Goal: Book appointment/travel/reservation: Register for event/course

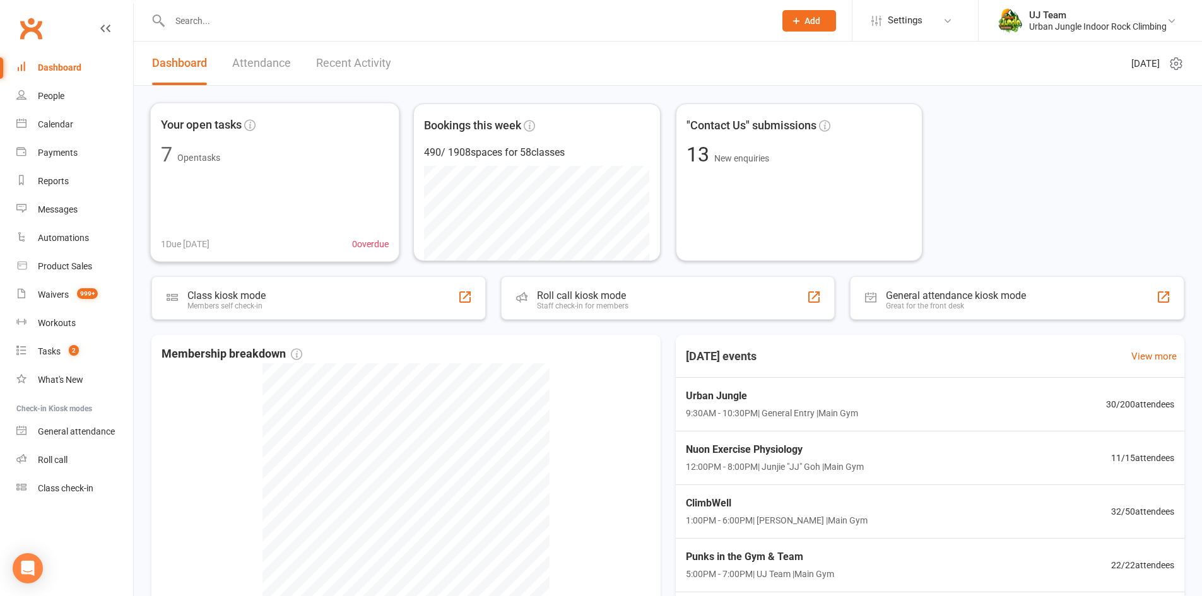
click at [254, 95] on div "Your open tasks 7 Open tasks 1 Due today 0 overdue Bookings this week 490 / 190…" at bounding box center [668, 398] width 1068 height 624
click at [252, 24] on input "text" at bounding box center [466, 21] width 600 height 18
paste input "Henry Martella-Goodsell"
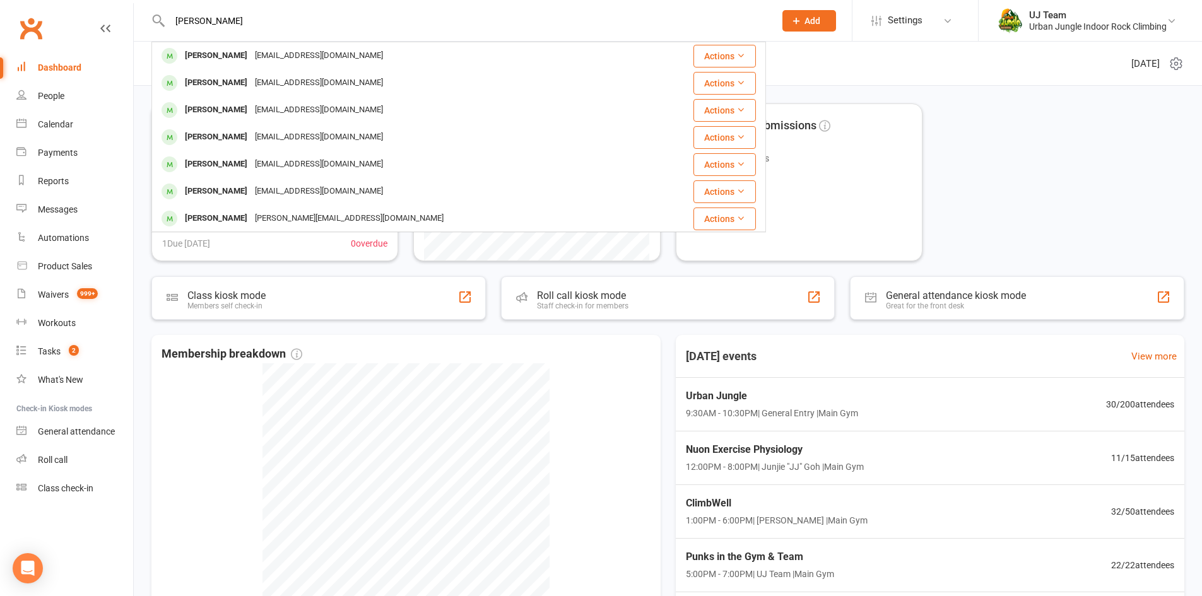
type input "Henry Martella-Goodsell"
click at [274, 23] on input "Henry Martella-Goodsell" at bounding box center [466, 21] width 600 height 18
click at [85, 285] on link "Waivers 999+" at bounding box center [74, 295] width 117 height 28
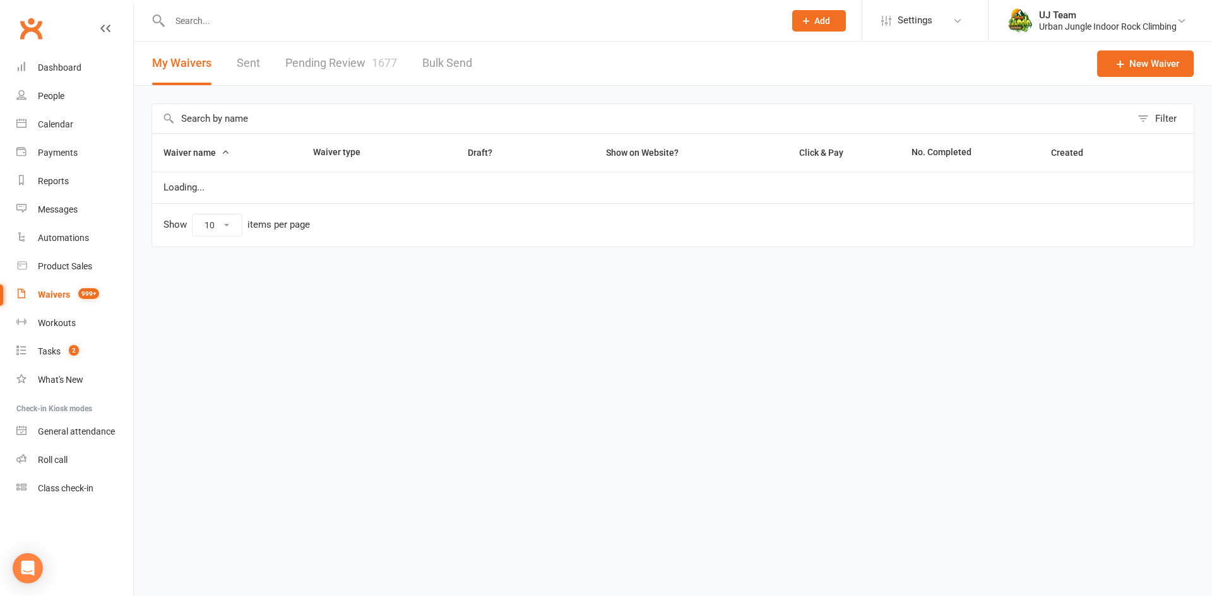
click at [321, 64] on link "Pending Review 1677" at bounding box center [341, 64] width 112 height 44
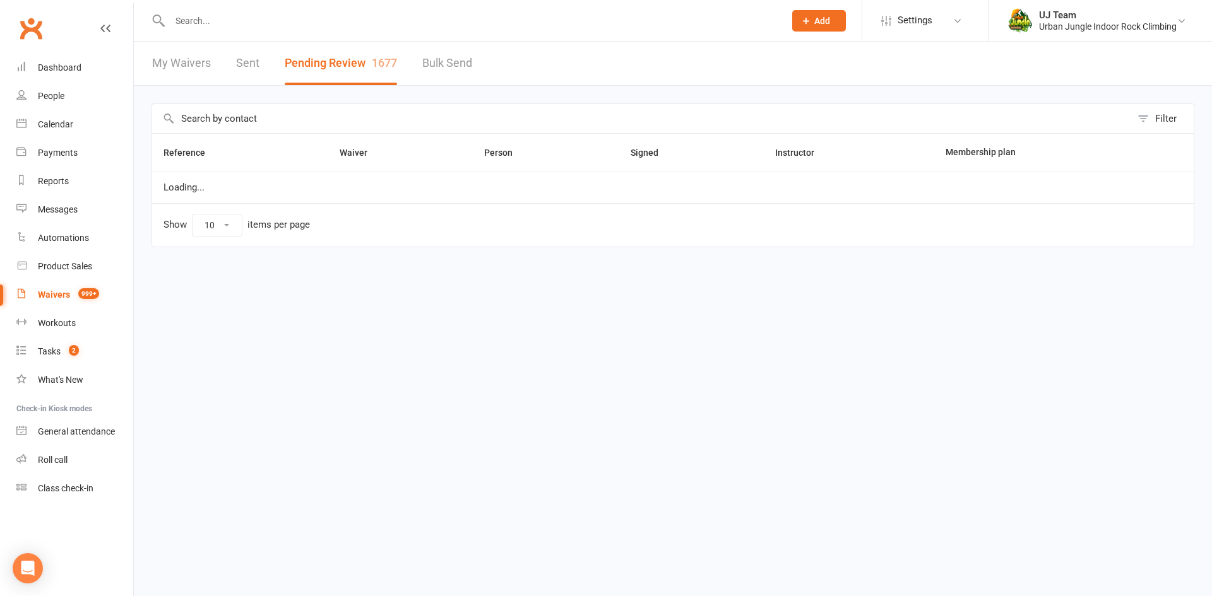
click at [274, 109] on input "text" at bounding box center [641, 118] width 979 height 29
select select "25"
paste input "Vivienne Bowdon"
click at [250, 113] on input "Vivienne Bowdon" at bounding box center [641, 118] width 979 height 29
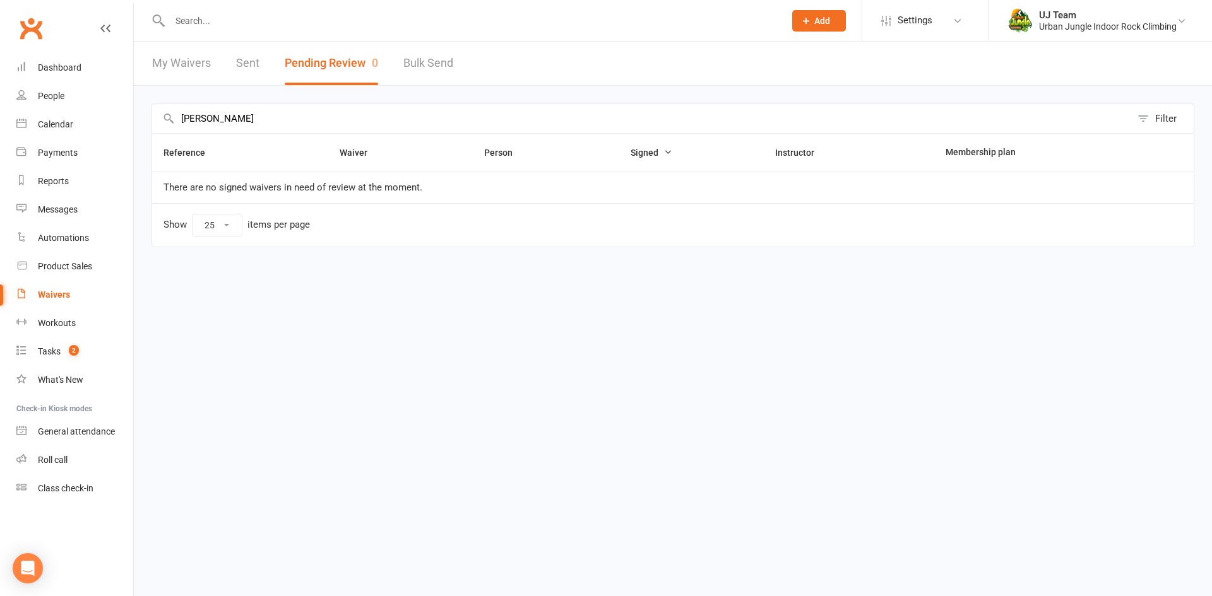
click at [250, 113] on input "Vivienne Bowdon" at bounding box center [641, 118] width 979 height 29
paste input "Florence Lee"
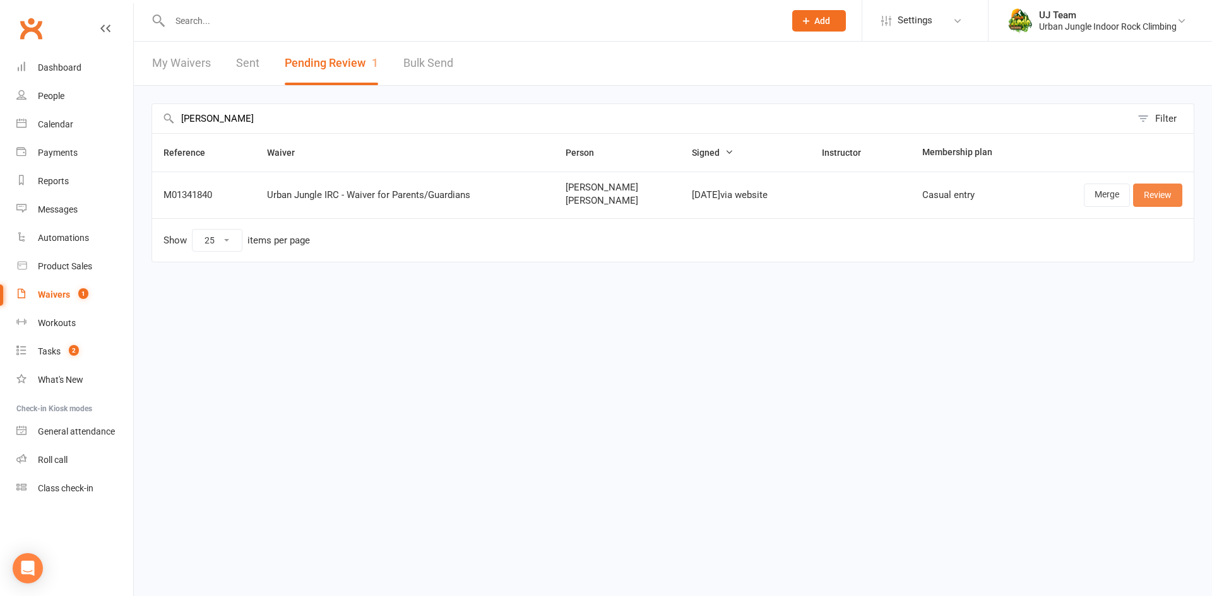
type input "Florence Lee"
click at [1152, 196] on link "Review" at bounding box center [1157, 195] width 49 height 23
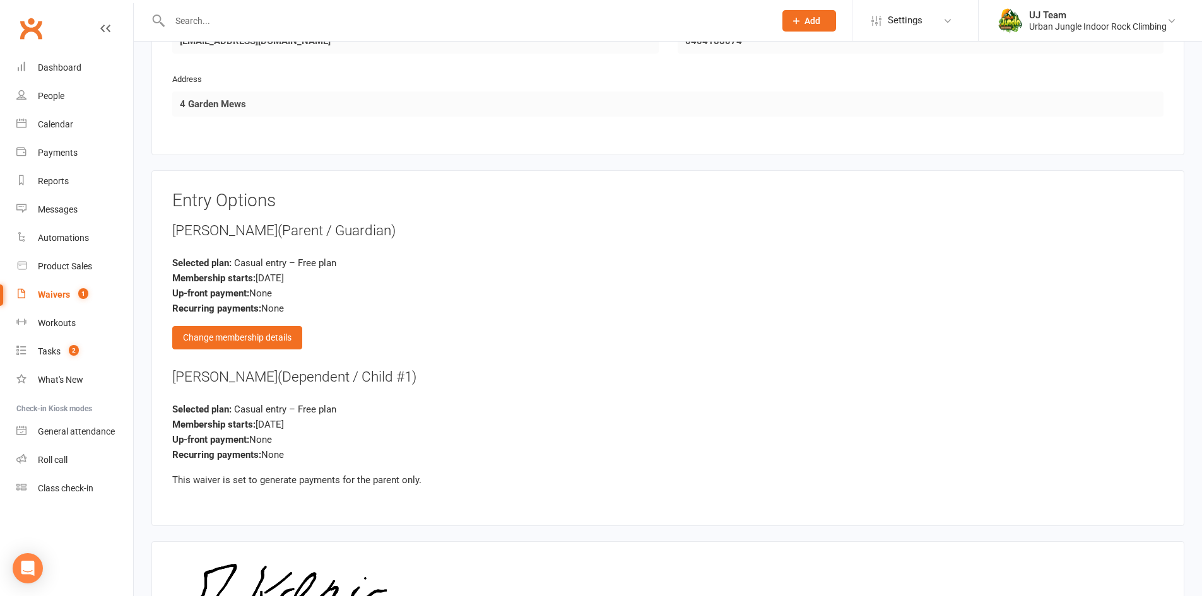
scroll to position [1471, 0]
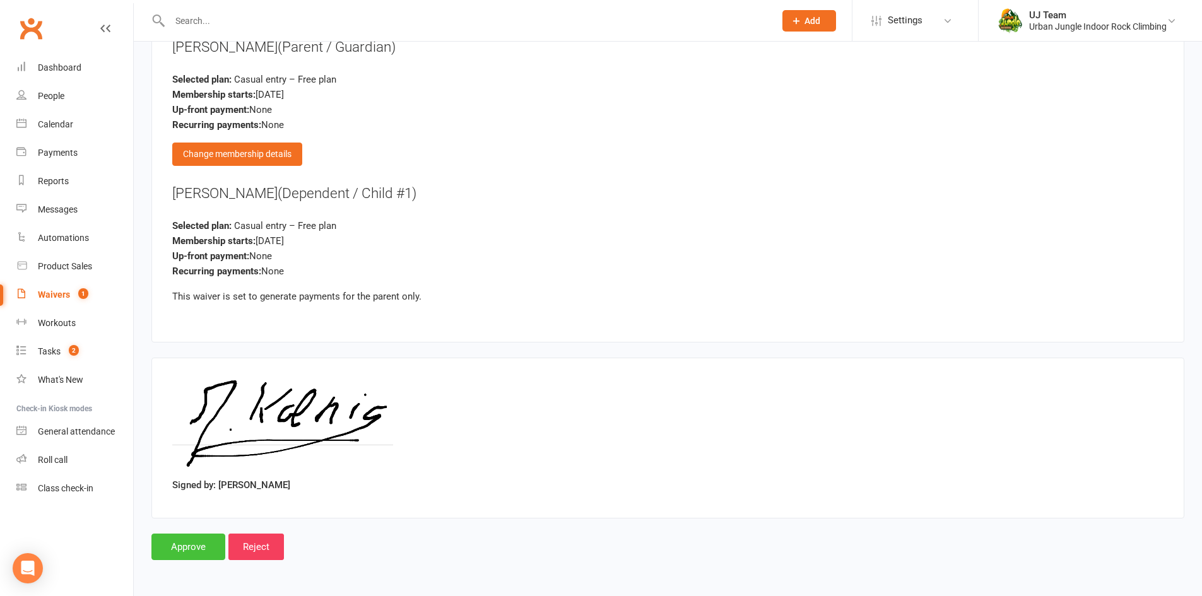
click at [177, 555] on input "Approve" at bounding box center [188, 547] width 74 height 27
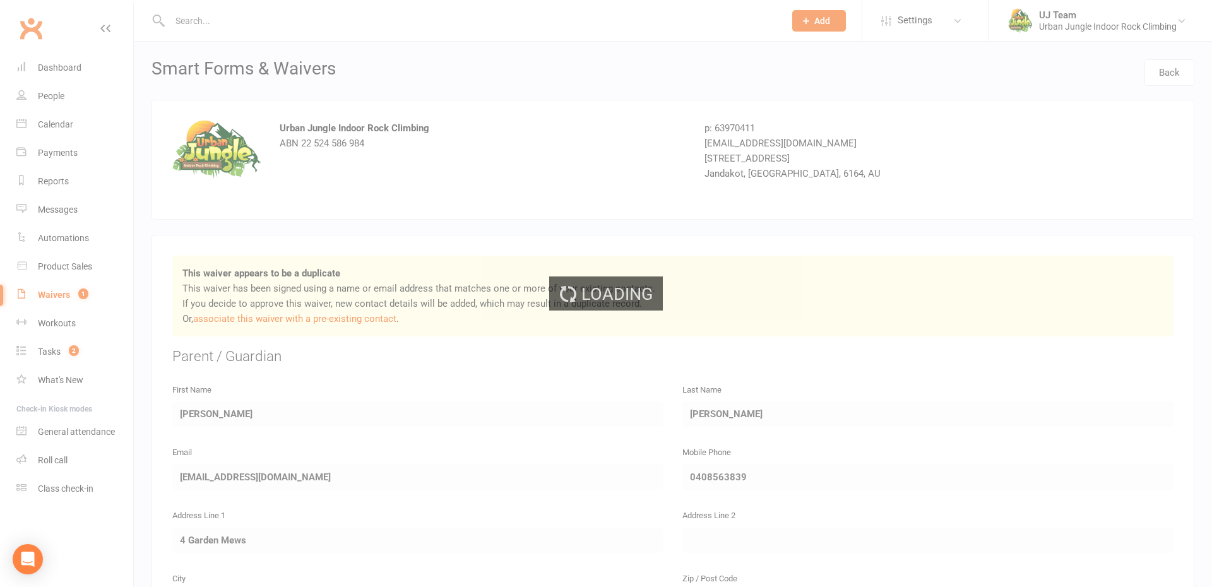
select select "25"
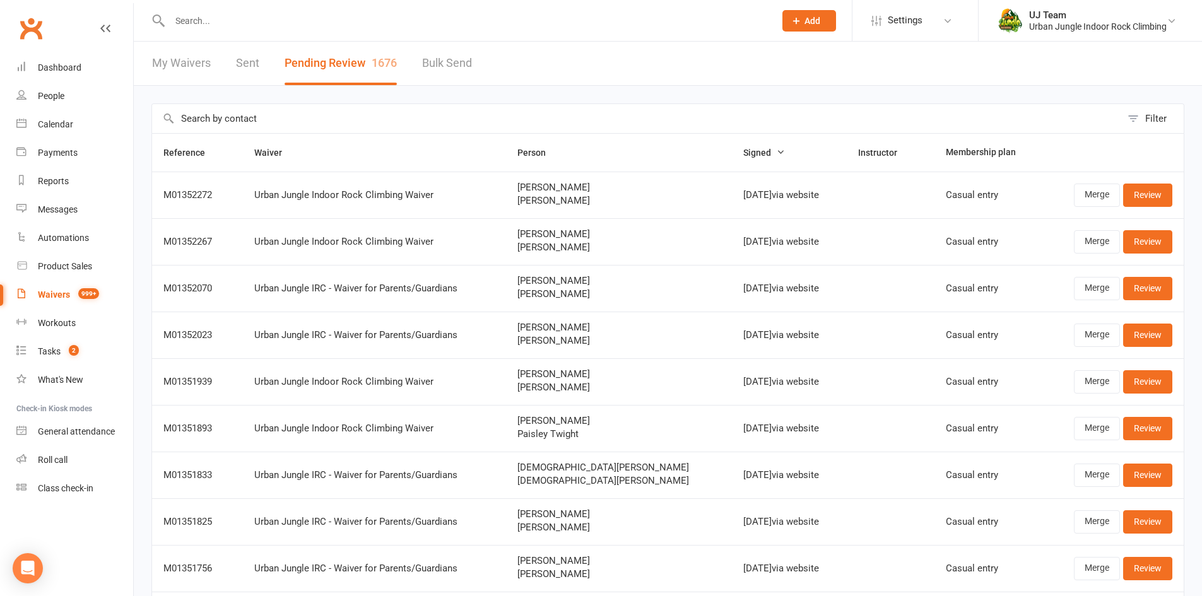
click at [254, 119] on input "text" at bounding box center [636, 118] width 969 height 29
paste input "[PERSON_NAME]"
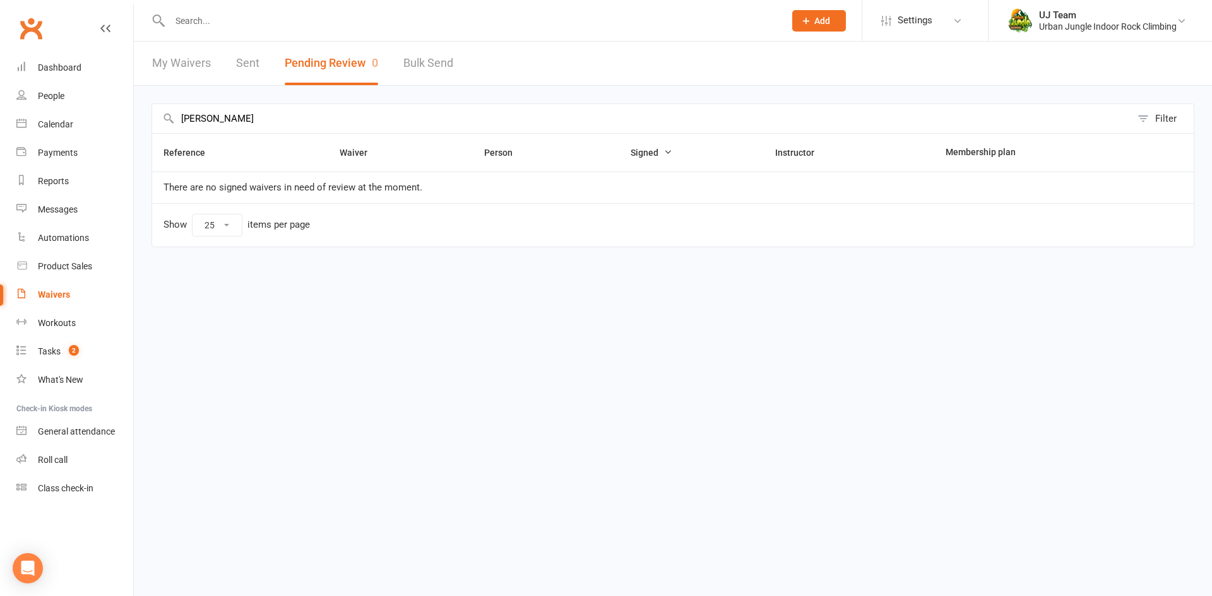
click at [310, 126] on input "[PERSON_NAME]" at bounding box center [641, 118] width 979 height 29
paste input "Amber-Lee Steed"
click at [284, 123] on input "Amber-Lee Steed" at bounding box center [641, 118] width 979 height 29
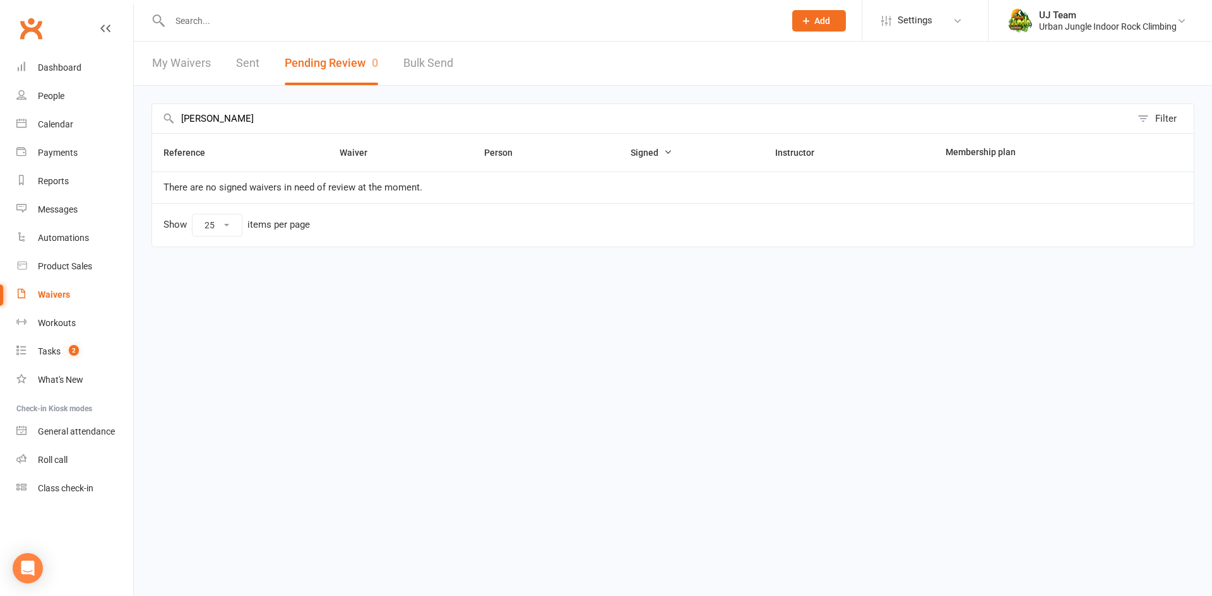
click at [284, 123] on input "Amber-Lee Steed" at bounding box center [641, 118] width 979 height 29
paste input "Xavi Taylor"
click at [213, 124] on input "Xavi Taylor" at bounding box center [641, 118] width 979 height 29
click at [212, 123] on input "Xavi Taylor" at bounding box center [641, 118] width 979 height 29
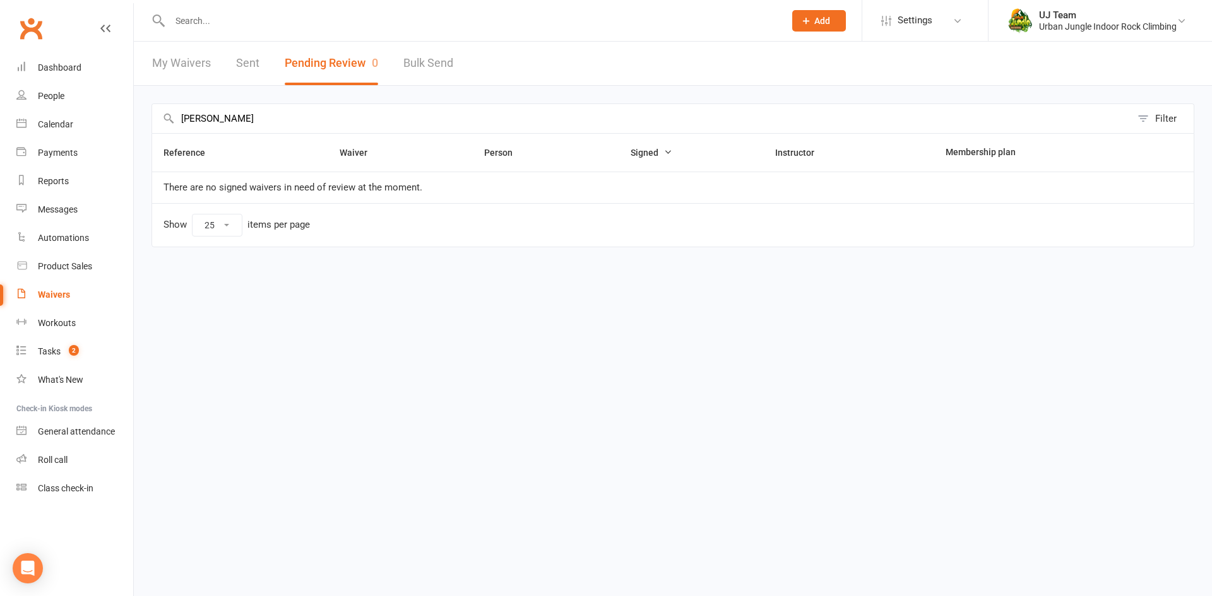
click at [212, 123] on input "Xavi Taylor" at bounding box center [641, 118] width 979 height 29
paste input "Jesse Ravn"
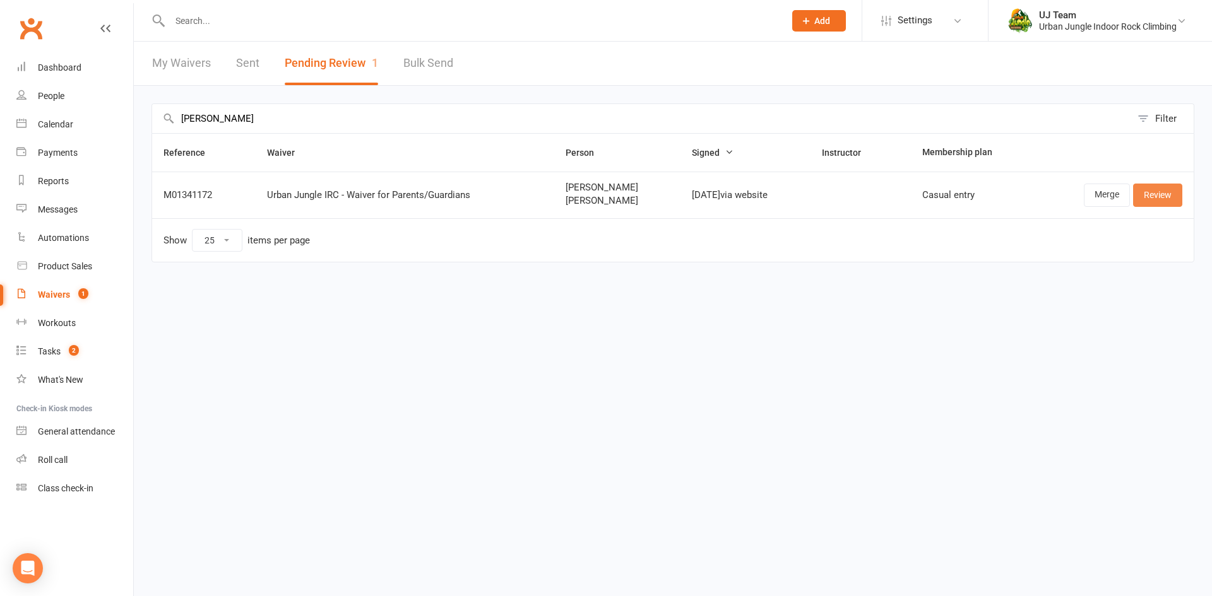
type input "Jesse Ravn"
click at [1161, 200] on link "Review" at bounding box center [1157, 195] width 49 height 23
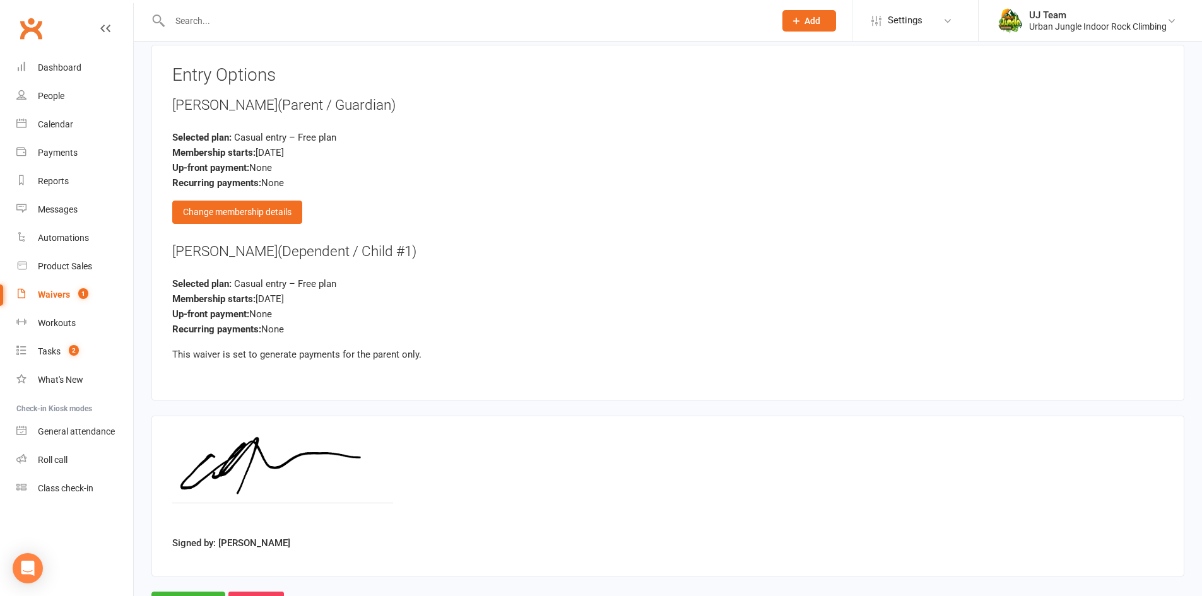
scroll to position [1380, 0]
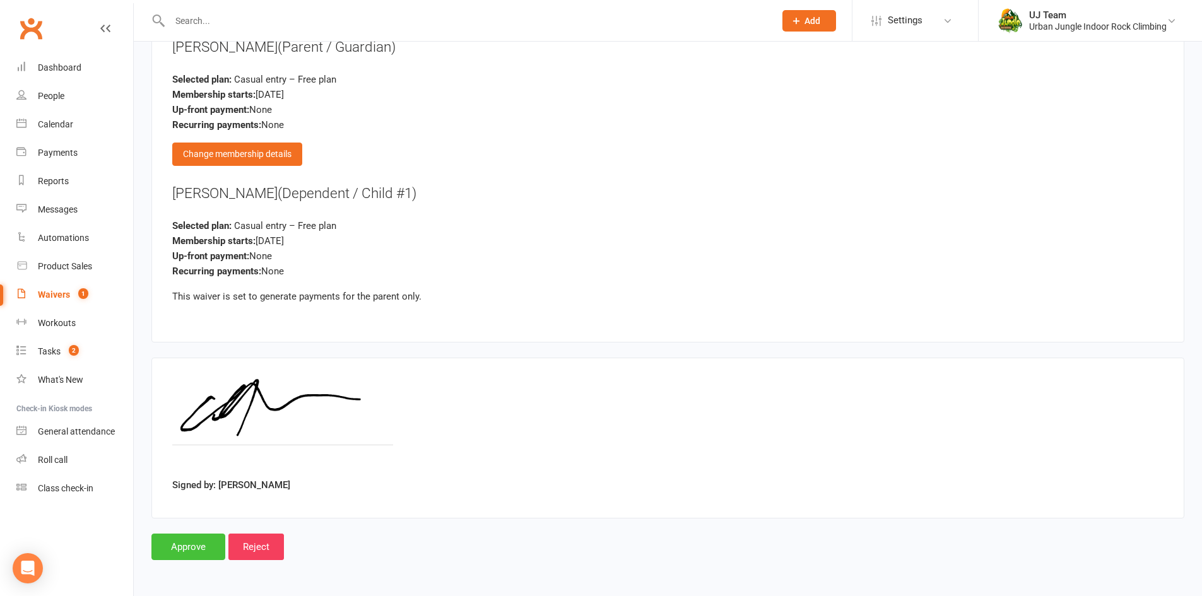
click at [206, 541] on input "Approve" at bounding box center [188, 547] width 74 height 27
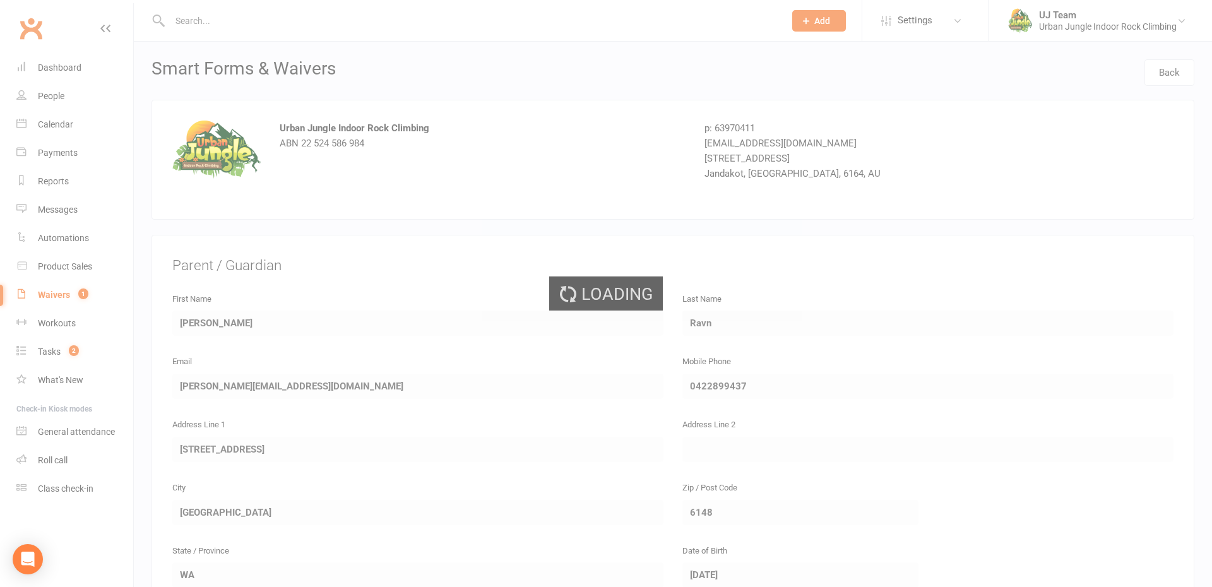
select select "25"
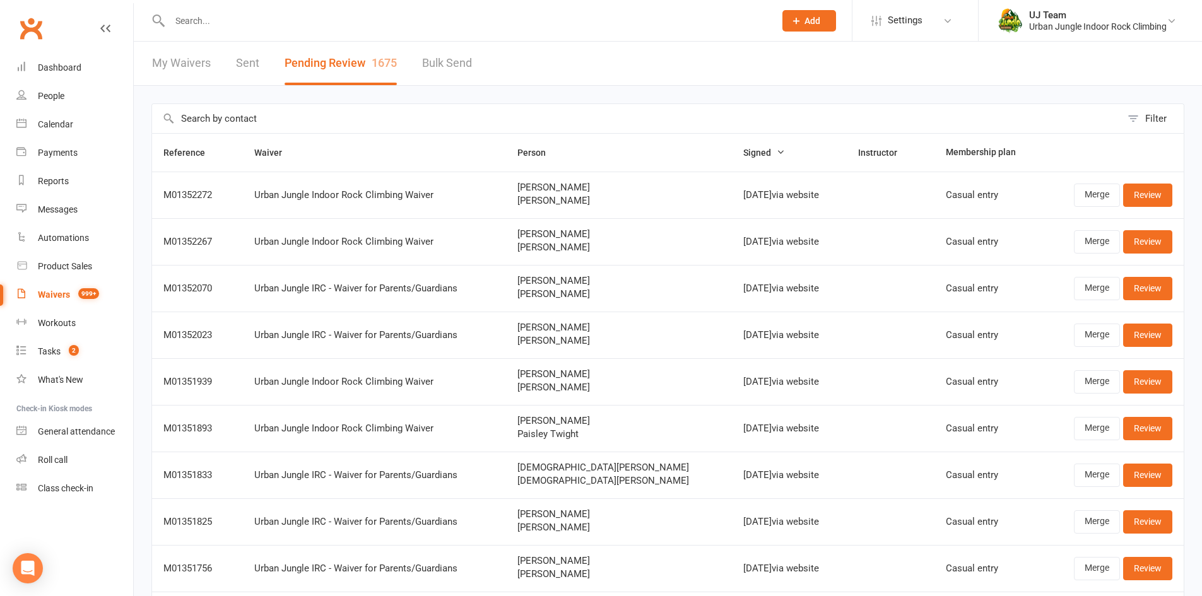
click at [324, 115] on input "text" at bounding box center [636, 118] width 969 height 29
paste input "Pritesh Mayurathan"
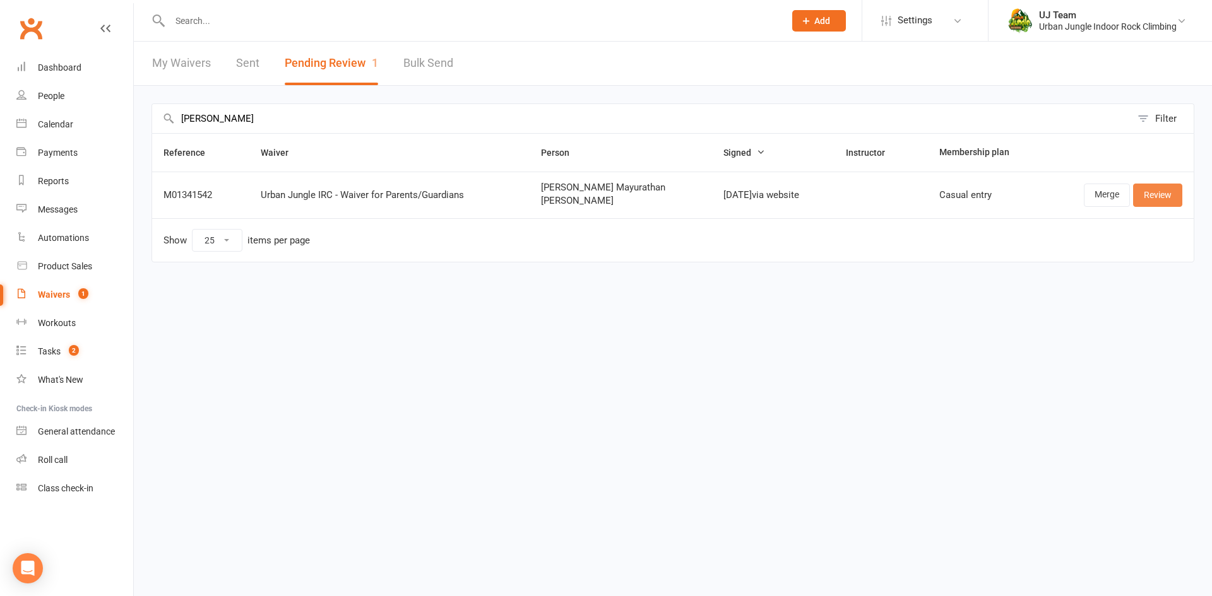
type input "Pritesh Mayurathan"
click at [1140, 202] on link "Review" at bounding box center [1157, 195] width 49 height 23
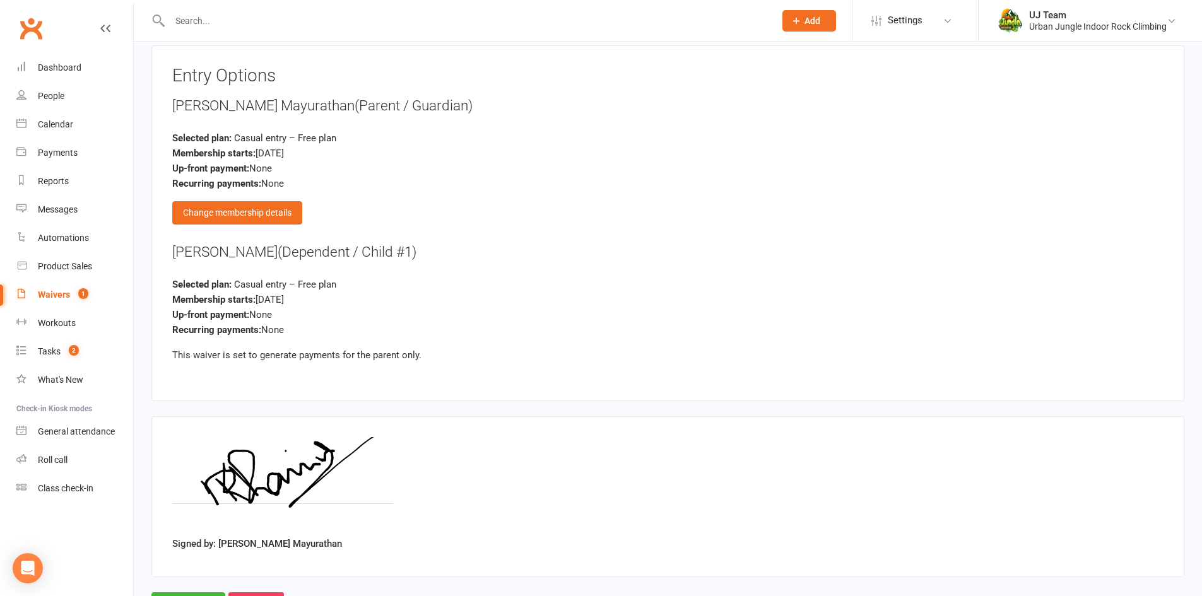
scroll to position [1380, 0]
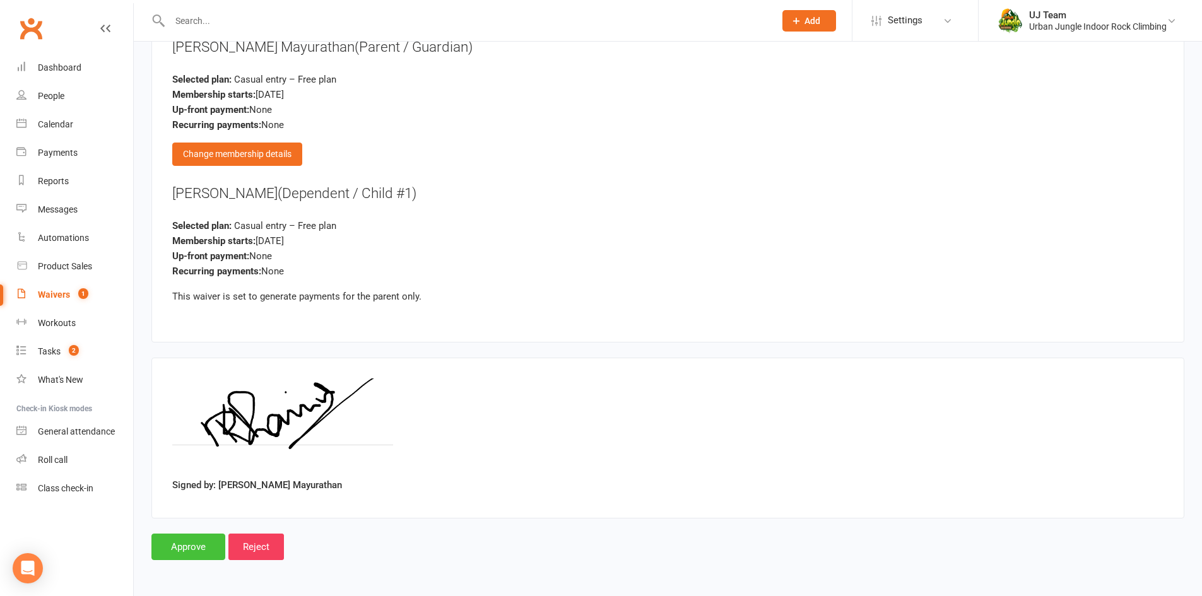
click at [191, 550] on input "Approve" at bounding box center [188, 547] width 74 height 27
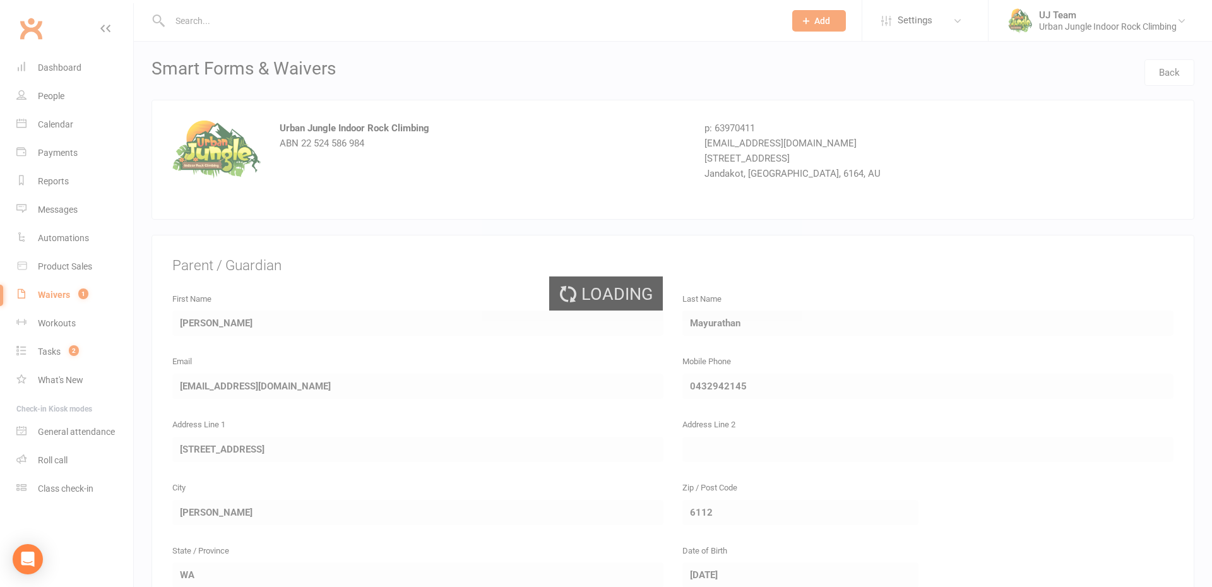
select select "25"
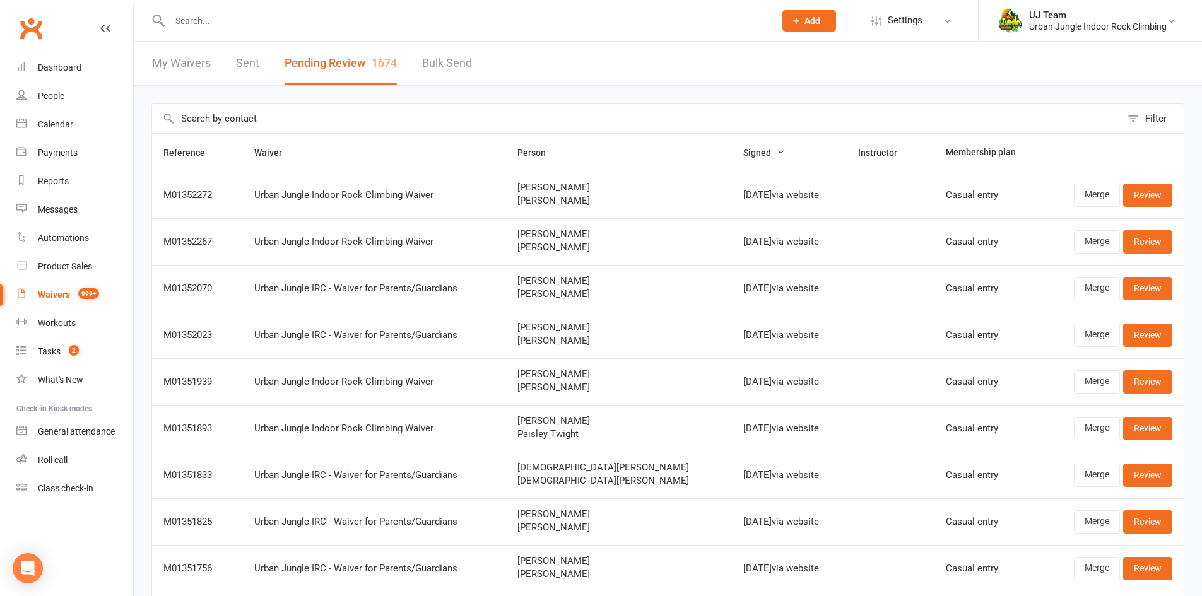
click at [284, 113] on input "text" at bounding box center [636, 118] width 969 height 29
paste input "[PERSON_NAME]"
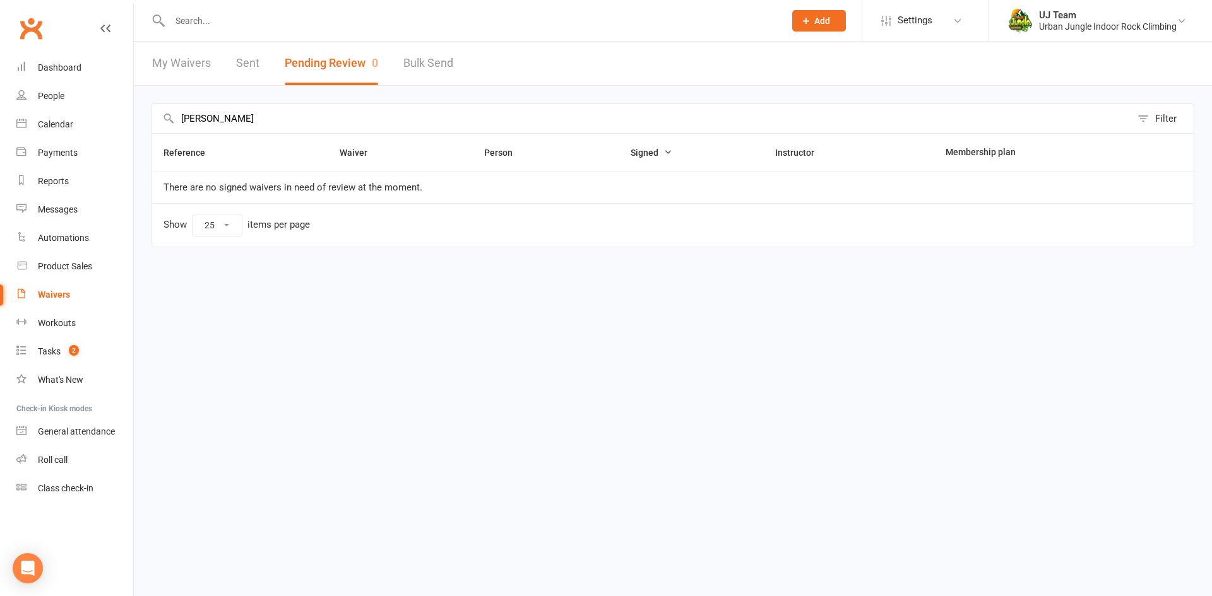
click at [269, 119] on input "[PERSON_NAME]" at bounding box center [641, 118] width 979 height 29
paste input "[PERSON_NAME]"
click at [269, 124] on input "[PERSON_NAME]" at bounding box center [641, 118] width 979 height 29
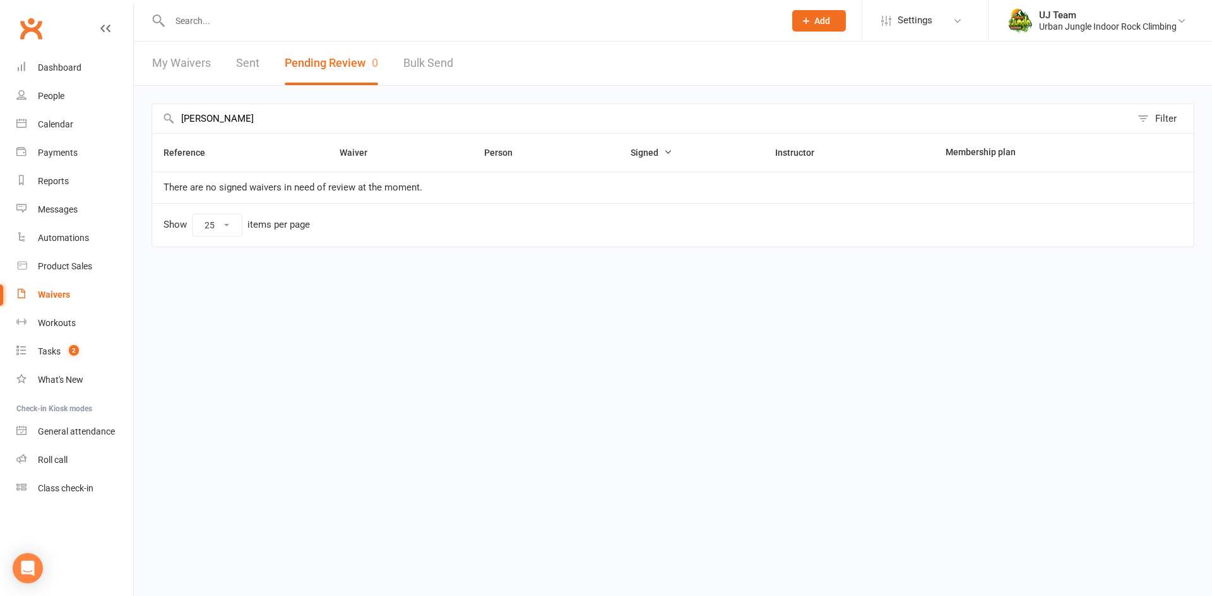
click at [269, 124] on input "[PERSON_NAME]" at bounding box center [641, 118] width 979 height 29
paste input "[PERSON_NAME]"
type input "[PERSON_NAME]"
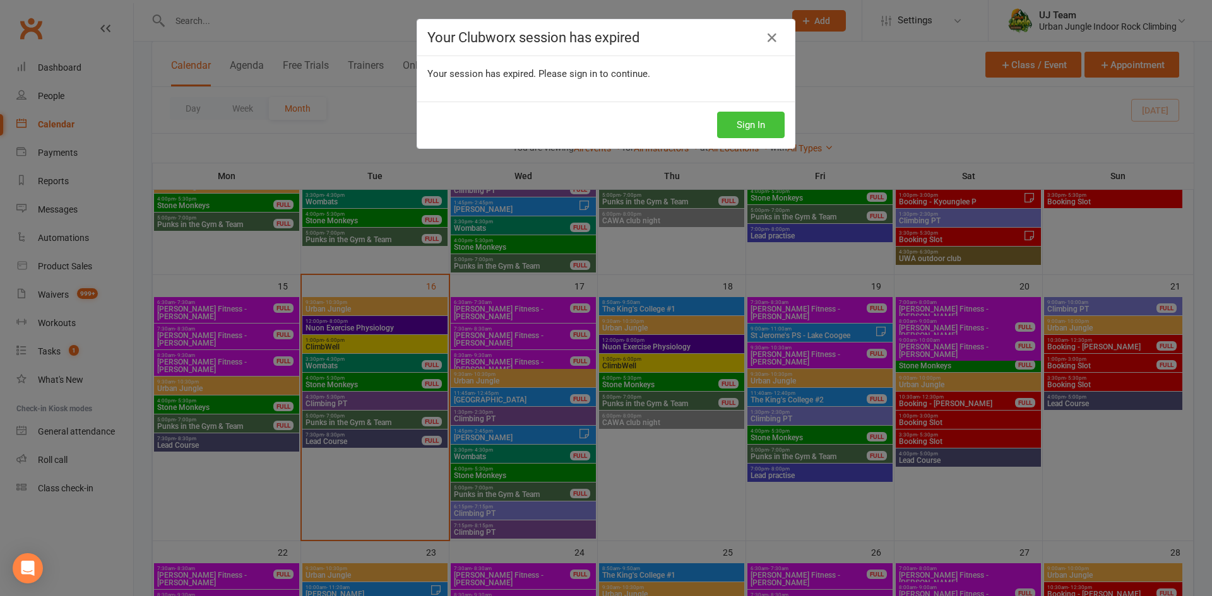
click at [759, 134] on button "Sign In" at bounding box center [751, 125] width 68 height 27
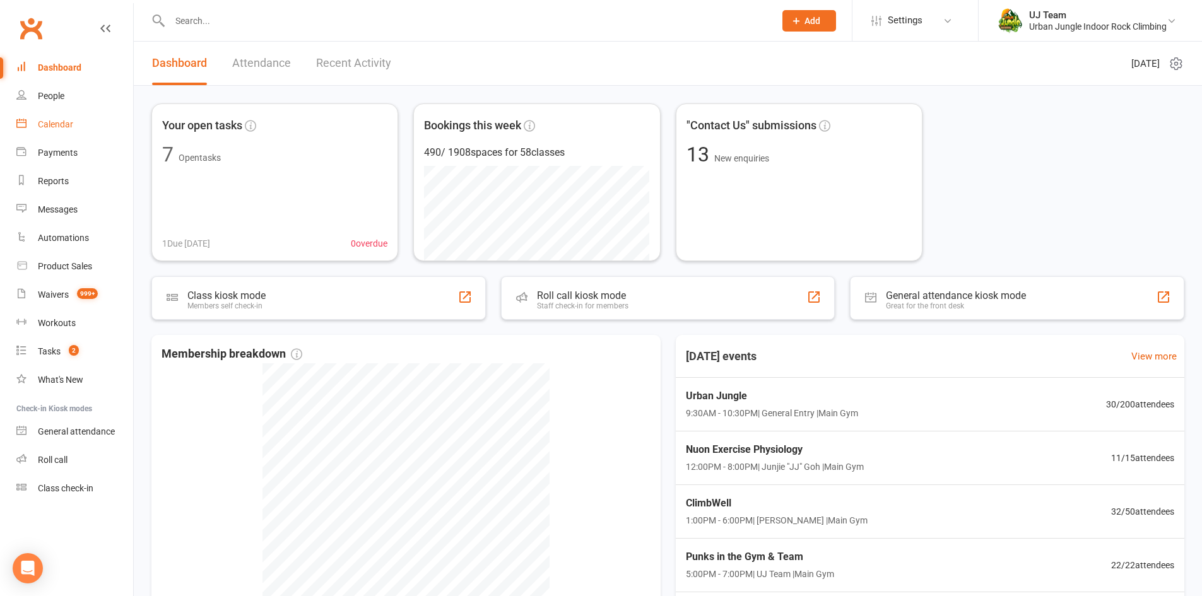
click at [74, 122] on link "Calendar" at bounding box center [74, 124] width 117 height 28
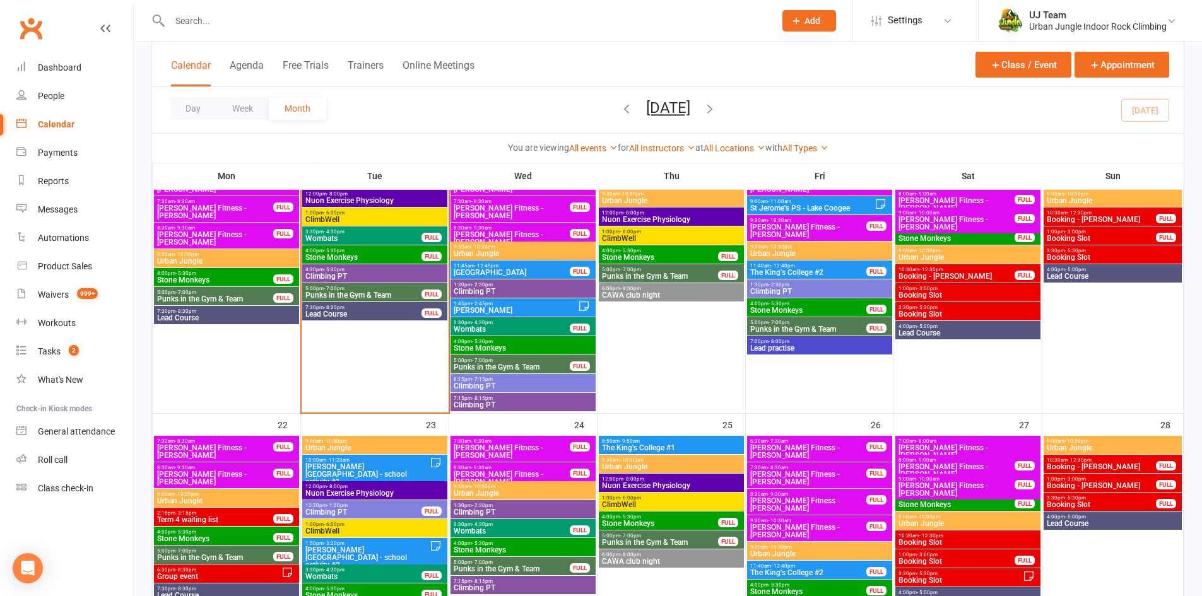
scroll to position [568, 0]
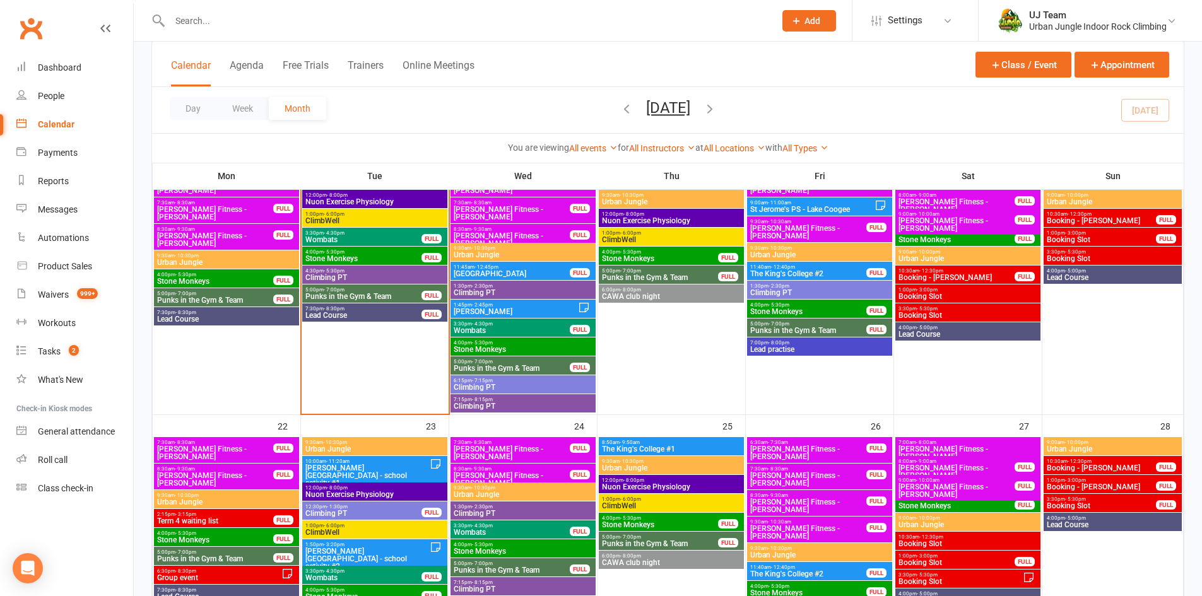
click at [942, 278] on span "Booking - KIRK M" at bounding box center [956, 278] width 117 height 8
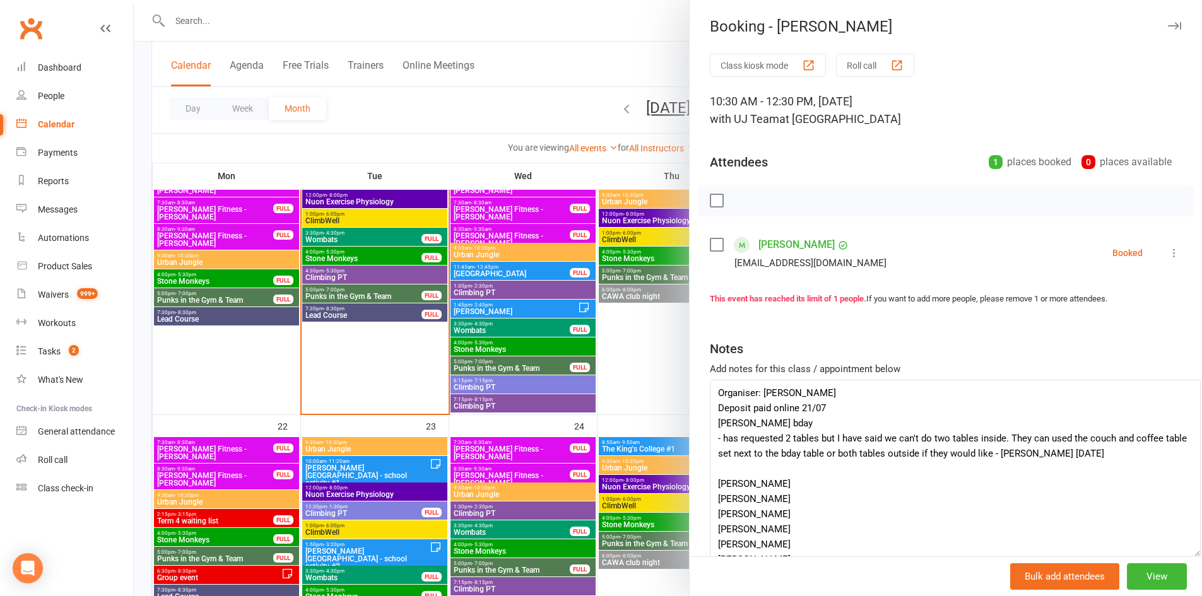
drag, startPoint x: 1170, startPoint y: 417, endPoint x: 1194, endPoint y: 552, distance: 137.8
click at [1195, 557] on div "Booking - KIRK M Class kiosk mode Roll call 10:30 AM - 12:30 PM, Saturday, Sept…" at bounding box center [668, 298] width 1068 height 596
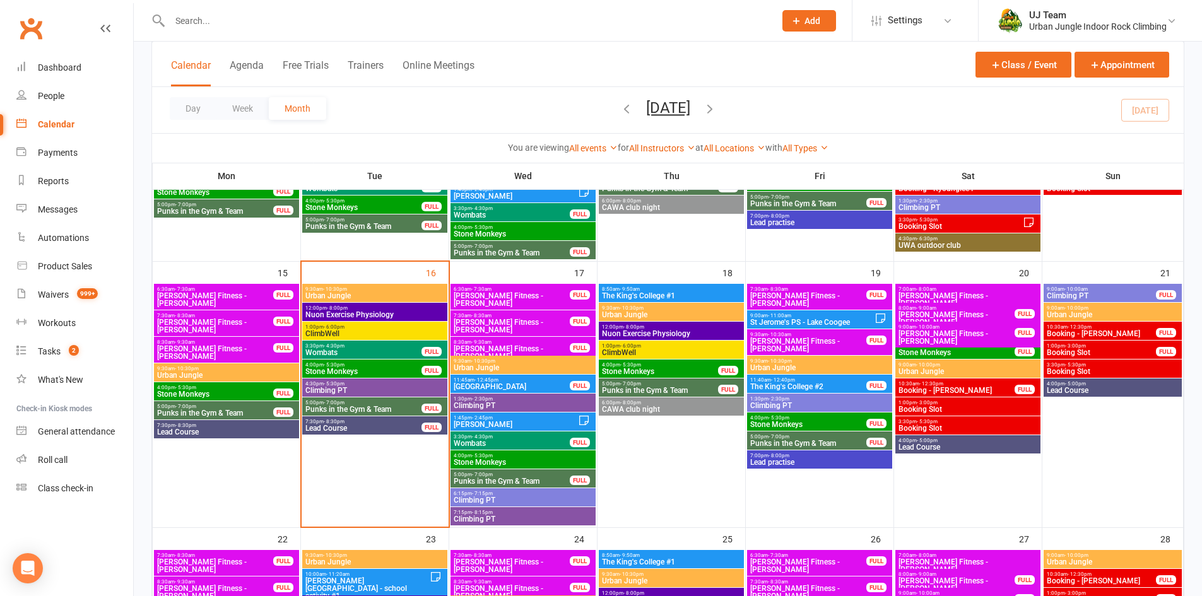
scroll to position [442, 0]
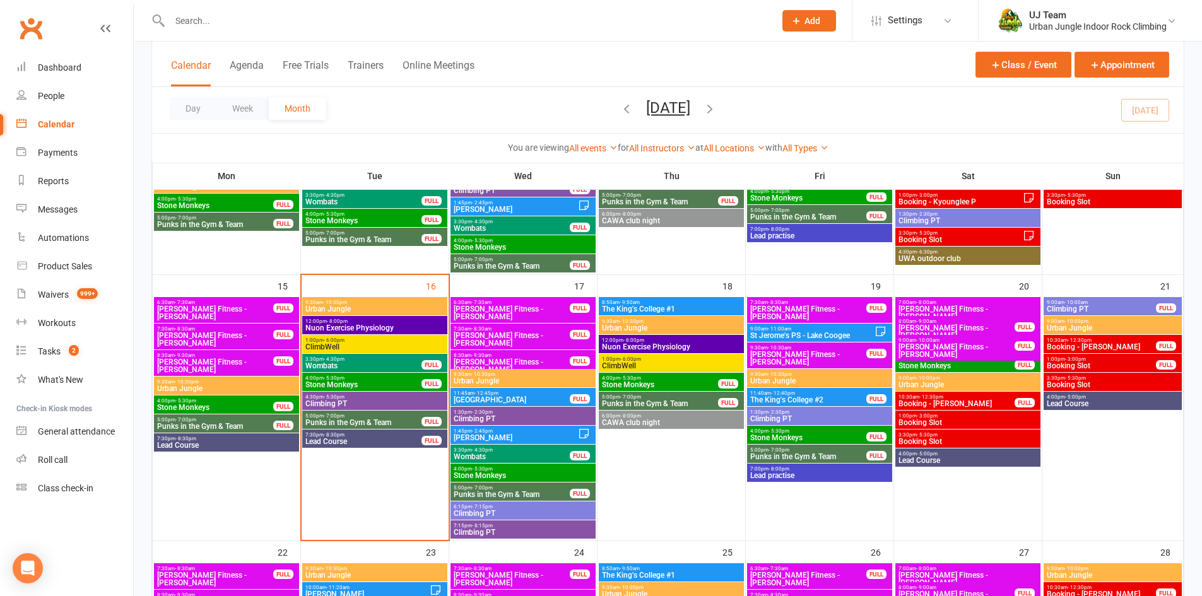
click at [969, 404] on span "Booking - KIRK M" at bounding box center [956, 404] width 117 height 8
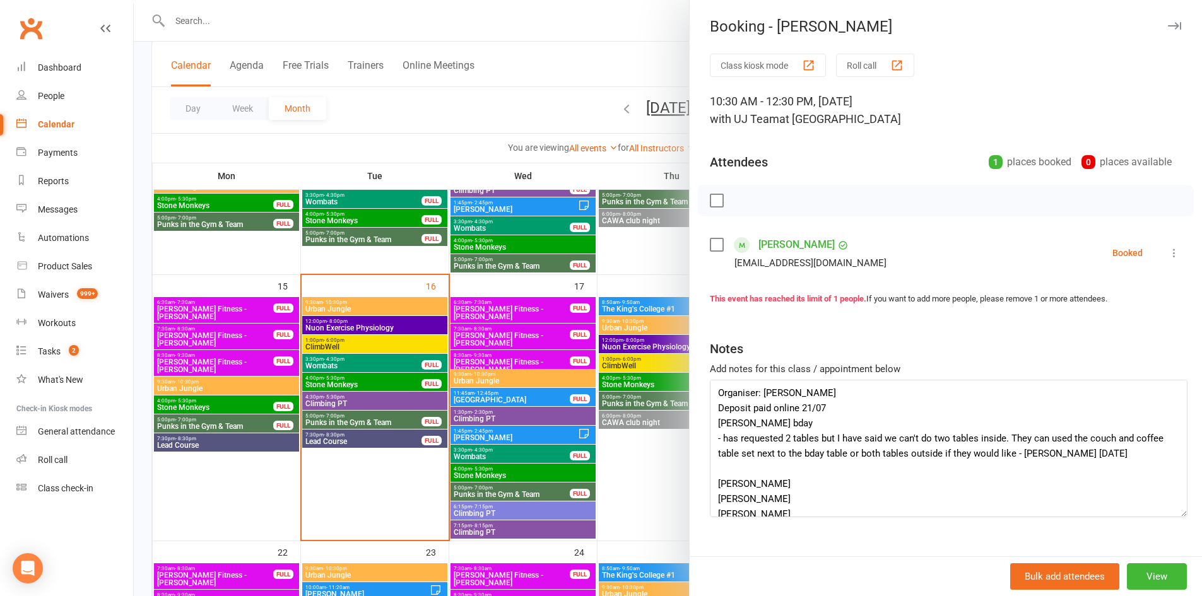
drag, startPoint x: 1170, startPoint y: 420, endPoint x: 1180, endPoint y: 517, distance: 97.7
click at [1180, 517] on textarea "Organiser: KIRK MARTELLA-GOODSELL Deposit paid online 21/07 Henry's bday - has …" at bounding box center [949, 449] width 478 height 138
click at [1157, 580] on button "View" at bounding box center [1157, 577] width 60 height 27
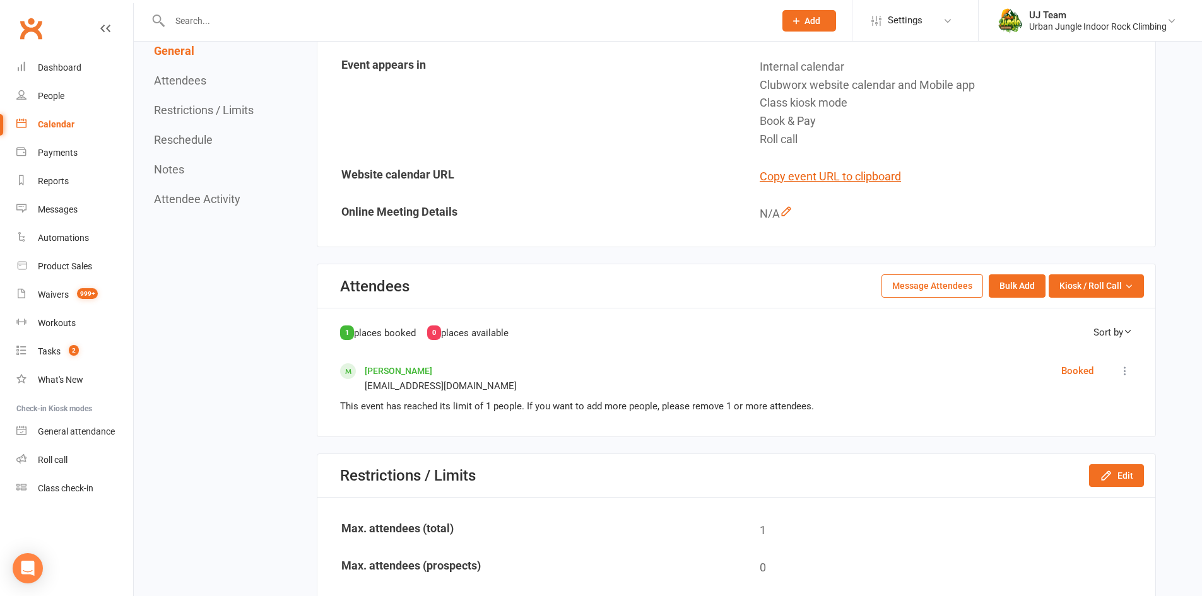
scroll to position [442, 0]
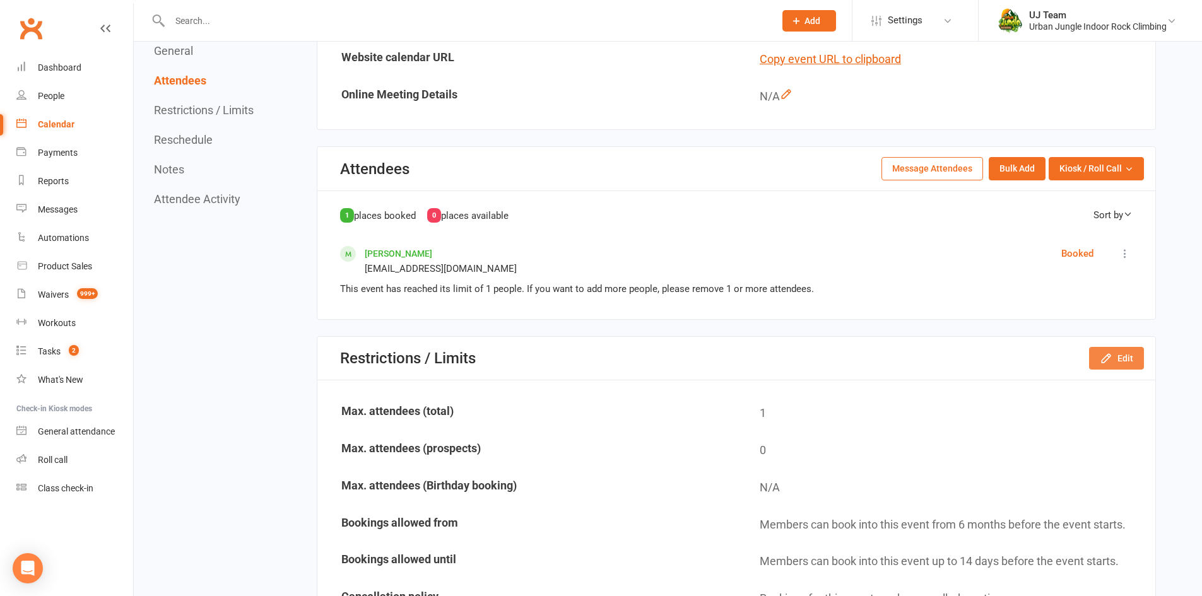
click at [1128, 361] on button "Edit" at bounding box center [1116, 358] width 55 height 23
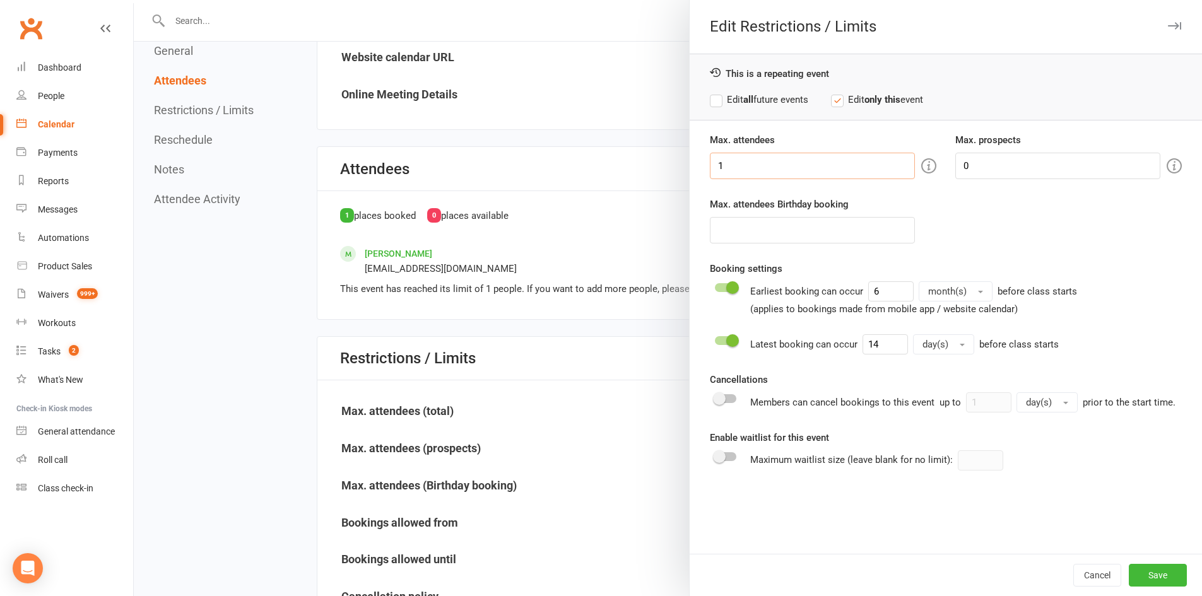
click at [826, 169] on input "1" at bounding box center [812, 166] width 205 height 27
click at [826, 169] on input "number" at bounding box center [812, 166] width 205 height 27
click at [825, 169] on input "number" at bounding box center [812, 166] width 205 height 27
type input "20"
click at [1156, 576] on button "Save" at bounding box center [1158, 575] width 58 height 23
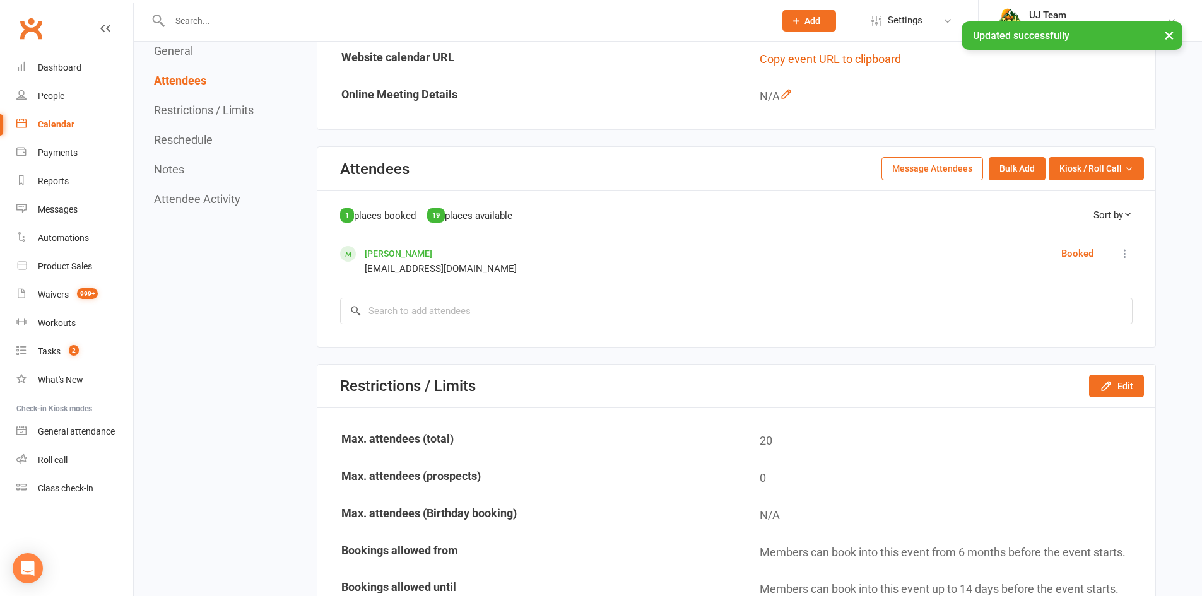
click at [31, 129] on link "Calendar" at bounding box center [74, 124] width 117 height 28
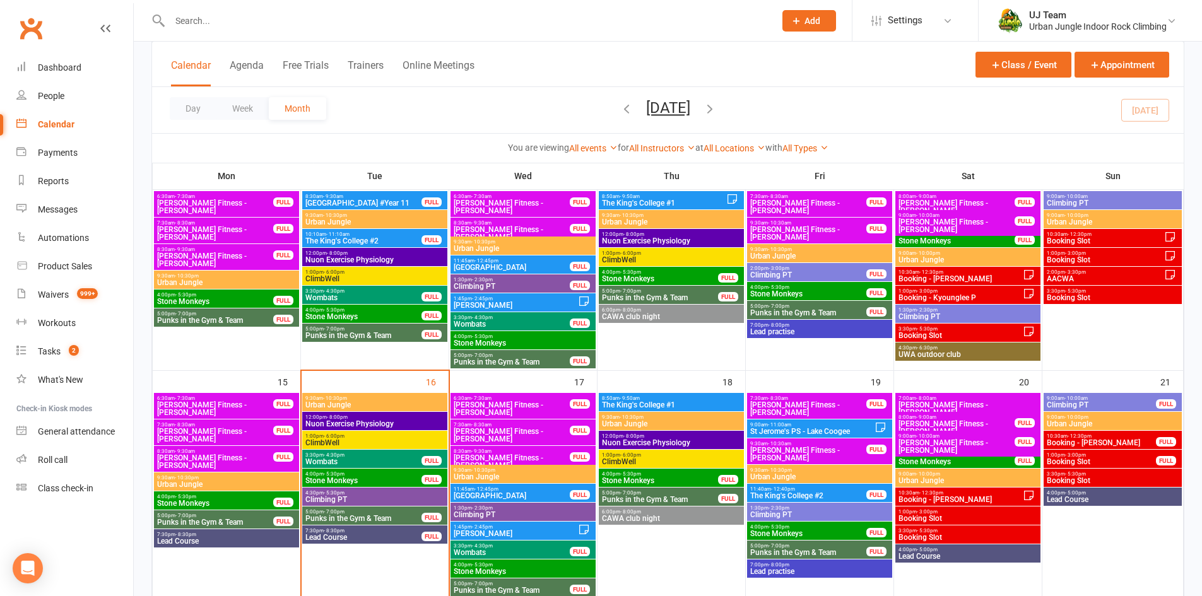
scroll to position [379, 0]
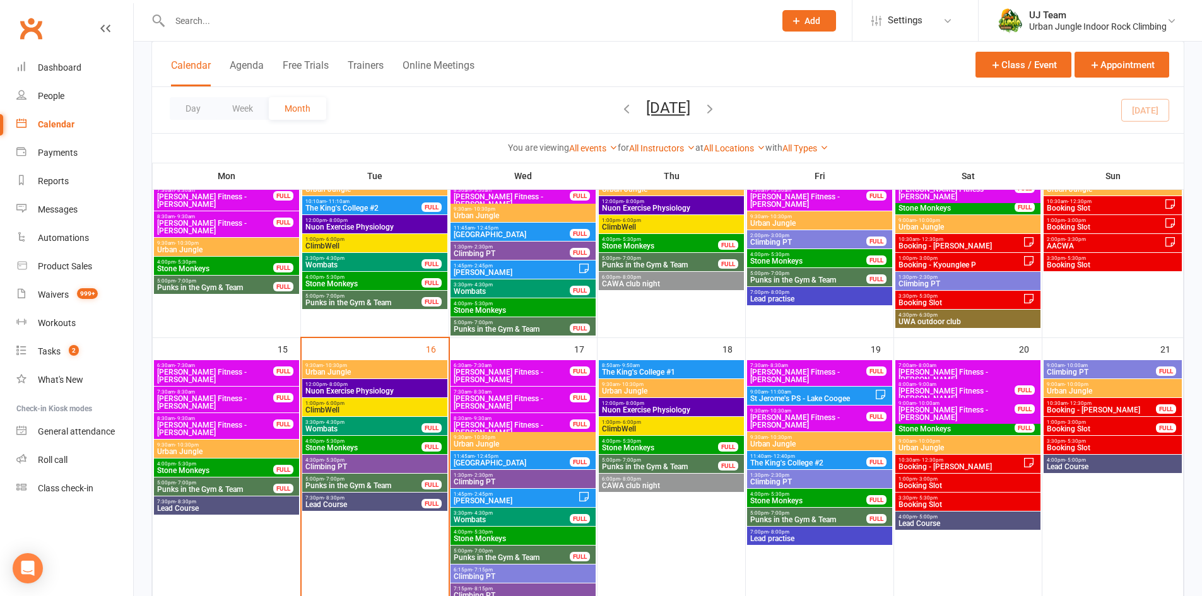
click at [979, 469] on span "Booking - KIRK M" at bounding box center [960, 467] width 125 height 8
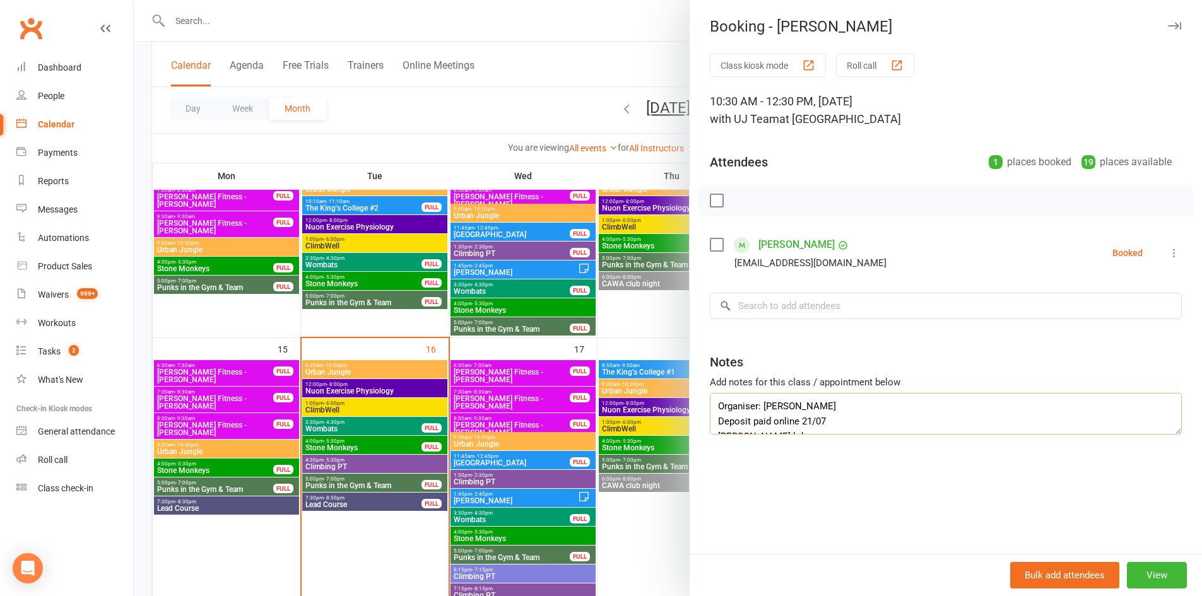
click at [1168, 435] on textarea "Organiser: KIRK MARTELLA-GOODSELL Deposit paid online 21/07 Henry's bday - has …" at bounding box center [946, 414] width 472 height 42
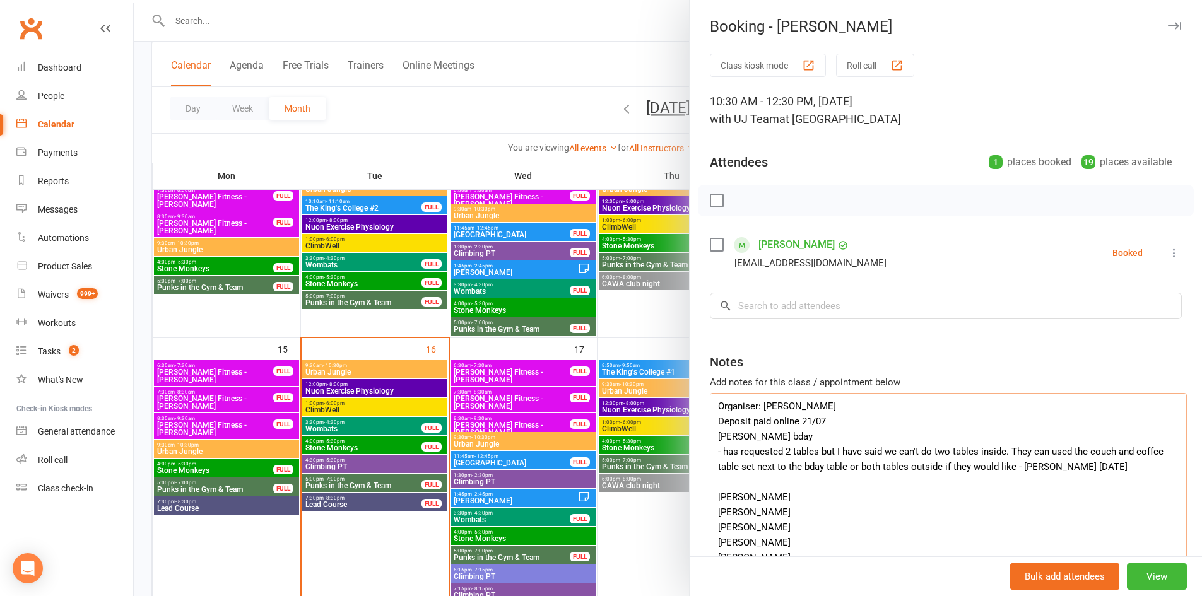
drag, startPoint x: 1168, startPoint y: 430, endPoint x: 1178, endPoint y: 626, distance: 196.5
click at [1178, 596] on html "Prospect Member Non-attending contact Class / event Appointment Task Membership…" at bounding box center [601, 410] width 1202 height 1578
click at [1014, 424] on textarea "Organiser: KIRK MARTELLA-GOODSELL Deposit paid online 21/07 Henry's bday - has …" at bounding box center [949, 512] width 478 height 238
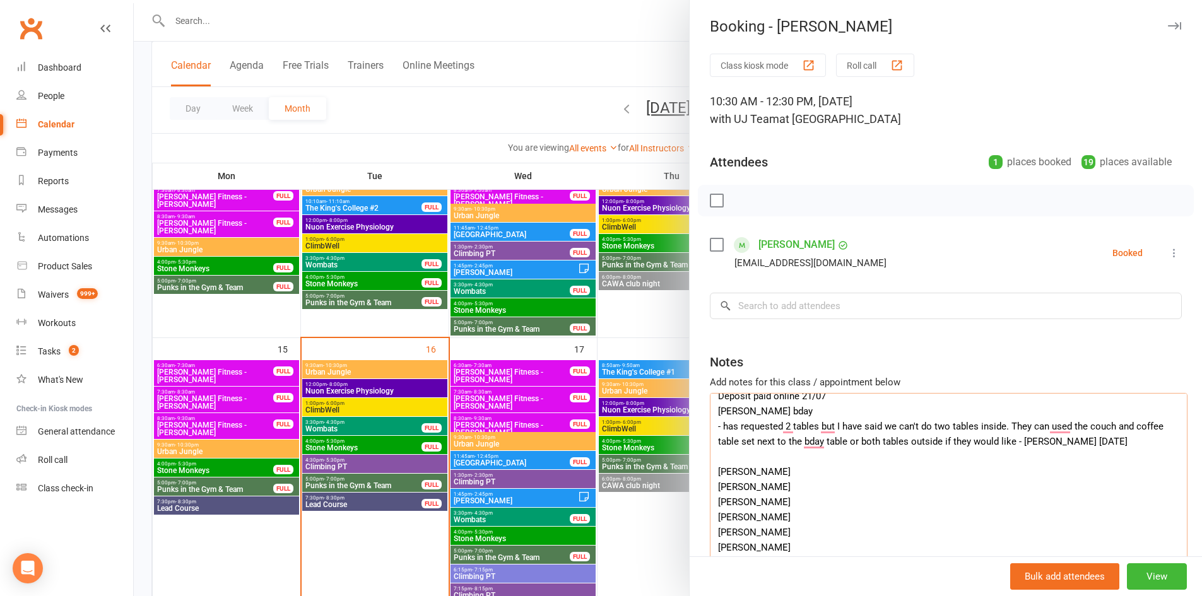
scroll to position [63, 0]
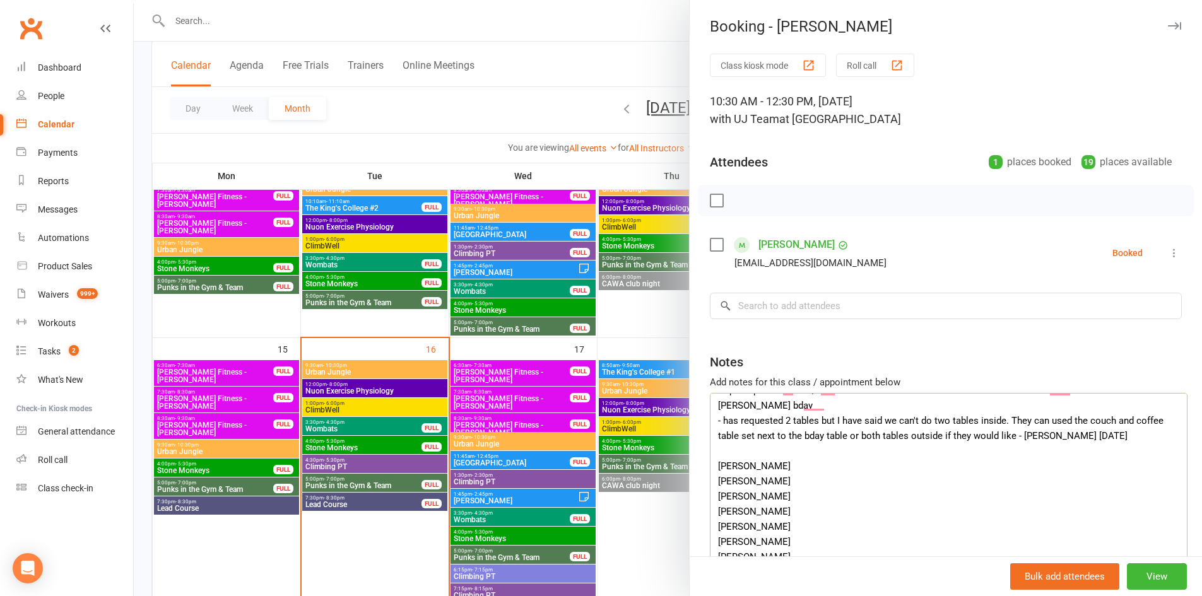
click at [762, 438] on textarea "Organiser: KIRK MARTELLA-GOODSELL Deposit paid online 21/07 Henry's bday - has …" at bounding box center [949, 512] width 478 height 238
click at [841, 312] on input "search" at bounding box center [946, 306] width 472 height 27
paste input "Henry Martella-Goodsell"
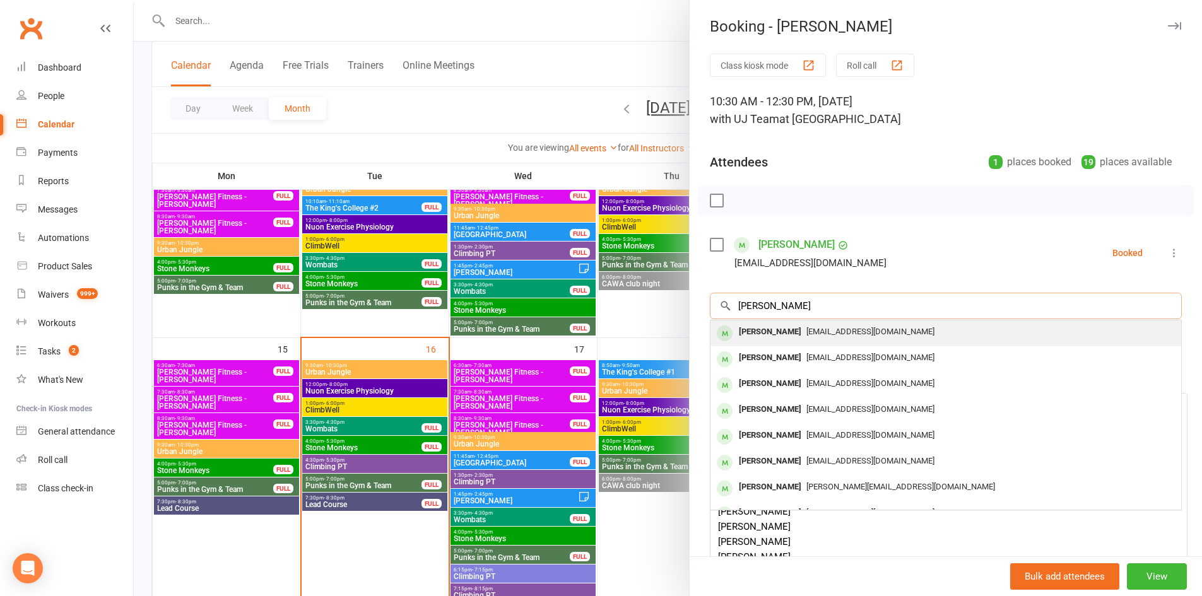
type input "Henry Martella-Goodsell"
click at [807, 334] on div "HENRY MARTELLA-GOODSELL" at bounding box center [770, 332] width 73 height 18
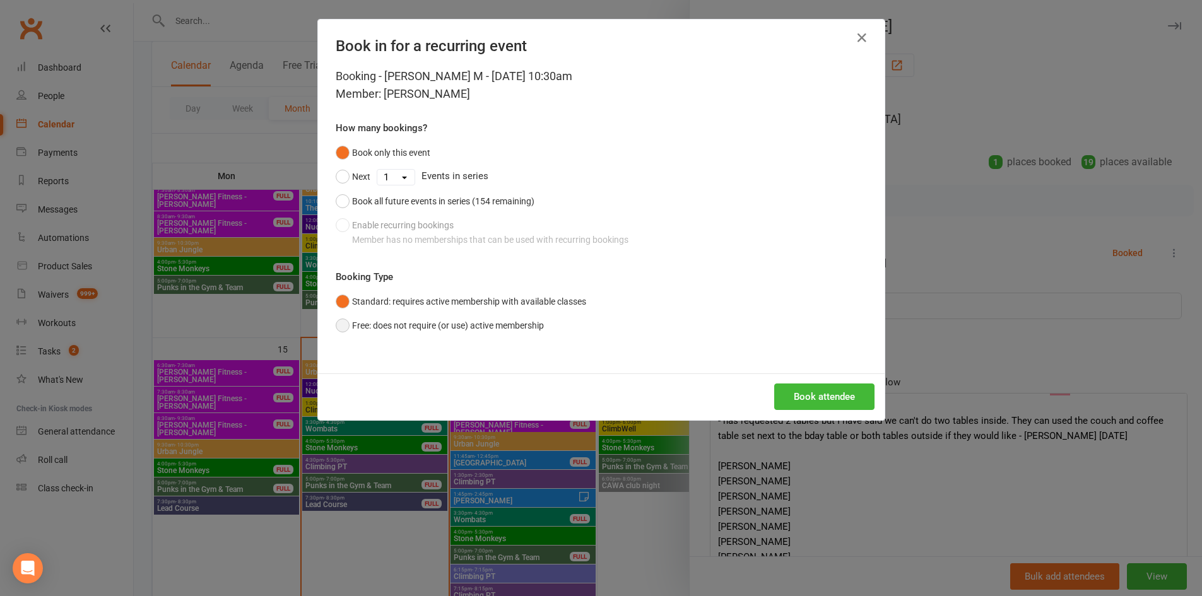
click at [451, 330] on button "Free: does not require (or use) active membership" at bounding box center [440, 326] width 208 height 24
click at [789, 393] on button "Book attendee" at bounding box center [824, 397] width 100 height 27
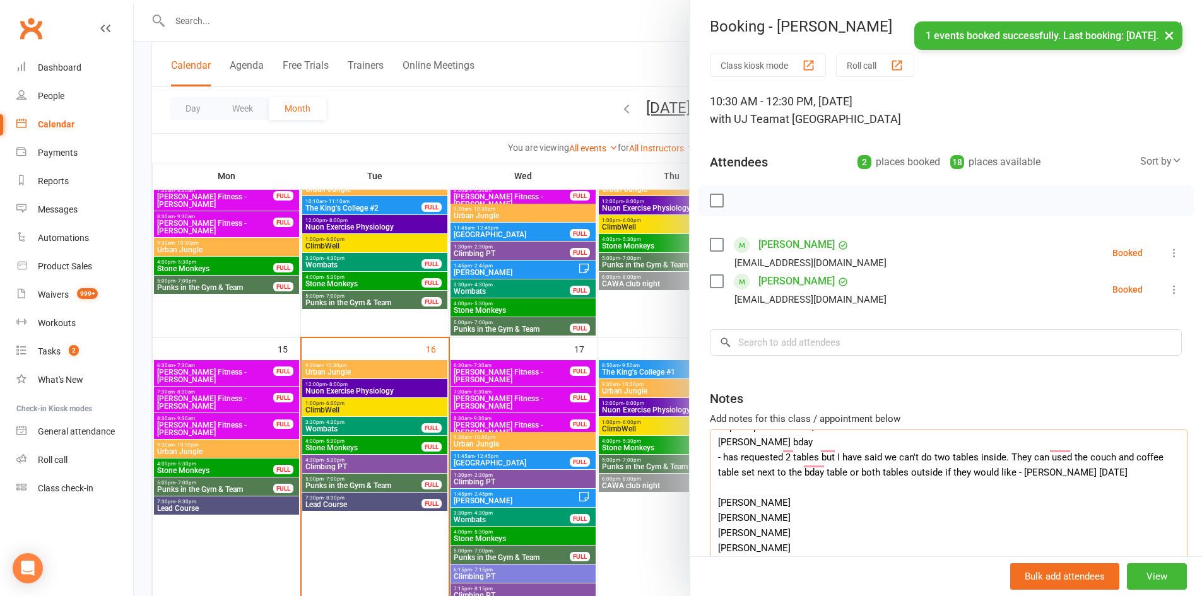
click at [764, 492] on textarea "Organiser: KIRK MARTELLA-GOODSELL Deposit paid online 21/07 Henry's bday - has …" at bounding box center [949, 549] width 478 height 238
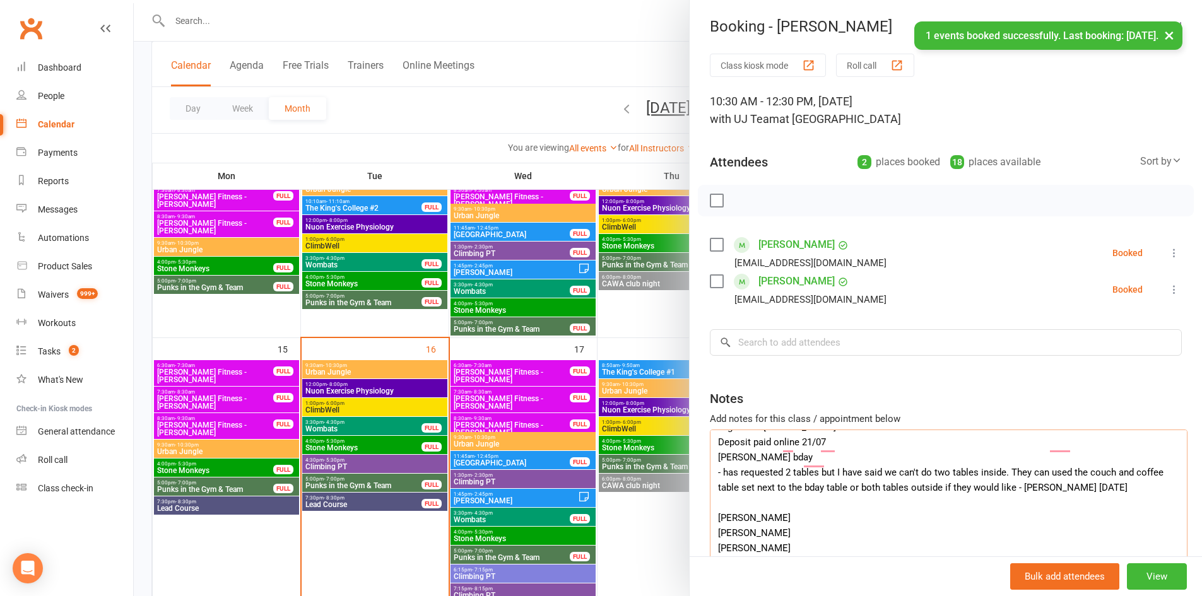
click at [764, 492] on textarea "Organiser: KIRK MARTELLA-GOODSELL Deposit paid online 21/07 Henry's bday - has …" at bounding box center [949, 549] width 478 height 238
type textarea "Organiser: KIRK MARTELLA-GOODSELL Deposit paid online 21/07 Henry's bday - has …"
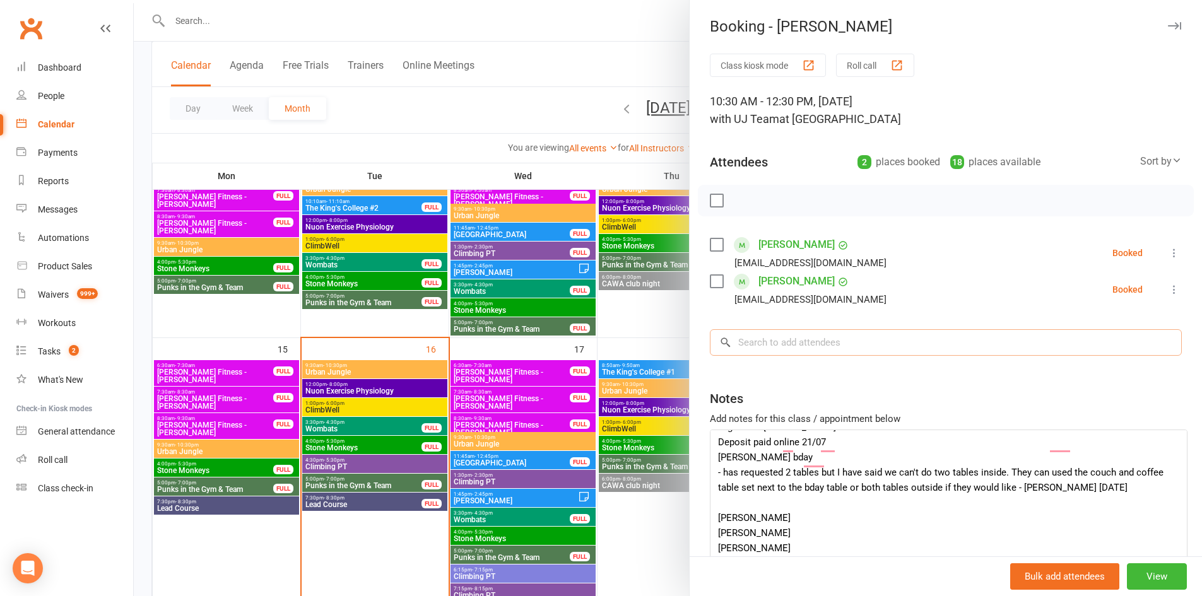
click at [806, 356] on input "search" at bounding box center [946, 342] width 472 height 27
paste input "Vivienne Bowdon"
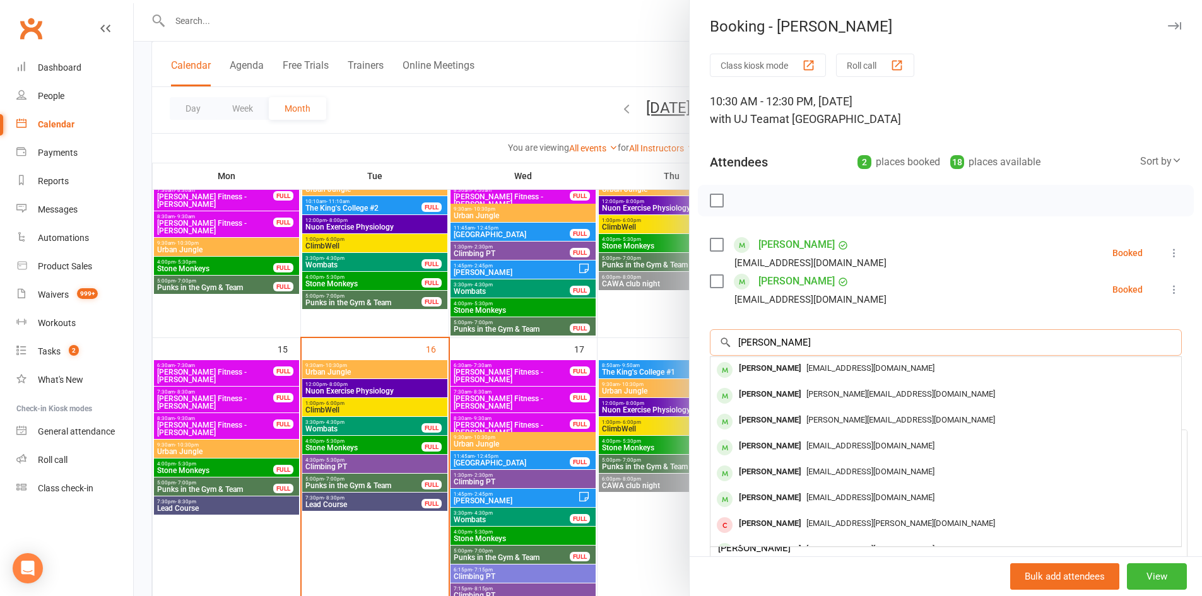
type input "Vivienne Bowdon"
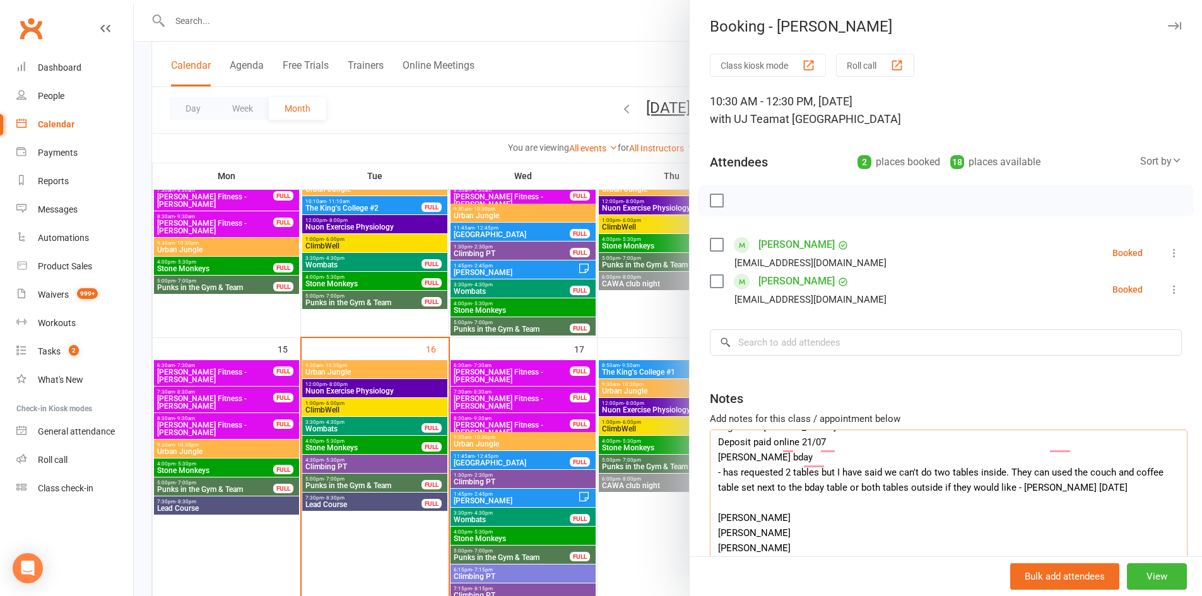
click at [728, 505] on textarea "Organiser: KIRK MARTELLA-GOODSELL Deposit paid online 21/07 Henry's bday - has …" at bounding box center [949, 549] width 478 height 238
click at [791, 356] on input "search" at bounding box center [946, 342] width 472 height 27
paste input "Florence Lee"
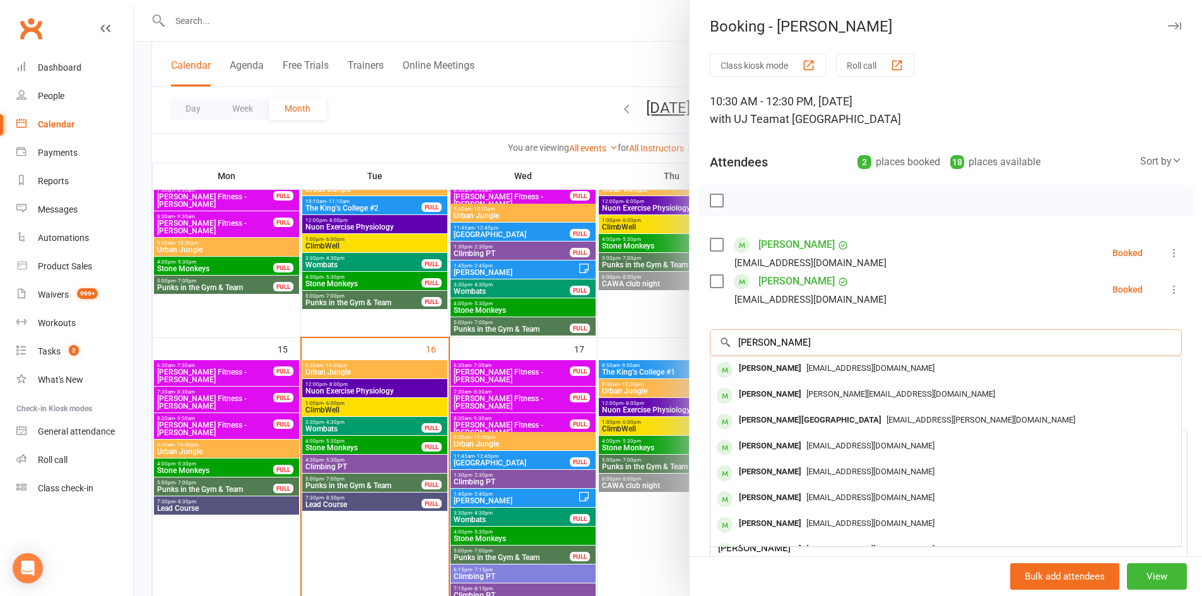
type input "Florence Lee"
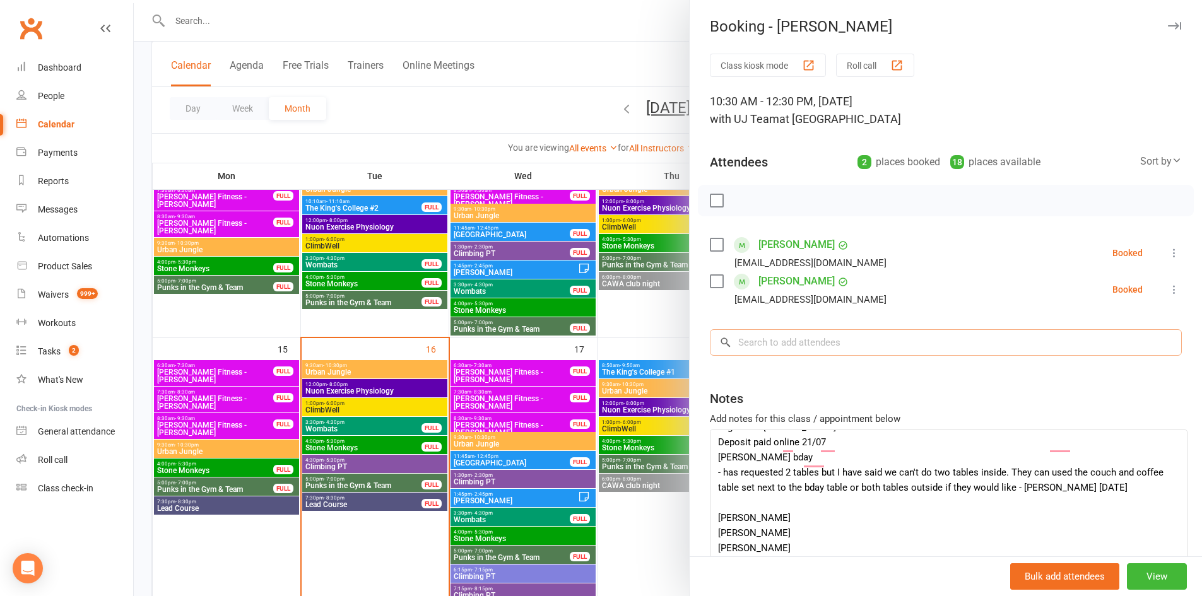
click at [874, 356] on input "search" at bounding box center [946, 342] width 472 height 27
paste input "Florence Lee"
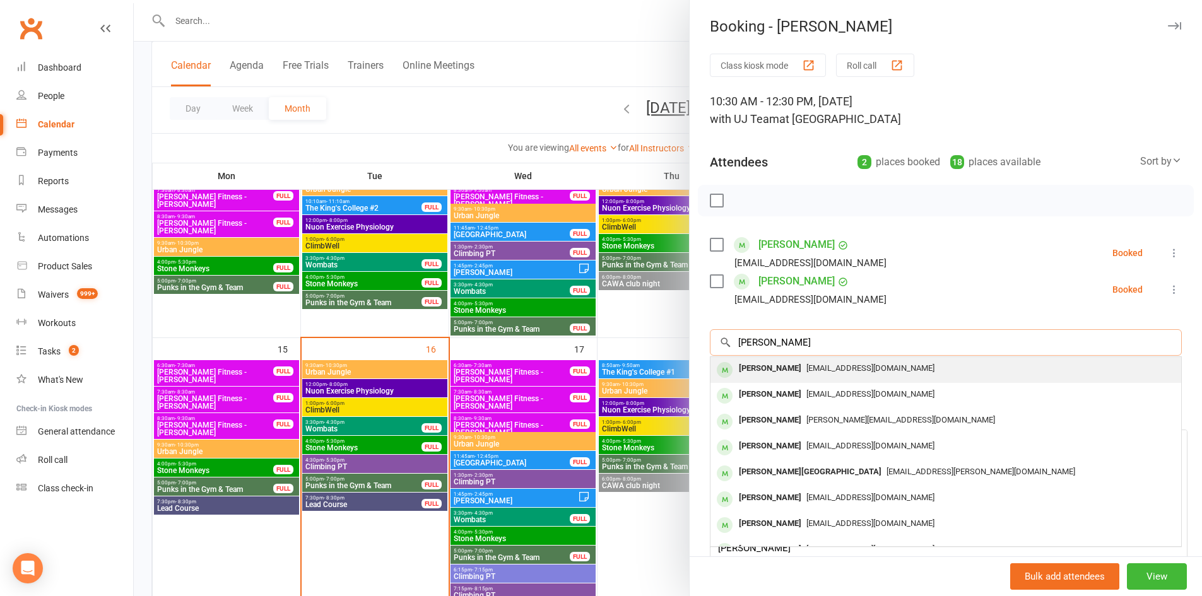
type input "Florence Lee"
click at [846, 373] on span "Joannackoenig@gmail.com" at bounding box center [871, 368] width 128 height 9
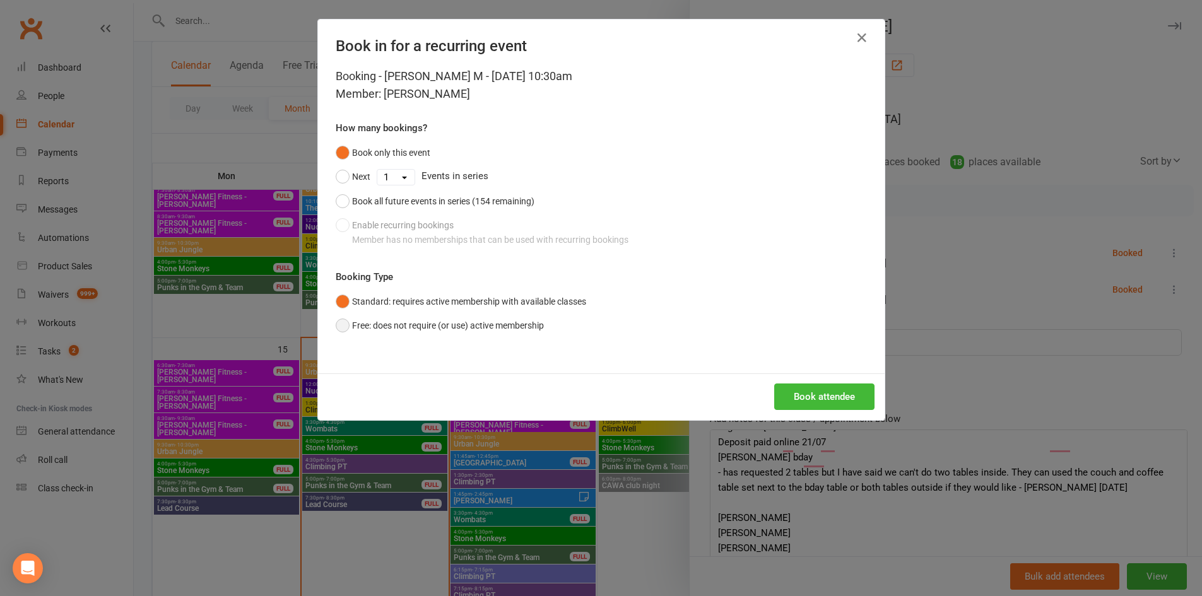
click at [462, 332] on button "Free: does not require (or use) active membership" at bounding box center [440, 326] width 208 height 24
click at [816, 401] on button "Book attendee" at bounding box center [824, 397] width 100 height 27
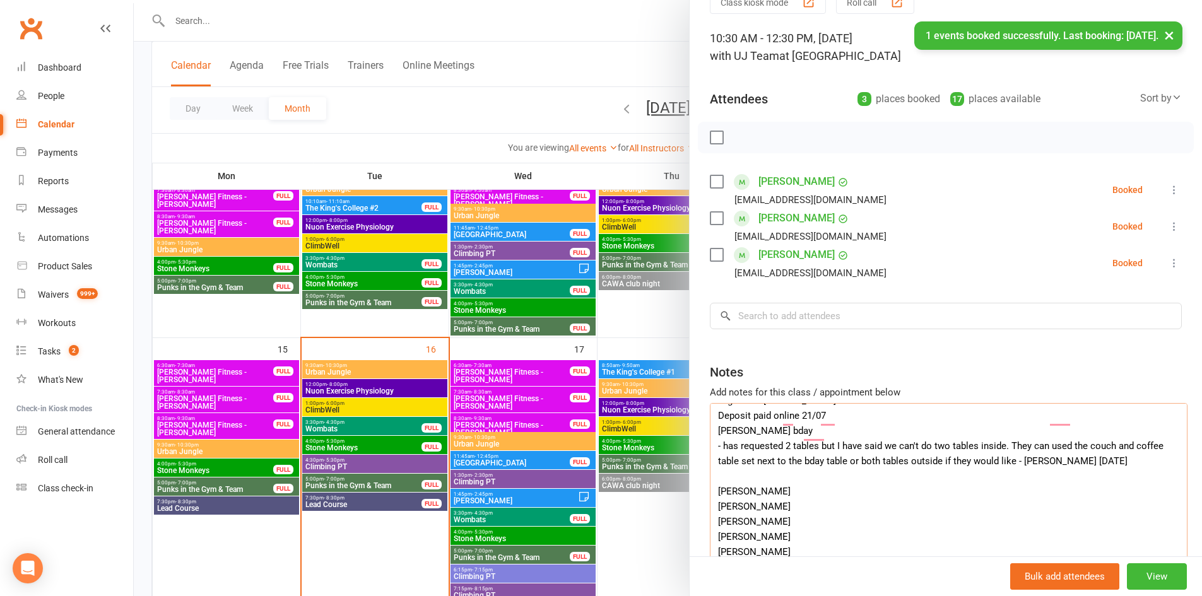
click at [737, 477] on textarea "Organiser: KIRK MARTELLA-GOODSELL Deposit paid online 21/07 Henry's bday - has …" at bounding box center [949, 522] width 478 height 238
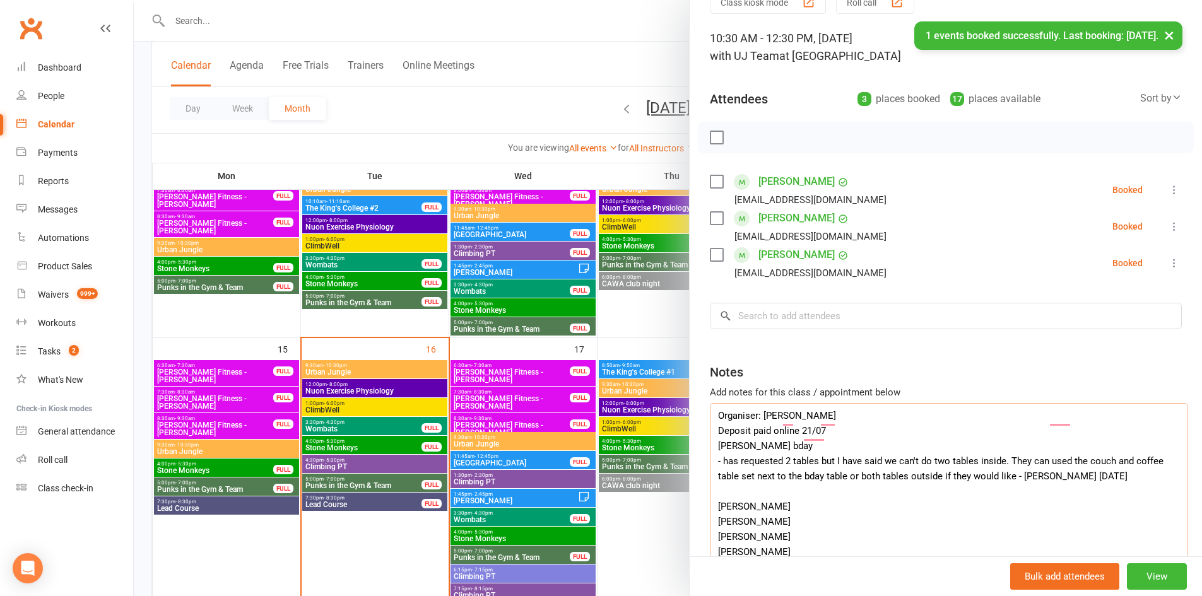
scroll to position [61, 0]
click at [738, 480] on textarea "Organiser: KIRK MARTELLA-GOODSELL Deposit paid online 21/07 Henry's bday - has …" at bounding box center [949, 522] width 478 height 238
type textarea "Organiser: KIRK MARTELLA-GOODSELL Deposit paid online 21/07 Henry's bday - has …"
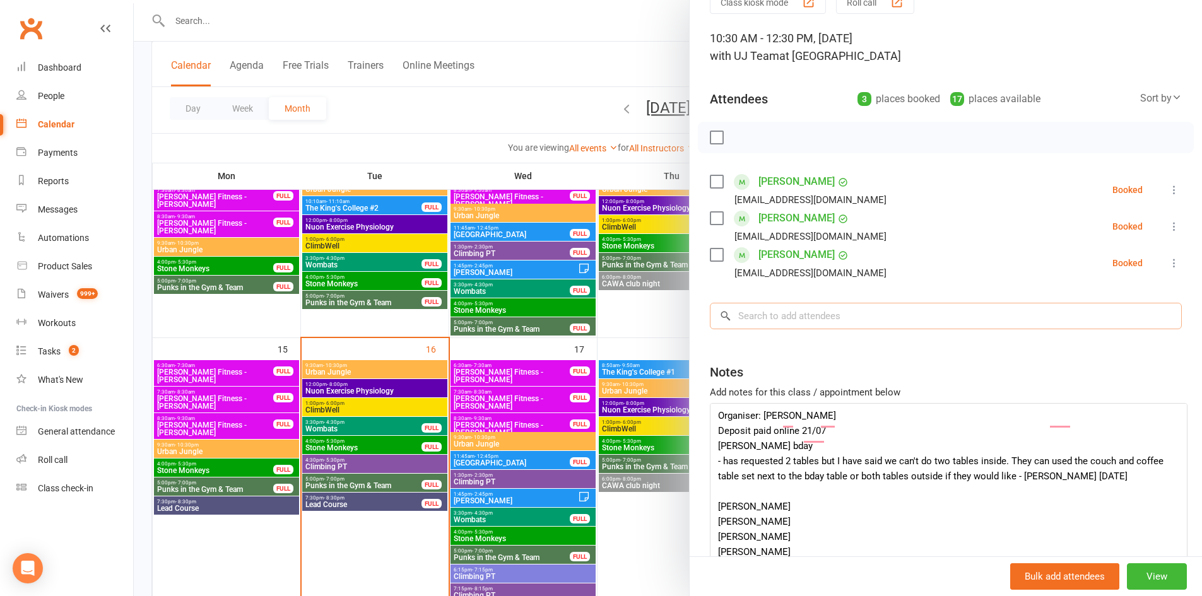
click at [785, 329] on input "search" at bounding box center [946, 316] width 472 height 27
paste input "[PERSON_NAME]"
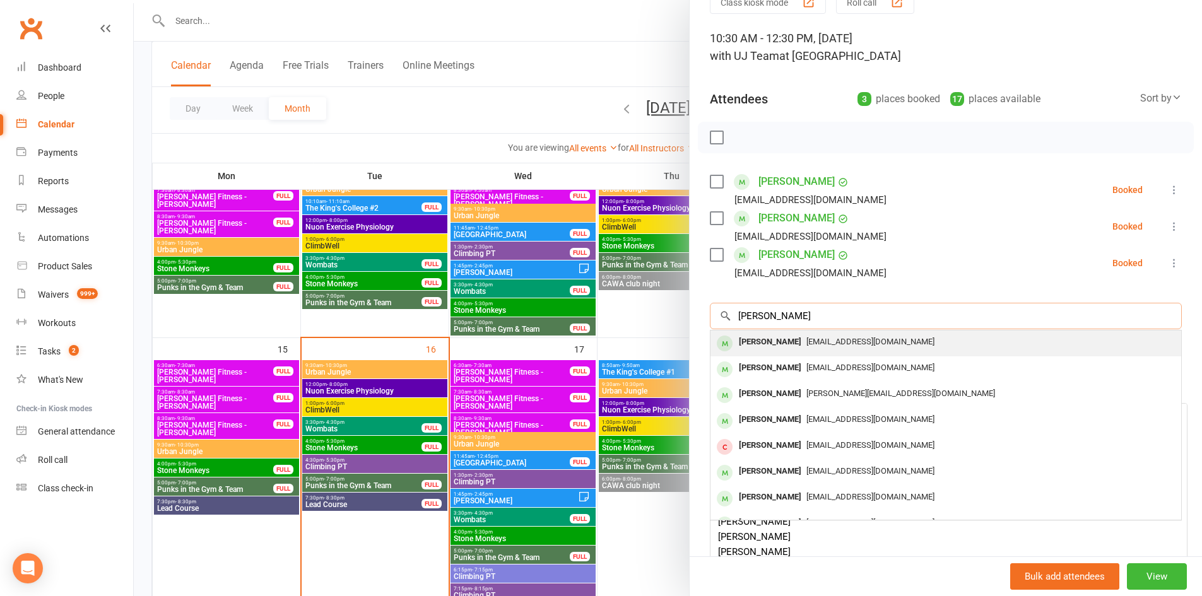
type input "[PERSON_NAME]"
click at [841, 346] on span "[EMAIL_ADDRESS][DOMAIN_NAME]" at bounding box center [871, 341] width 128 height 9
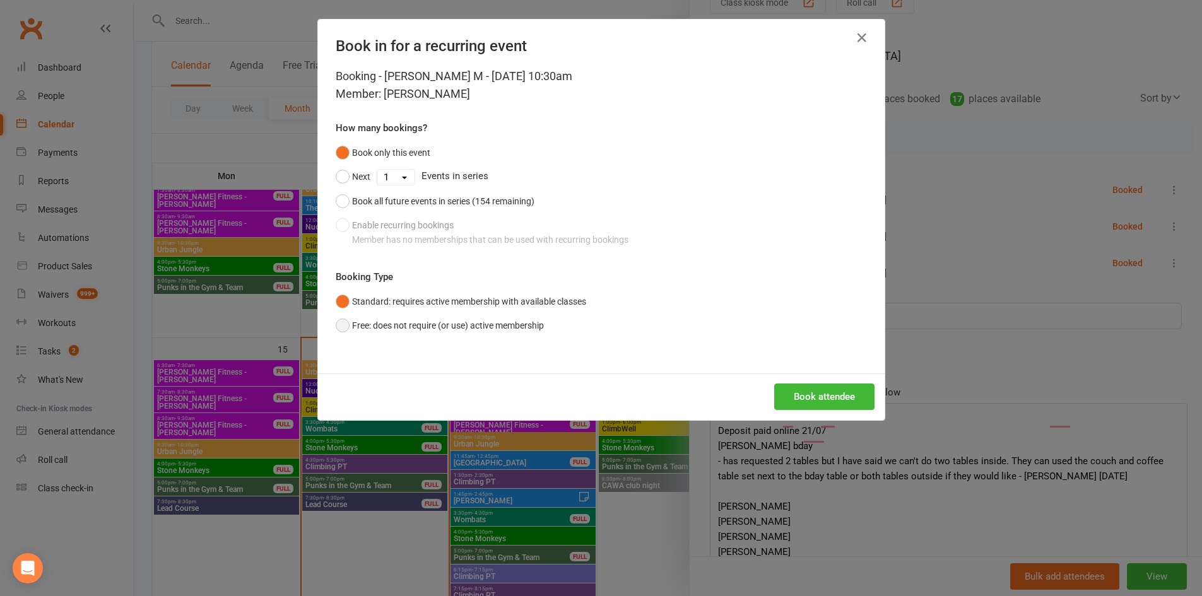
click at [397, 324] on button "Free: does not require (or use) active membership" at bounding box center [440, 326] width 208 height 24
click at [823, 398] on button "Book attendee" at bounding box center [824, 397] width 100 height 27
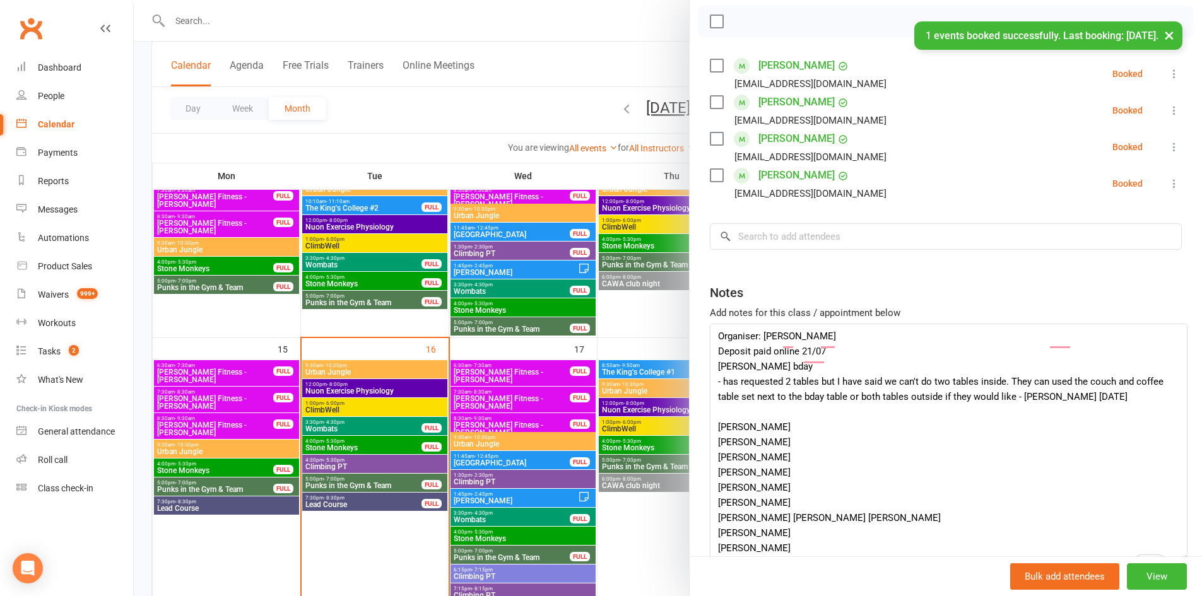
scroll to position [189, 0]
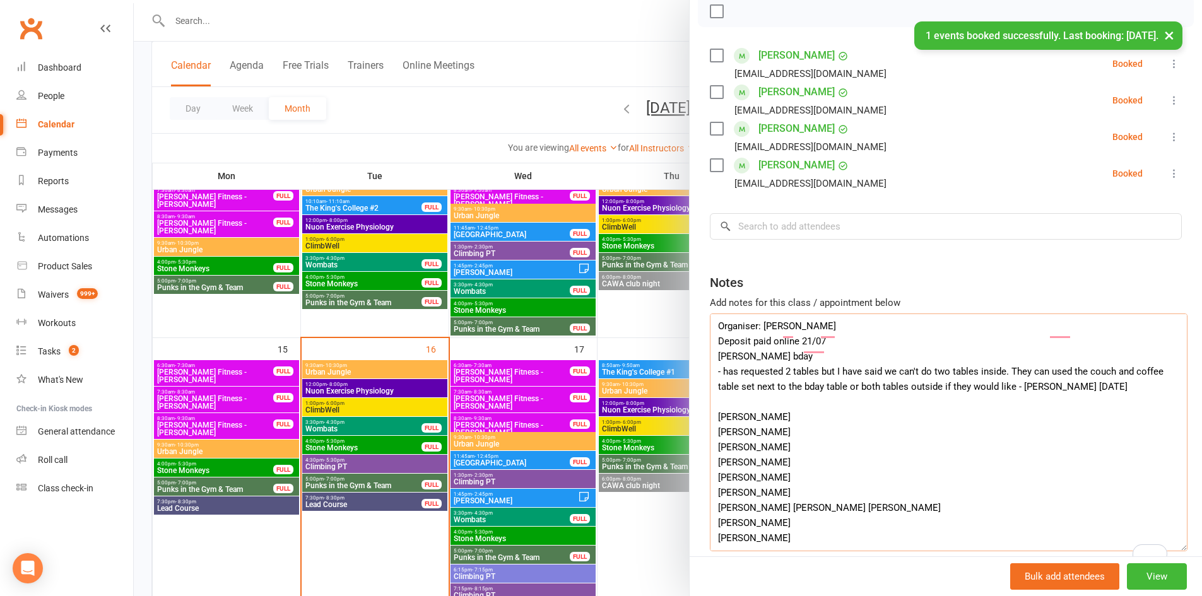
click at [735, 390] on textarea "Organiser: KIRK MARTELLA-GOODSELL Deposit paid online 21/07 Henry's bday - has …" at bounding box center [949, 433] width 478 height 238
click at [729, 406] on textarea "Organiser: KIRK MARTELLA-GOODSELL Deposit paid online 21/07 Henry's bday - has …" at bounding box center [949, 433] width 478 height 238
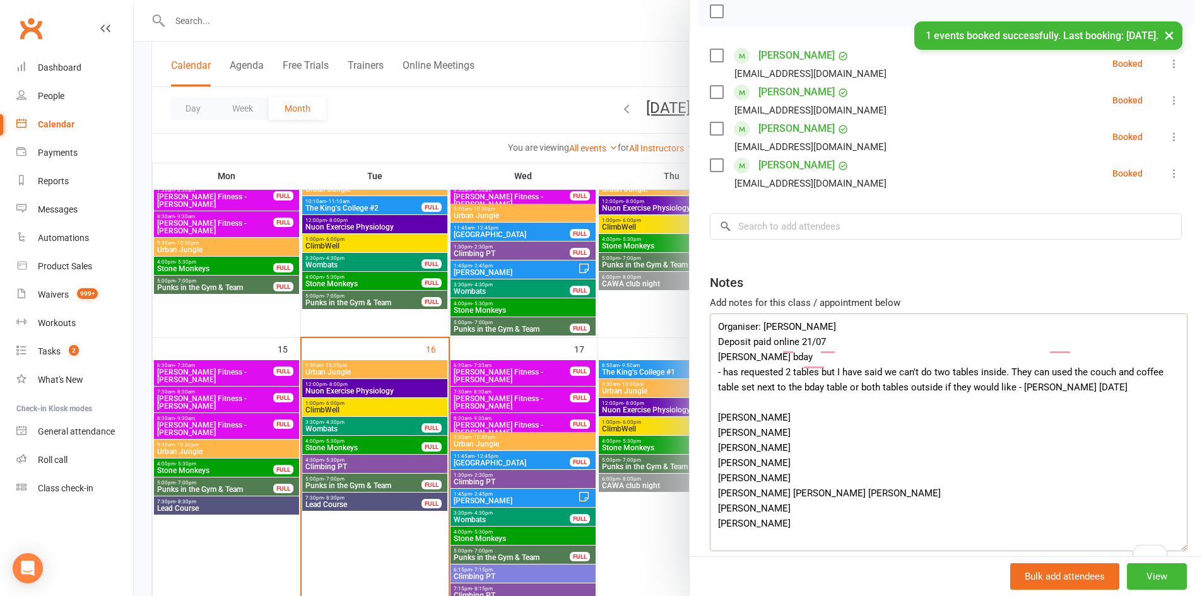
click at [729, 406] on textarea "Organiser: KIRK MARTELLA-GOODSELL Deposit paid online 21/07 Henry's bday - has …" at bounding box center [949, 433] width 478 height 238
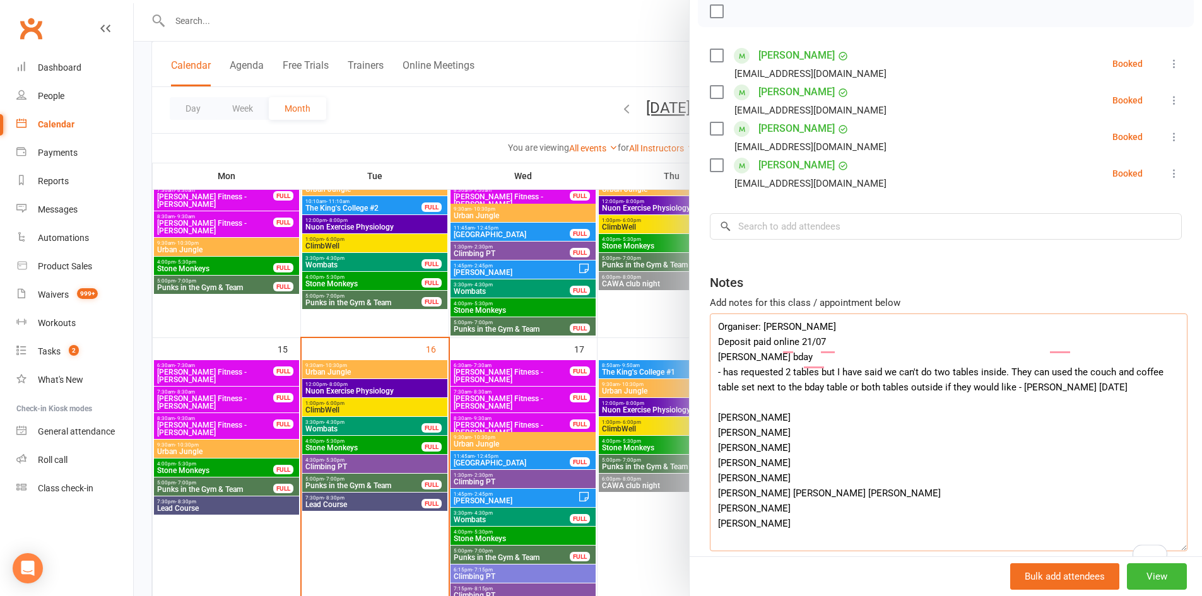
type textarea "Organiser: KIRK MARTELLA-GOODSELL Deposit paid online 21/07 Henry's bday - has …"
click at [754, 240] on input "search" at bounding box center [946, 226] width 472 height 27
paste input "Miles De Kever"
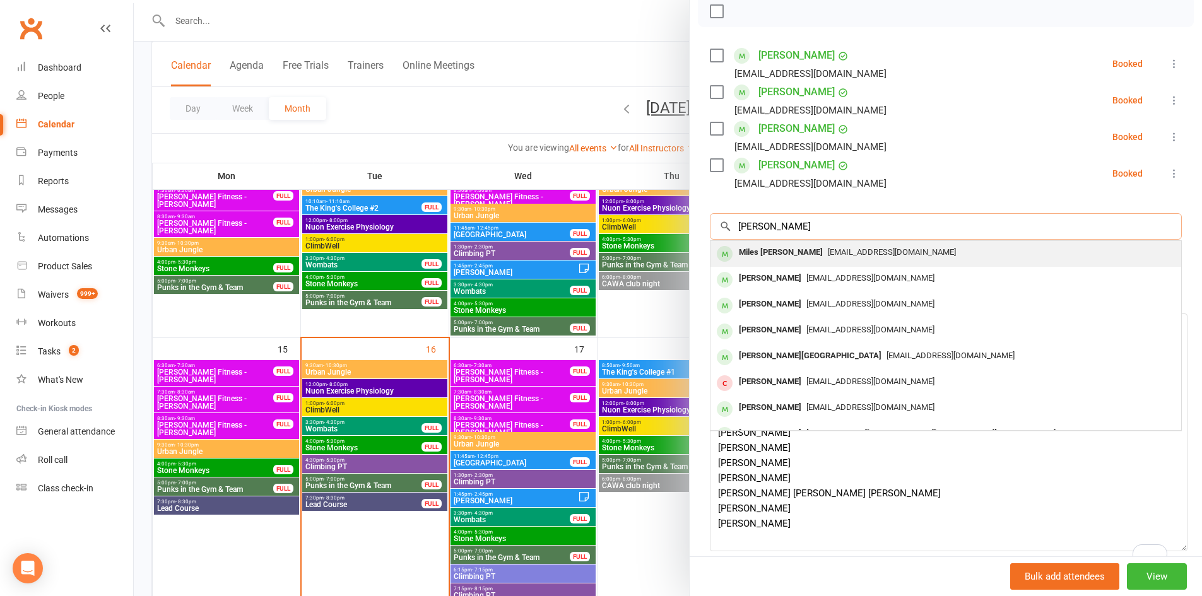
type input "Miles De Kever"
click at [853, 257] on span "Nic@yahoo.com.au" at bounding box center [892, 251] width 128 height 9
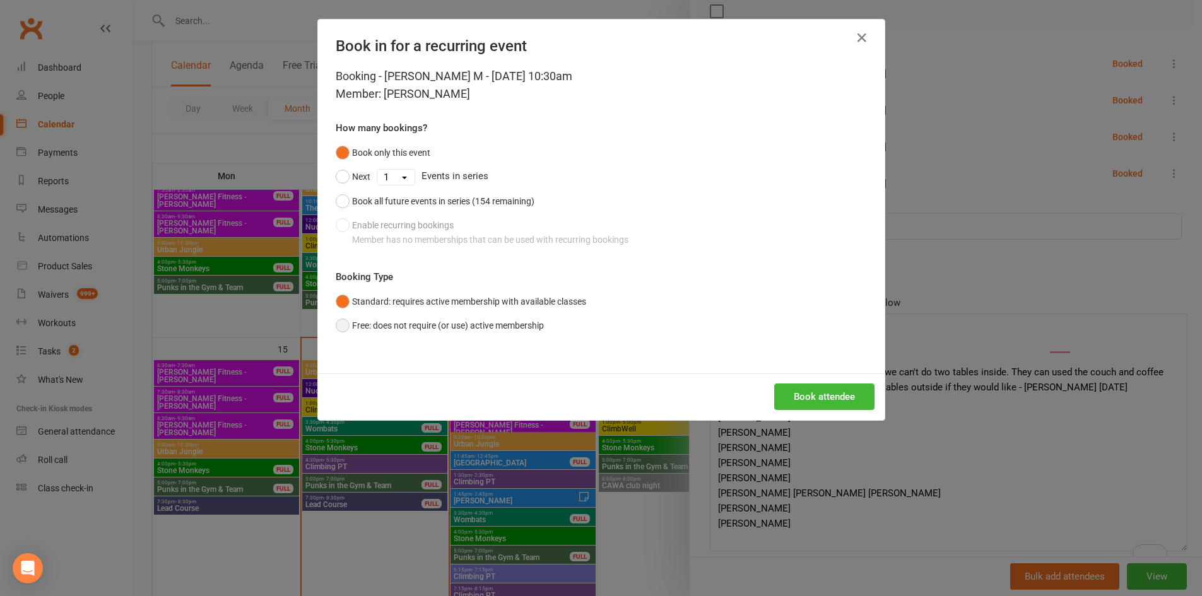
click at [397, 321] on button "Free: does not require (or use) active membership" at bounding box center [440, 326] width 208 height 24
click at [815, 395] on button "Book attendee" at bounding box center [824, 397] width 100 height 27
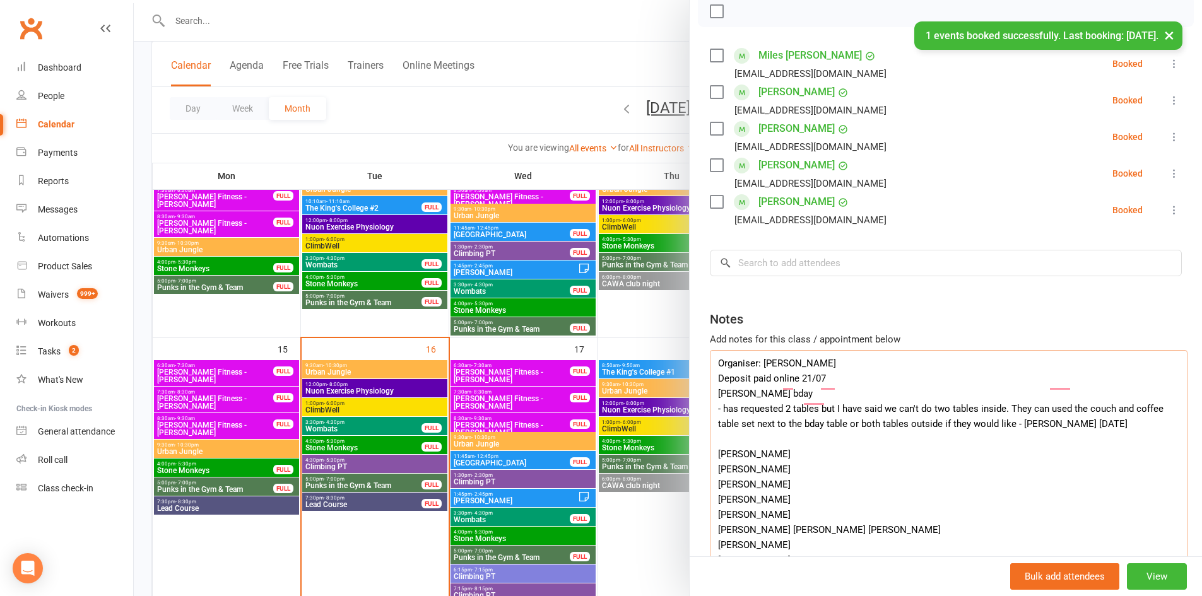
click at [736, 447] on textarea "Organiser: KIRK MARTELLA-GOODSELL Deposit paid online 21/07 Henry's bday - has …" at bounding box center [949, 469] width 478 height 238
click at [724, 454] on textarea "Organiser: KIRK MARTELLA-GOODSELL Deposit paid online 21/07 Henry's bday - has …" at bounding box center [949, 469] width 478 height 238
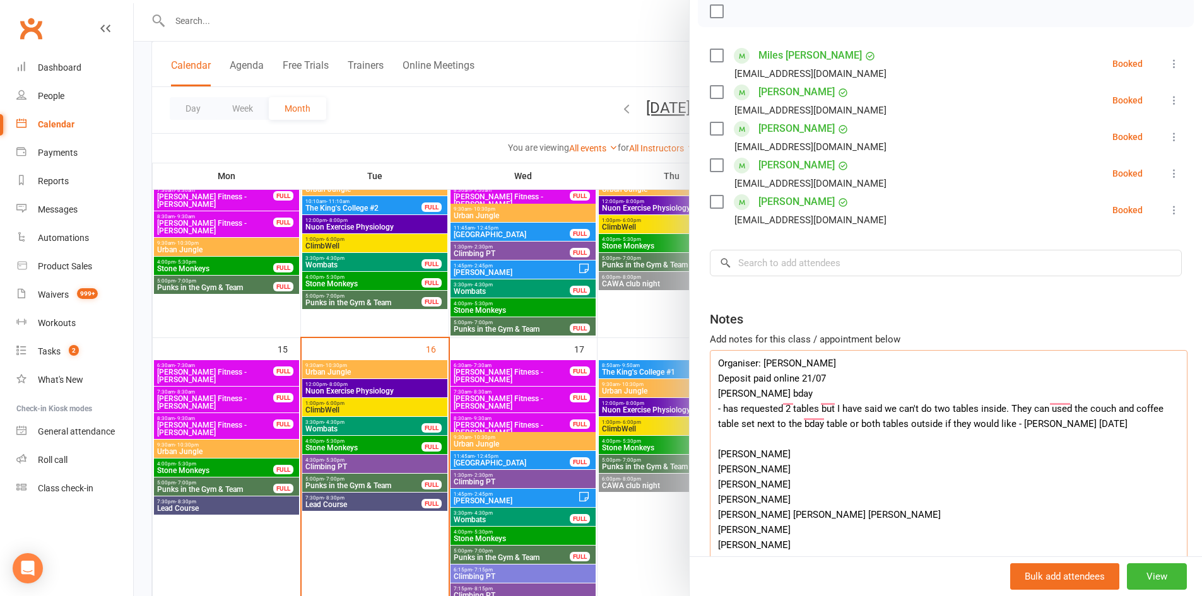
click at [724, 454] on textarea "Organiser: KIRK MARTELLA-GOODSELL Deposit paid online 21/07 Henry's bday - has …" at bounding box center [949, 469] width 478 height 238
type textarea "Organiser: KIRK MARTELLA-GOODSELL Deposit paid online 21/07 Henry's bday - has …"
click at [759, 276] on input "search" at bounding box center [946, 263] width 472 height 27
paste input "Charlie Wilson"
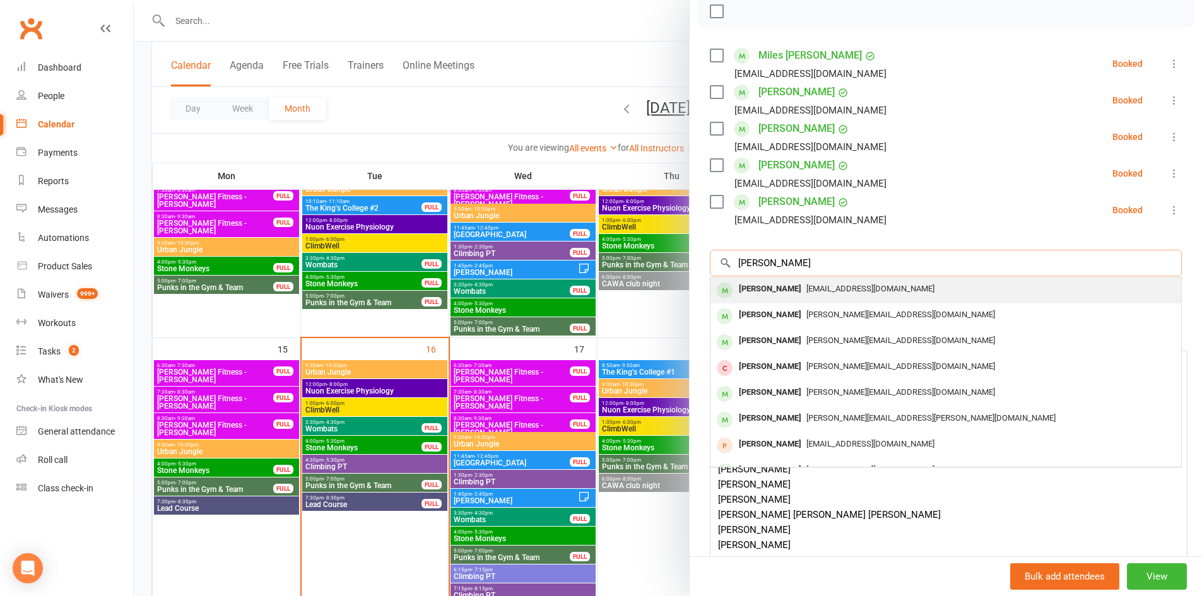
type input "Charlie Wilson"
click at [776, 299] on div "Charlie Wilson" at bounding box center [770, 289] width 73 height 18
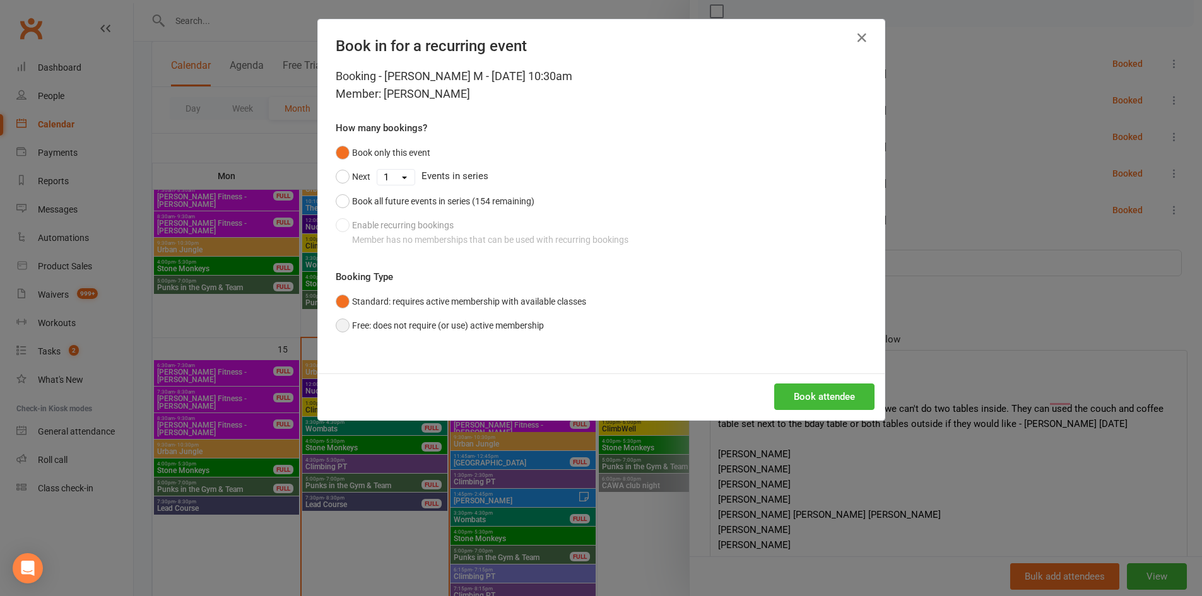
click at [498, 327] on button "Free: does not require (or use) active membership" at bounding box center [440, 326] width 208 height 24
click at [827, 390] on button "Book attendee" at bounding box center [824, 397] width 100 height 27
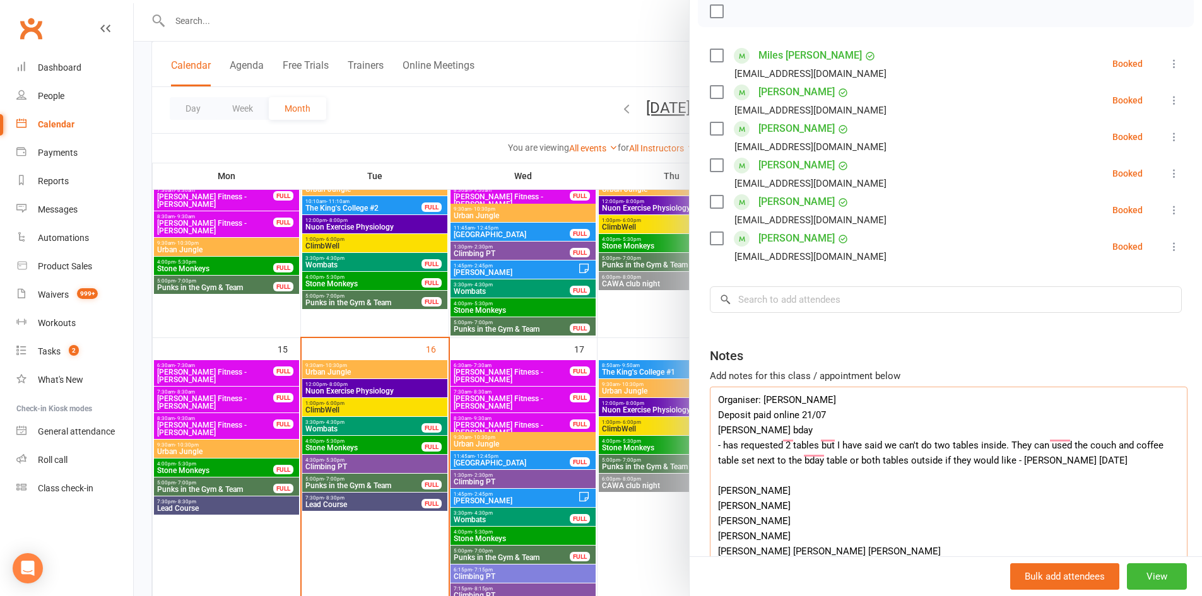
click at [743, 497] on textarea "Organiser: KIRK MARTELLA-GOODSELL Deposit paid online 21/07 Henry's bday - has …" at bounding box center [949, 506] width 478 height 238
click at [736, 508] on textarea "Organiser: KIRK MARTELLA-GOODSELL Deposit paid online 21/07 Henry's bday - has …" at bounding box center [949, 506] width 478 height 238
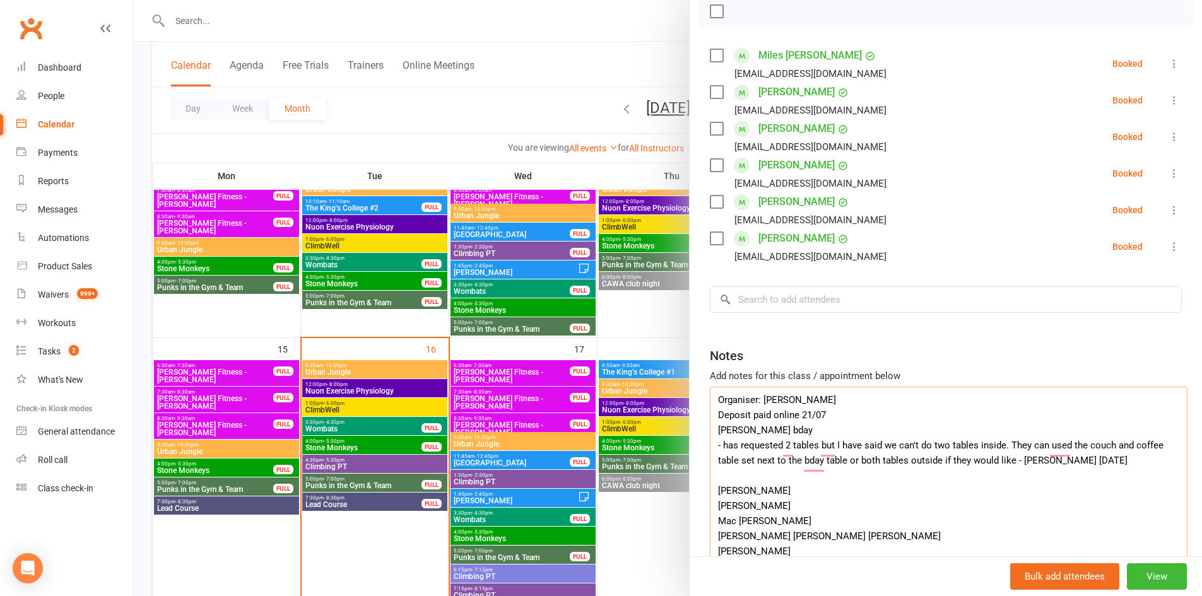
click at [736, 508] on textarea "Organiser: KIRK MARTELLA-GOODSELL Deposit paid online 21/07 Henry's bday - has …" at bounding box center [949, 506] width 478 height 238
type textarea "Organiser: KIRK MARTELLA-GOODSELL Deposit paid online 21/07 Henry's bday - has …"
click at [789, 313] on input "search" at bounding box center [946, 300] width 472 height 27
paste input "[PERSON_NAME]"
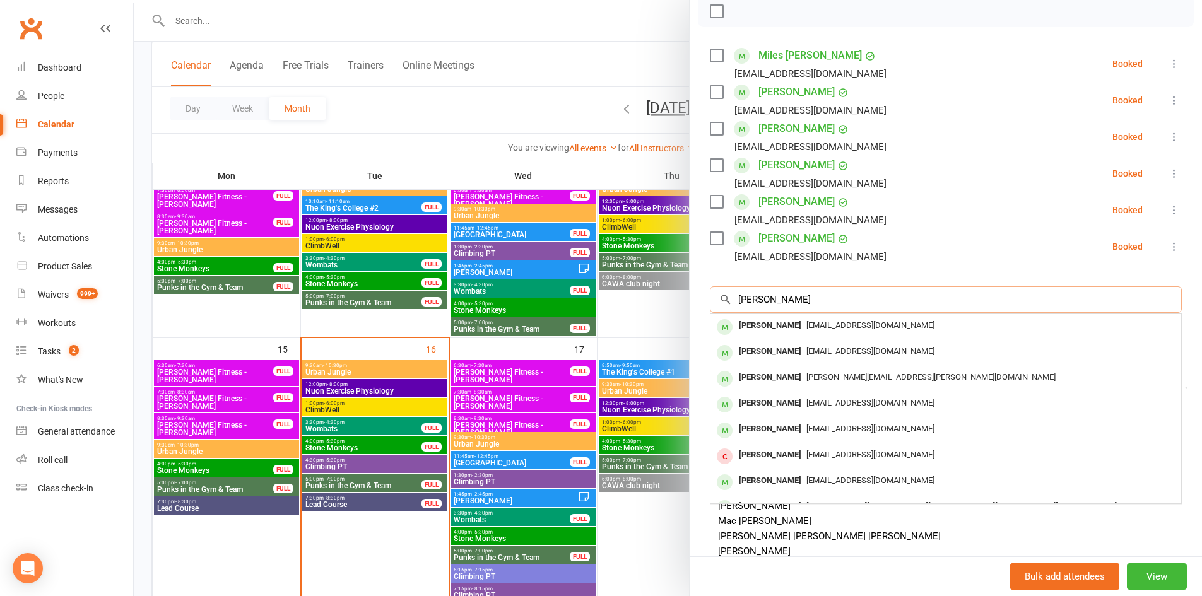
type input "[PERSON_NAME]"
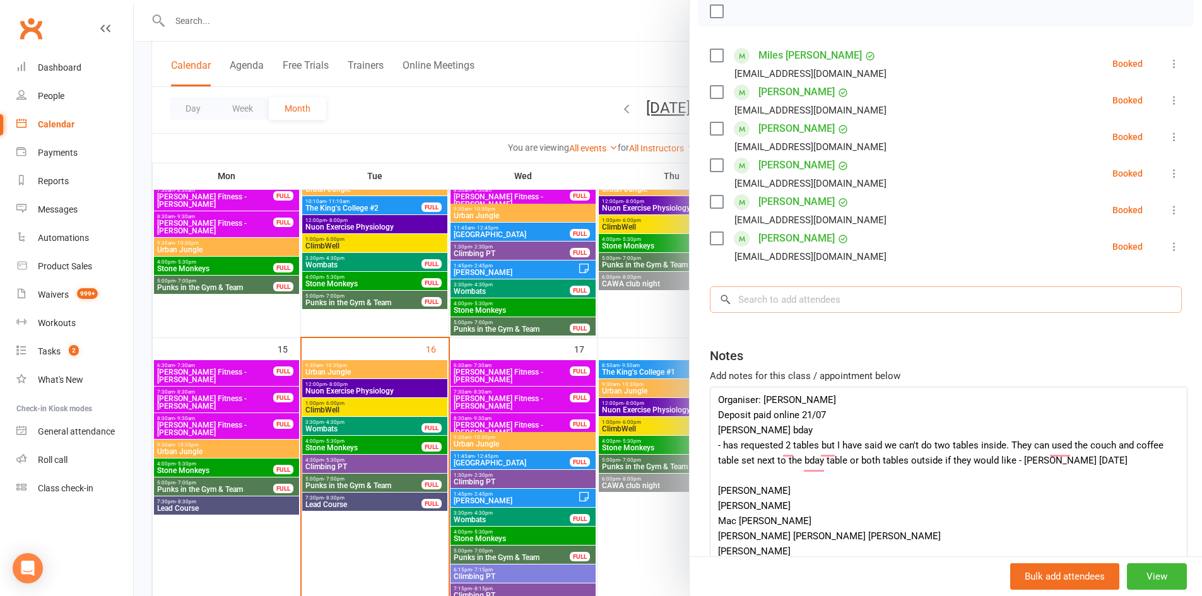
paste input "[PERSON_NAME]"
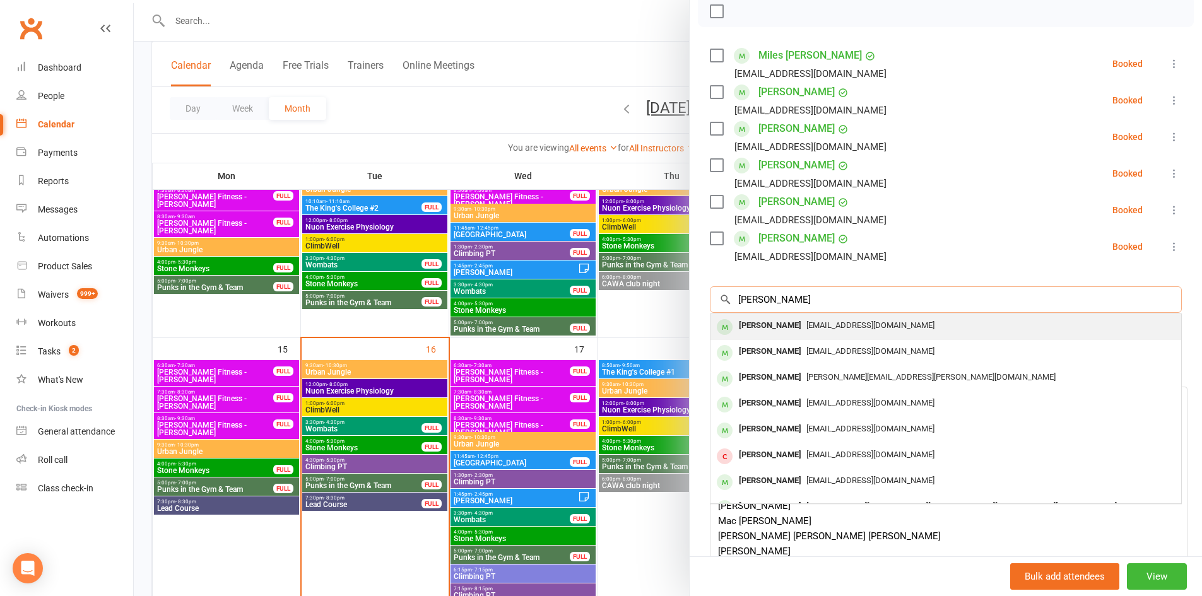
type input "[PERSON_NAME]"
click at [807, 330] on span "[EMAIL_ADDRESS][DOMAIN_NAME]" at bounding box center [871, 325] width 128 height 9
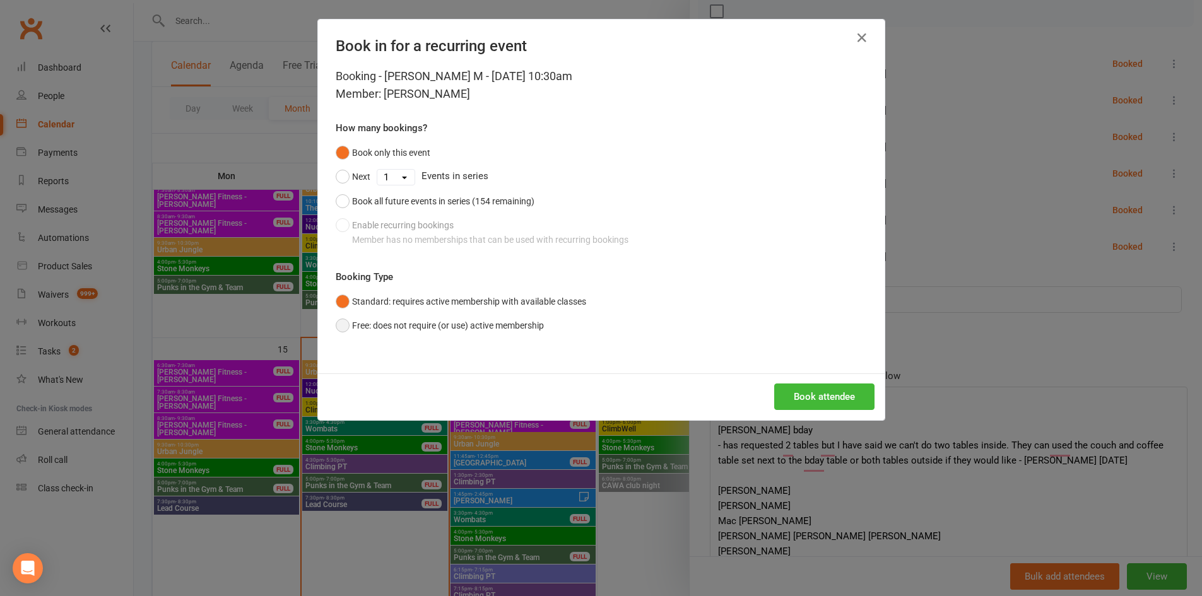
click at [502, 320] on button "Free: does not require (or use) active membership" at bounding box center [440, 326] width 208 height 24
click at [821, 394] on button "Book attendee" at bounding box center [824, 397] width 100 height 27
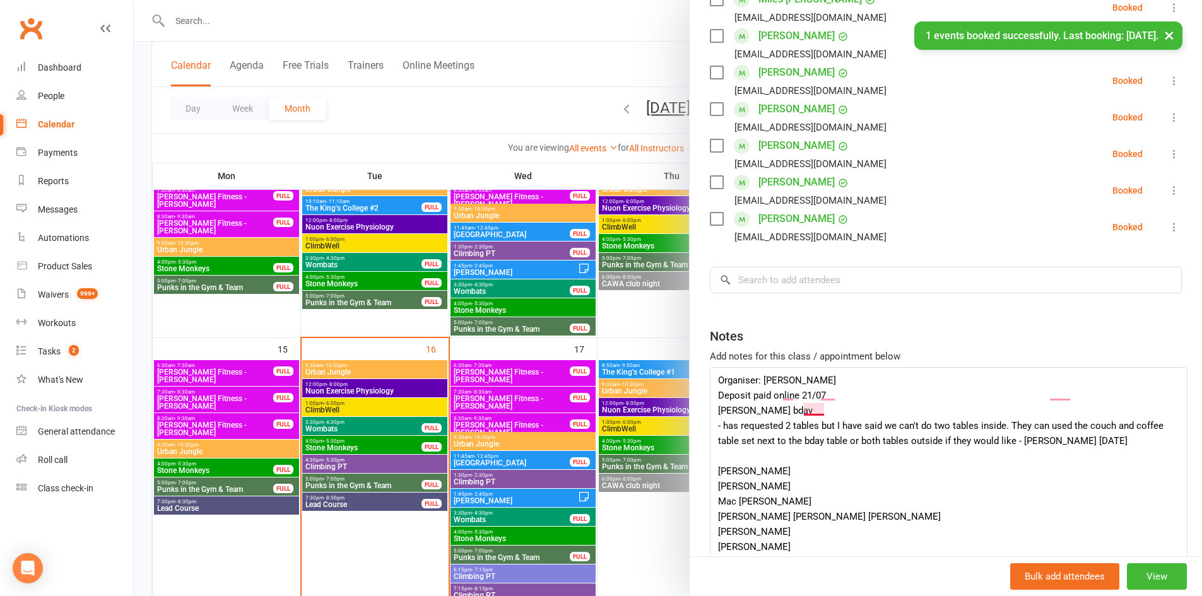
scroll to position [316, 0]
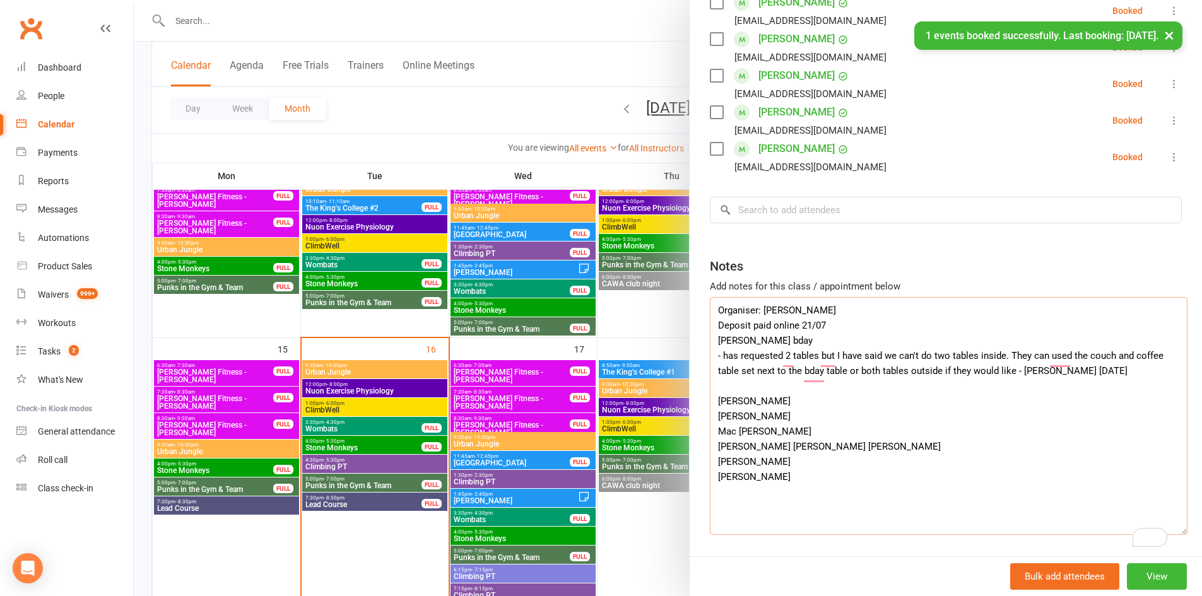
click at [748, 430] on textarea "Organiser: KIRK MARTELLA-GOODSELL Deposit paid online 21/07 Henry's bday - has …" at bounding box center [949, 416] width 478 height 238
click at [747, 425] on textarea "Organiser: KIRK MARTELLA-GOODSELL Deposit paid online 21/07 Henry's bday - has …" at bounding box center [949, 416] width 478 height 238
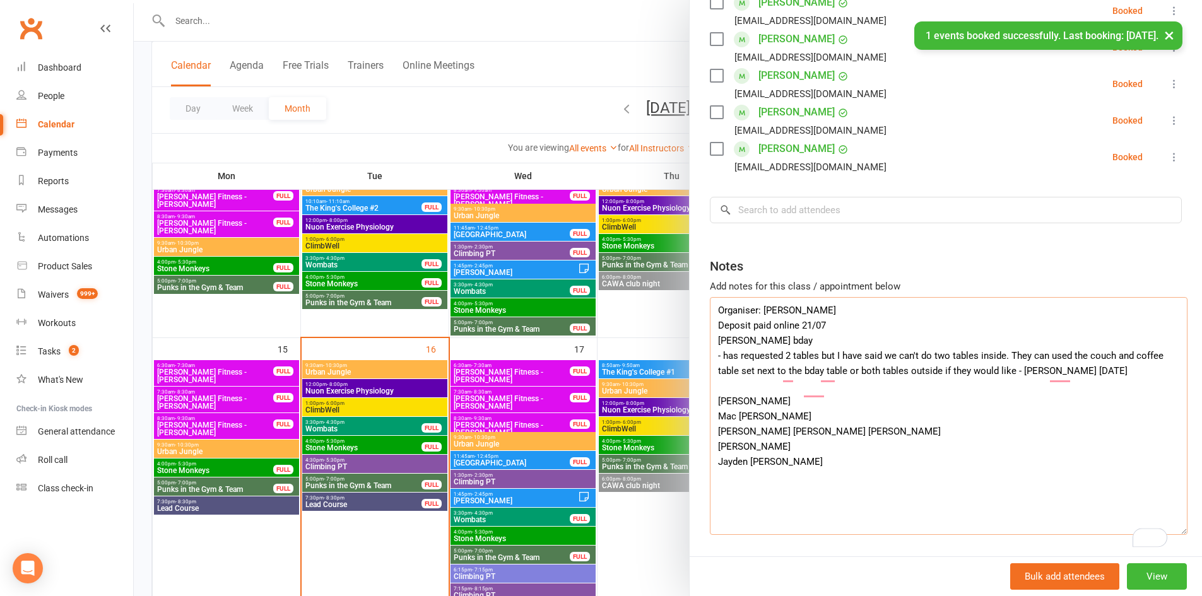
click at [748, 432] on textarea "Organiser: KIRK MARTELLA-GOODSELL Deposit paid online 21/07 Henry's bday - has …" at bounding box center [949, 416] width 478 height 238
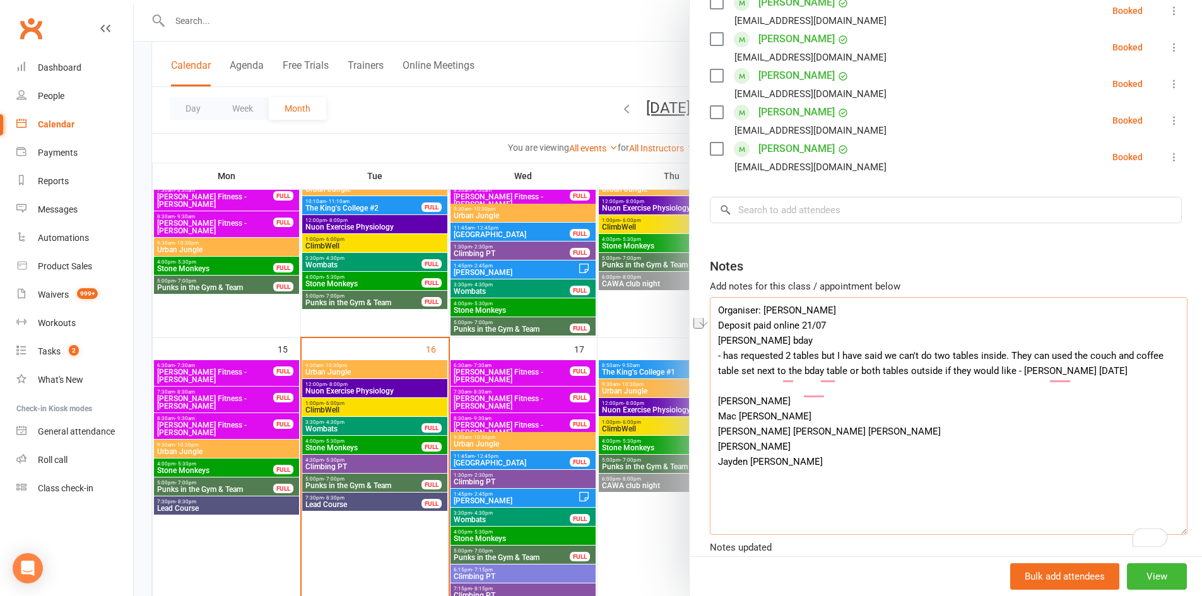
type textarea "Organiser: KIRK MARTELLA-GOODSELL Deposit paid online 21/07 Henry's bday - has …"
click at [769, 223] on input "search" at bounding box center [946, 210] width 472 height 27
paste input "Mac Gairdner"
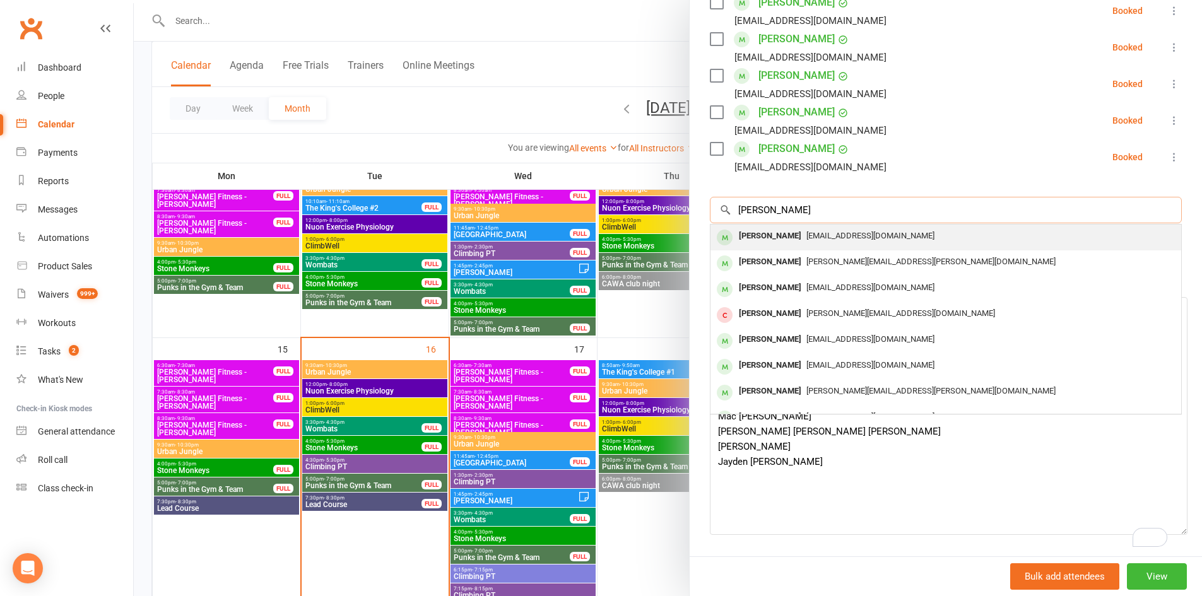
type input "Mac Gairdner"
click at [796, 245] on div "dgardiner36@hotmail.com" at bounding box center [946, 236] width 461 height 18
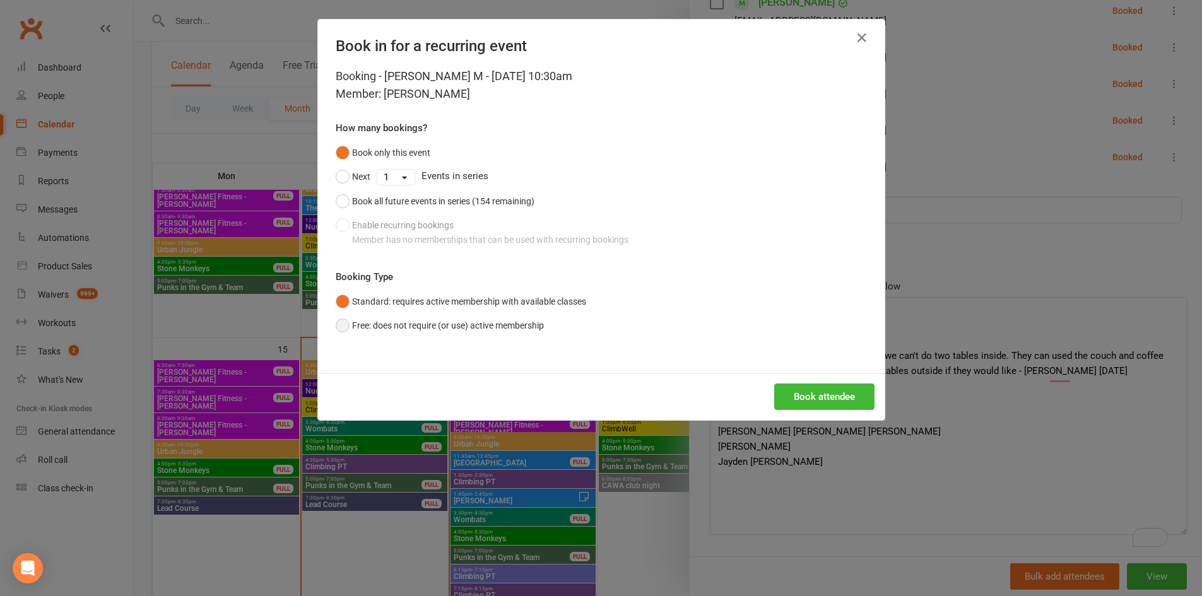
click at [471, 319] on button "Free: does not require (or use) active membership" at bounding box center [440, 326] width 208 height 24
click at [784, 396] on button "Book attendee" at bounding box center [824, 397] width 100 height 27
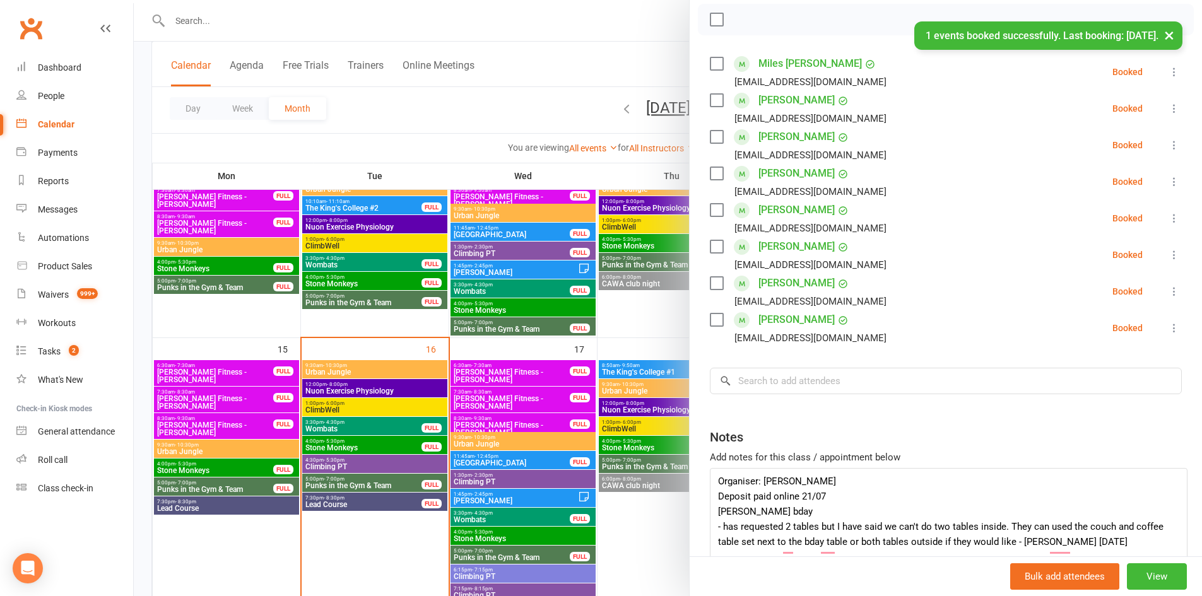
scroll to position [423, 0]
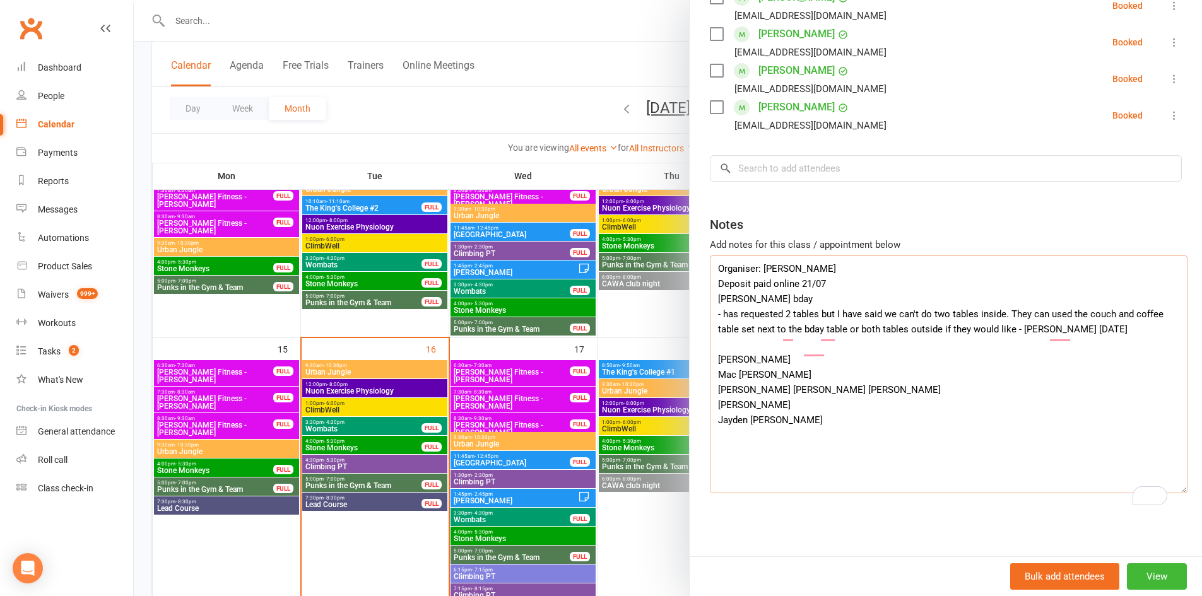
click at [757, 367] on textarea "Organiser: KIRK MARTELLA-GOODSELL Deposit paid online 21/07 Henry's bday - has …" at bounding box center [949, 375] width 478 height 238
click at [752, 367] on textarea "Organiser: KIRK MARTELLA-GOODSELL Deposit paid online 21/07 Henry's bday - has …" at bounding box center [949, 375] width 478 height 238
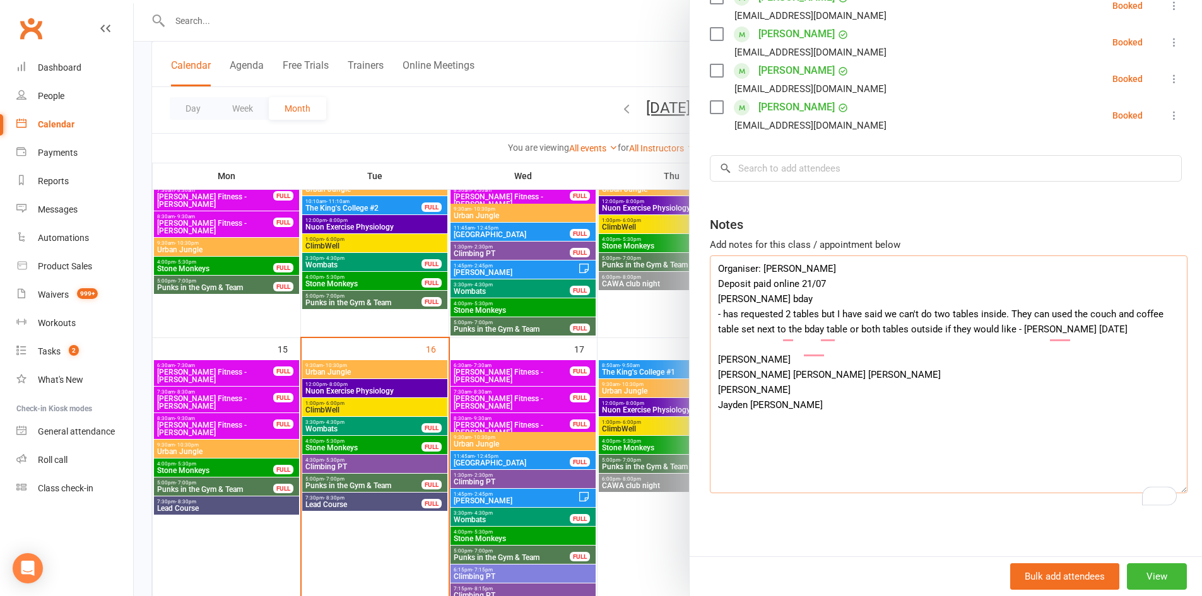
click at [752, 367] on textarea "Organiser: KIRK MARTELLA-GOODSELL Deposit paid online 21/07 Henry's bday - has …" at bounding box center [949, 375] width 478 height 238
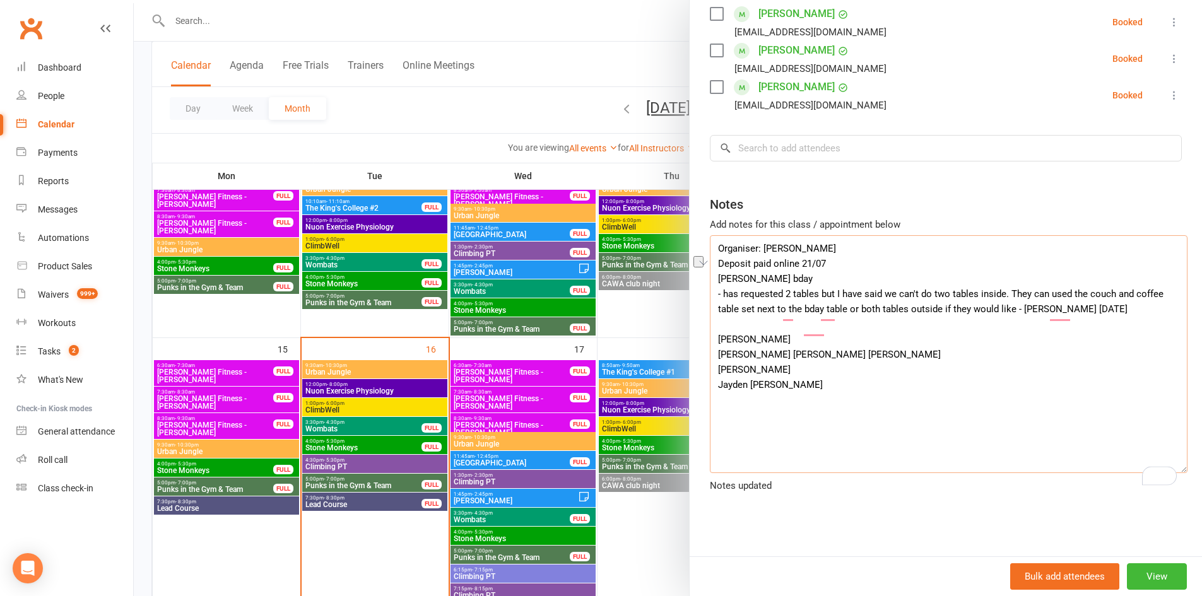
type textarea "Organiser: KIRK MARTELLA-GOODSELL Deposit paid online 21/07 Henry's bday - has …"
click at [754, 162] on input "search" at bounding box center [946, 148] width 472 height 27
paste input "Amber-Lee Steed"
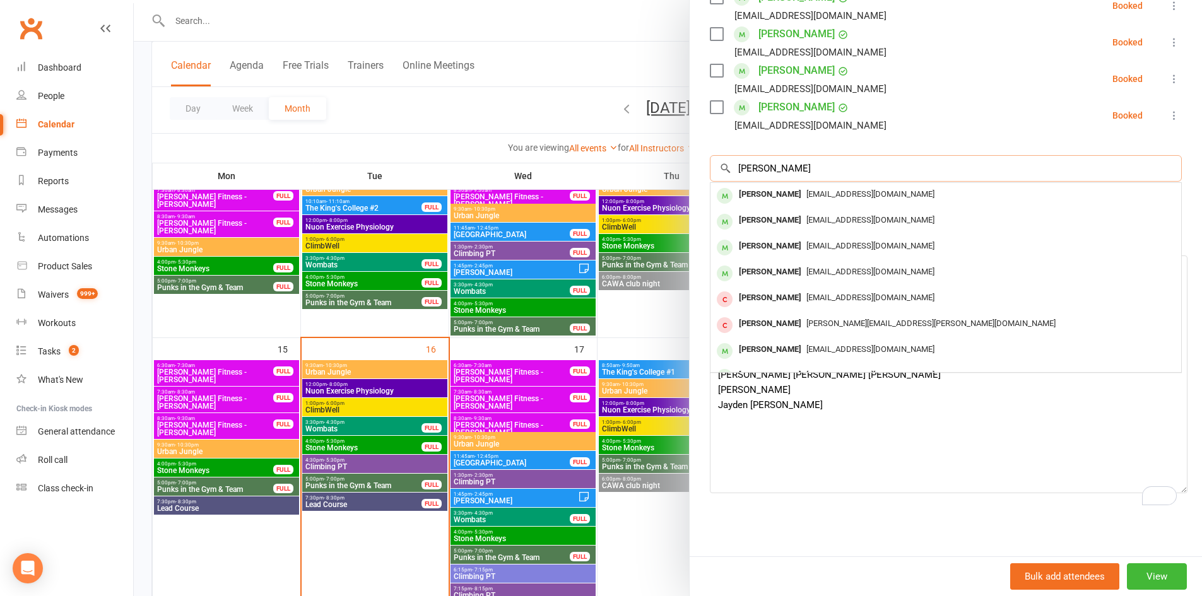
type input "Amber-Lee Steed"
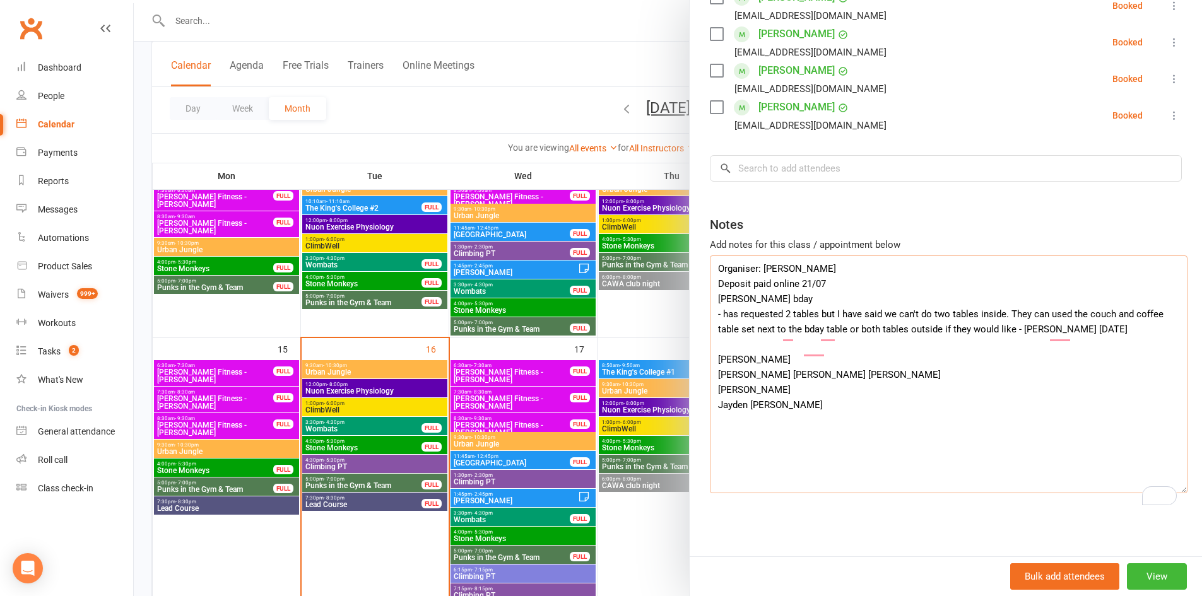
click at [734, 379] on textarea "Organiser: KIRK MARTELLA-GOODSELL Deposit paid online 21/07 Henry's bday - has …" at bounding box center [949, 375] width 478 height 238
click at [769, 156] on input "search" at bounding box center [946, 168] width 472 height 27
paste input "Xavi Taylor"
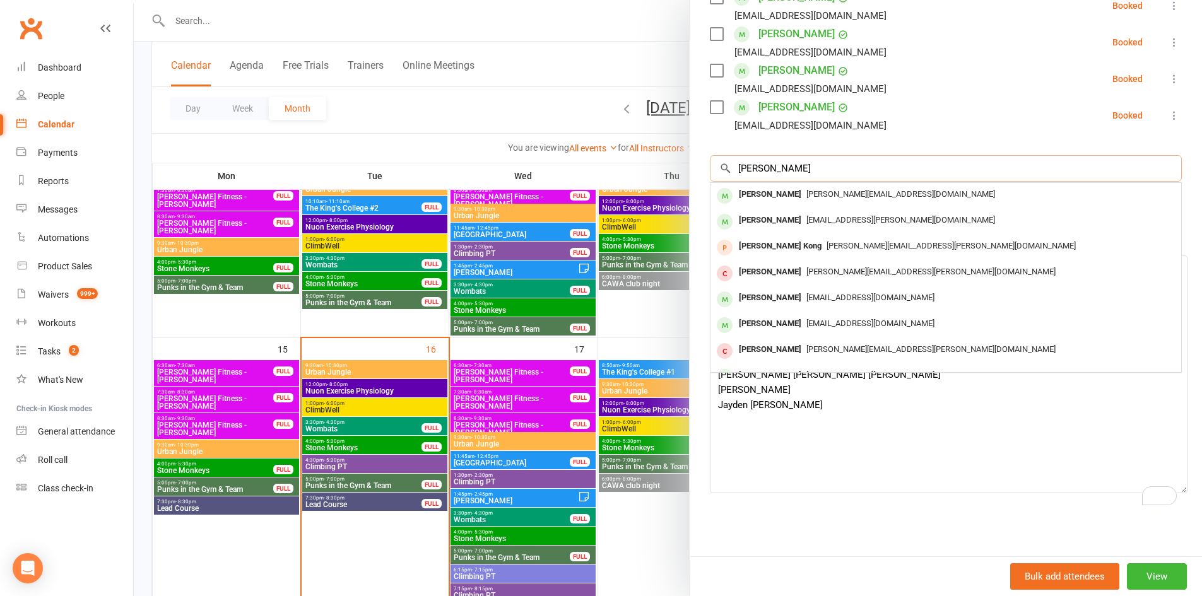
type input "Xavi Taylor"
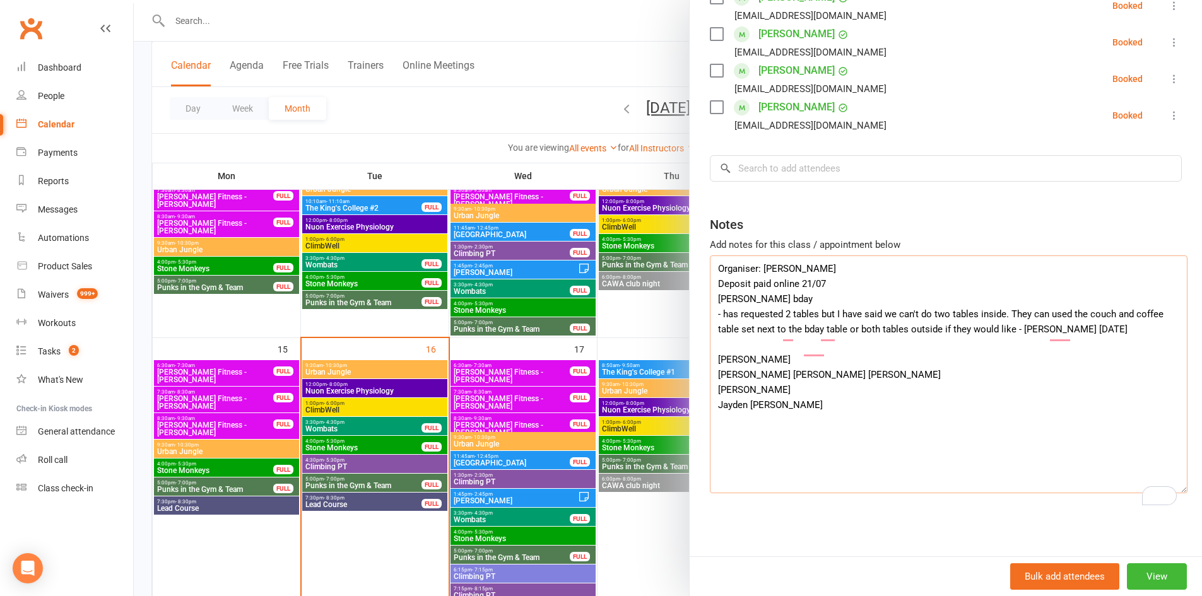
click at [716, 398] on textarea "Organiser: KIRK MARTELLA-GOODSELL Deposit paid online 21/07 Henry's bday - has …" at bounding box center [949, 375] width 478 height 238
click at [714, 398] on textarea "Organiser: KIRK MARTELLA-GOODSELL Deposit paid online 21/07 Henry's bday - has …" at bounding box center [949, 375] width 478 height 238
click at [767, 161] on input "search" at bounding box center [946, 168] width 472 height 27
paste input "Jesse Ravn"
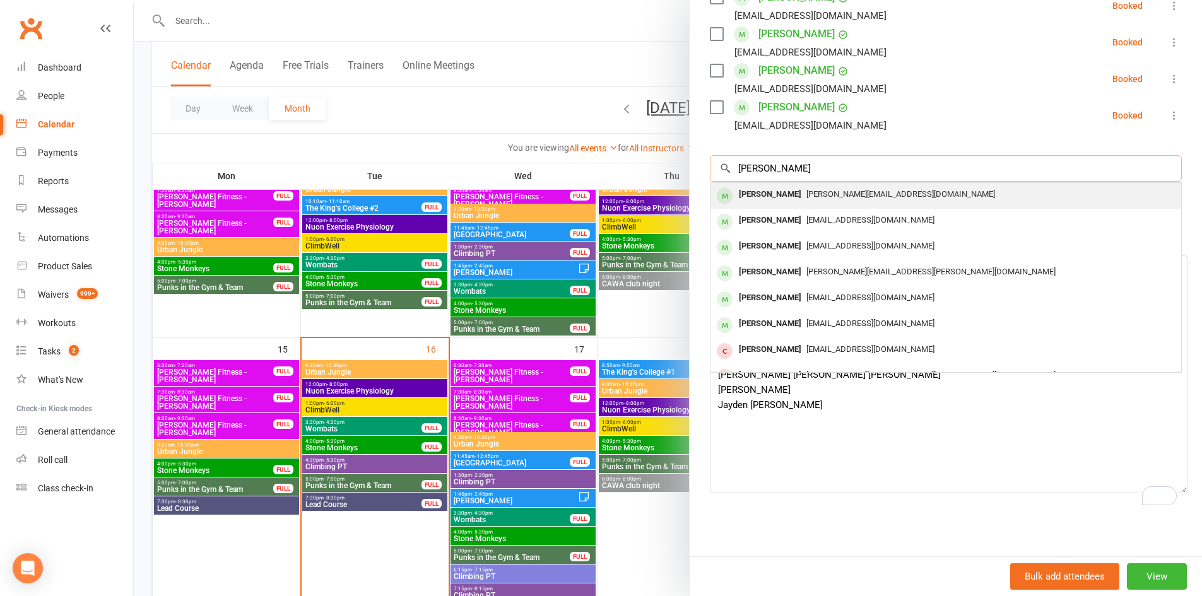
type input "Jesse Ravn"
click at [807, 189] on span "Maggie_ravn@outlook.com" at bounding box center [901, 193] width 189 height 9
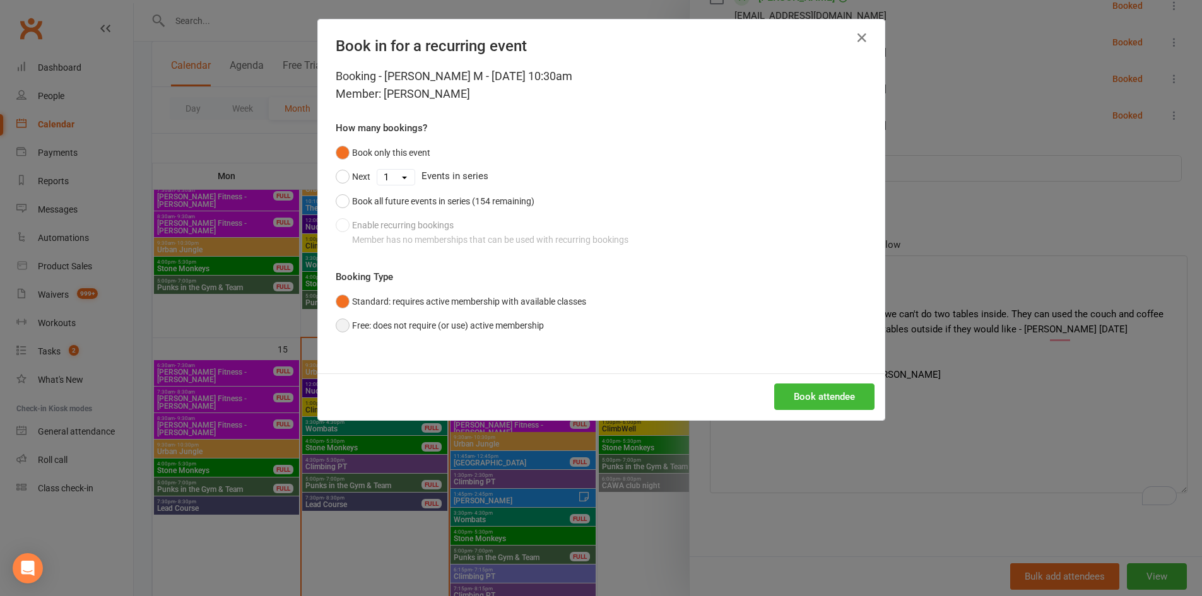
click at [407, 318] on button "Free: does not require (or use) active membership" at bounding box center [440, 326] width 208 height 24
click at [837, 396] on button "Book attendee" at bounding box center [824, 397] width 100 height 27
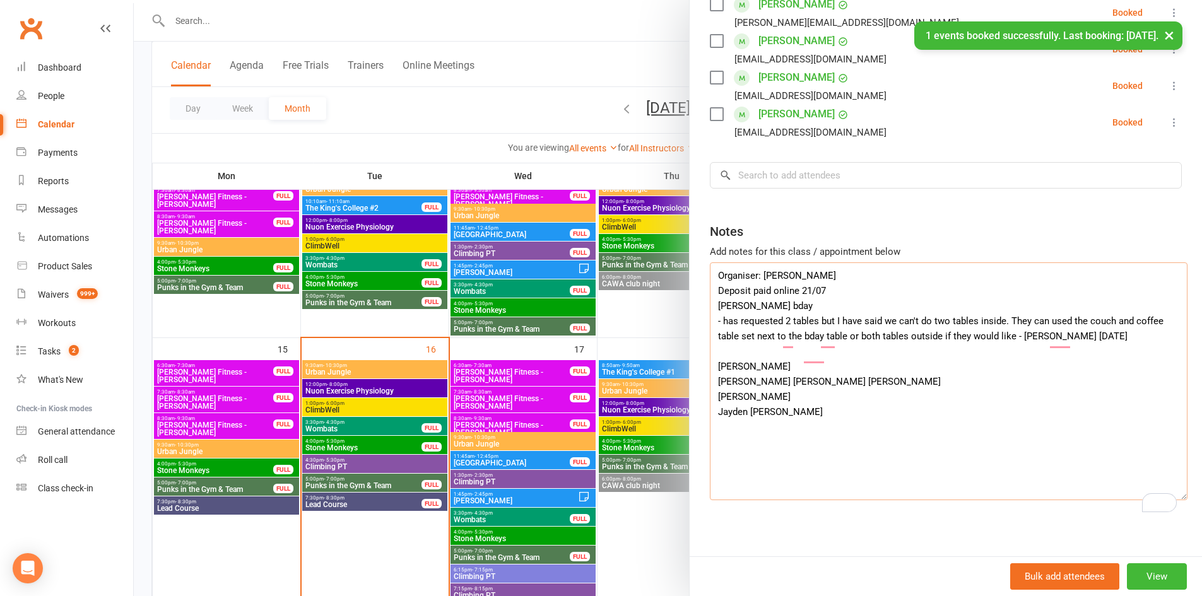
click at [745, 432] on textarea "Organiser: KIRK MARTELLA-GOODSELL Deposit paid online 21/07 Henry's bday - has …" at bounding box center [949, 382] width 478 height 238
click at [731, 432] on textarea "Organiser: KIRK MARTELLA-GOODSELL Deposit paid online 21/07 Henry's bday - has …" at bounding box center [949, 382] width 478 height 238
click at [730, 432] on textarea "Organiser: KIRK MARTELLA-GOODSELL Deposit paid online 21/07 Henry's bday - has …" at bounding box center [949, 382] width 478 height 238
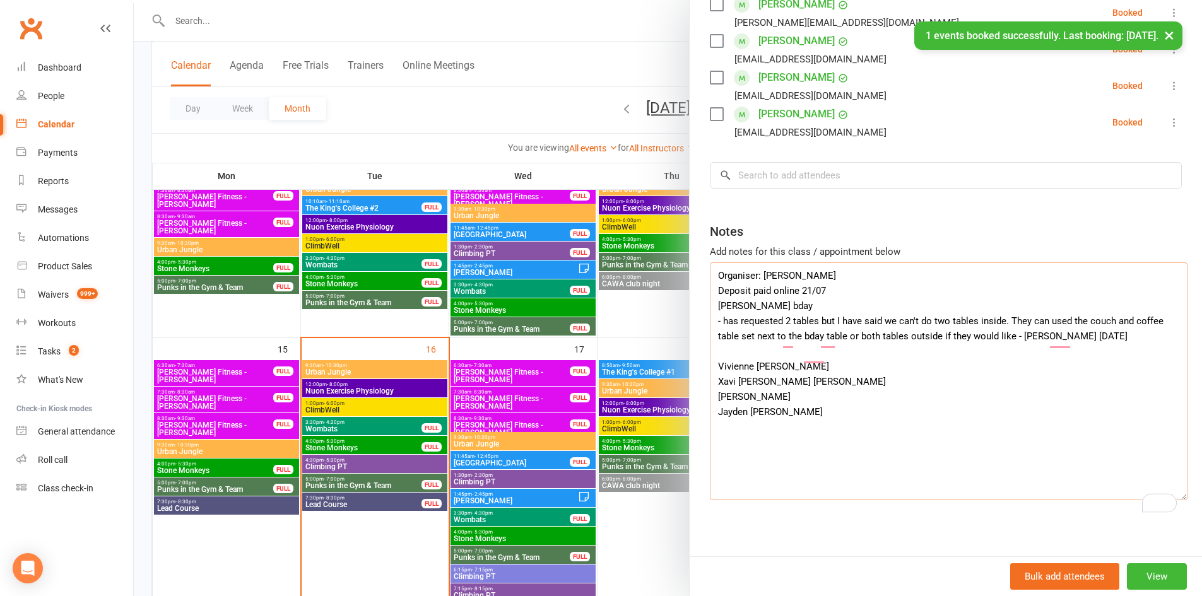
click at [730, 432] on textarea "Organiser: KIRK MARTELLA-GOODSELL Deposit paid online 21/07 Henry's bday - has …" at bounding box center [949, 382] width 478 height 238
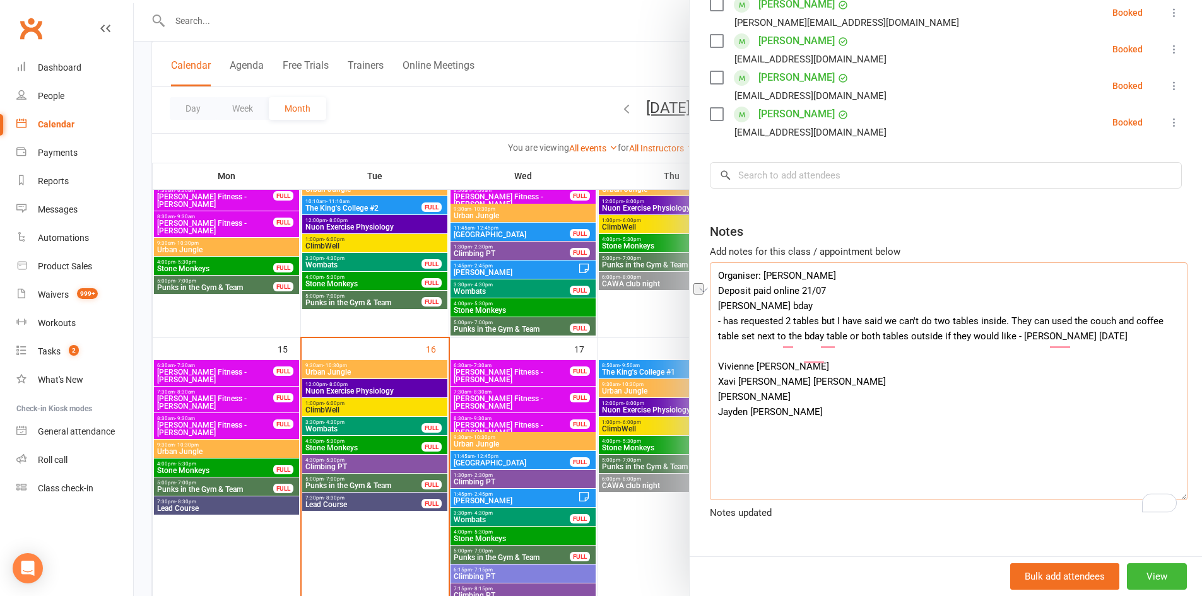
type textarea "Organiser: KIRK MARTELLA-GOODSELL Deposit paid online 21/07 Henry's bday - has …"
click at [760, 189] on input "search" at bounding box center [946, 175] width 472 height 27
paste input "Pritesh Mayurathan"
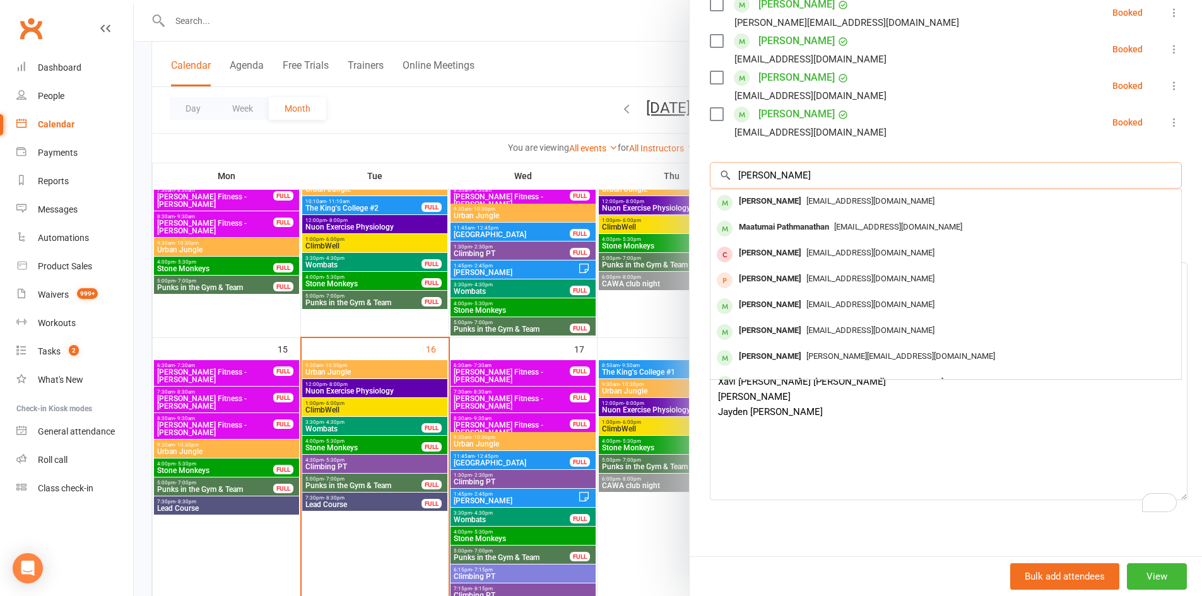
type input "Pritesh Mayurathan"
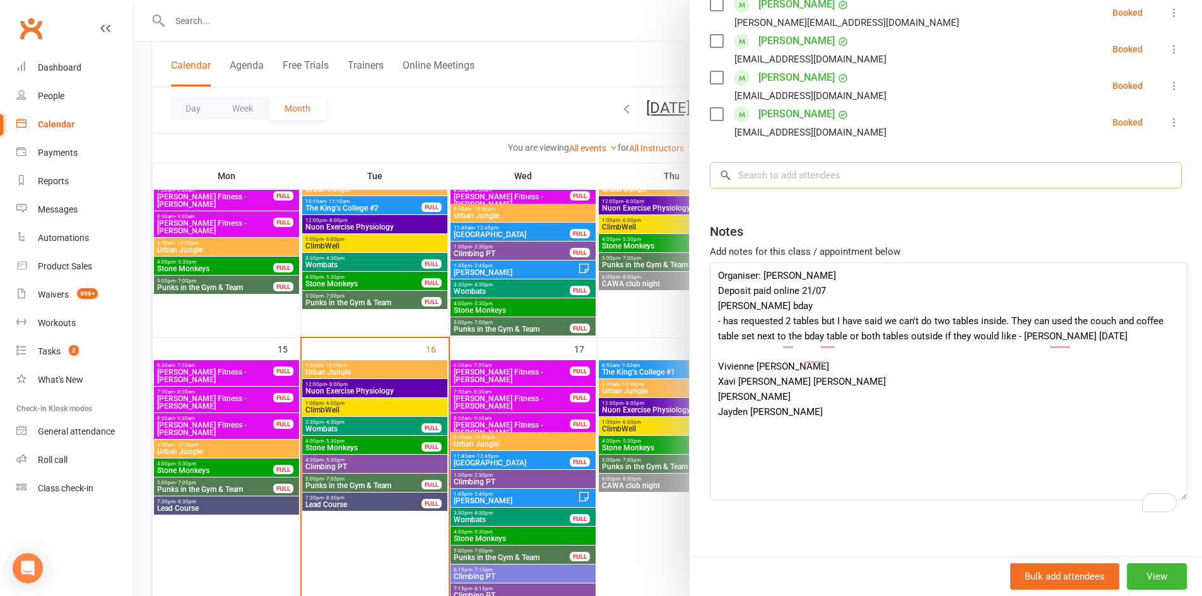
paste input "Pritesh Mayurathan"
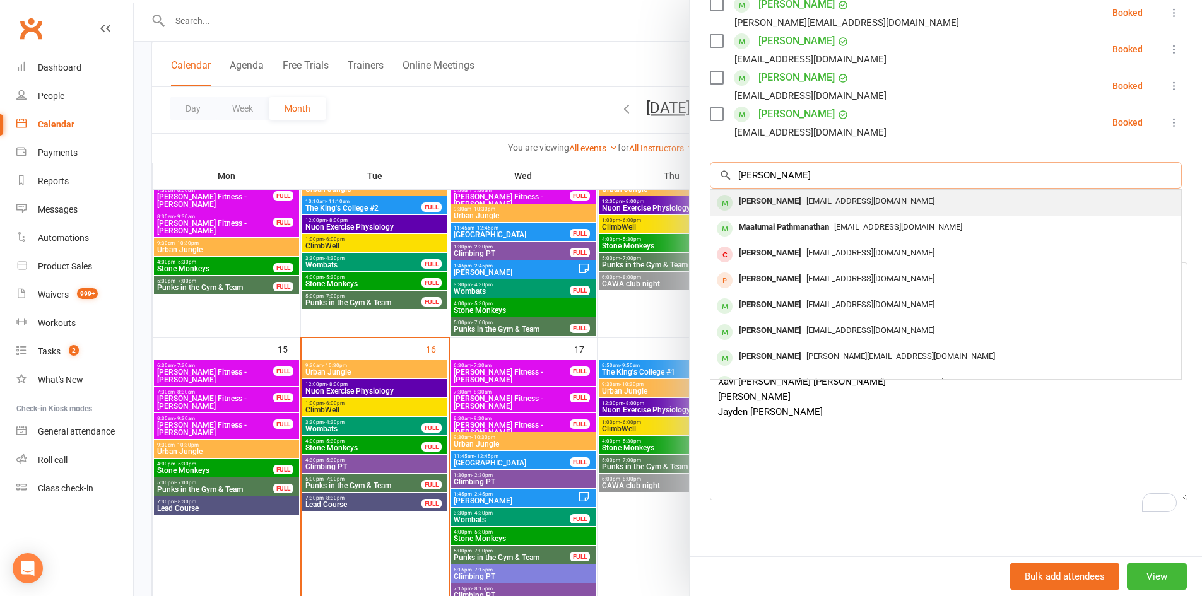
type input "Pritesh Mayurathan"
click at [783, 211] on div "Mayuran Thanigasalam" at bounding box center [770, 201] width 73 height 18
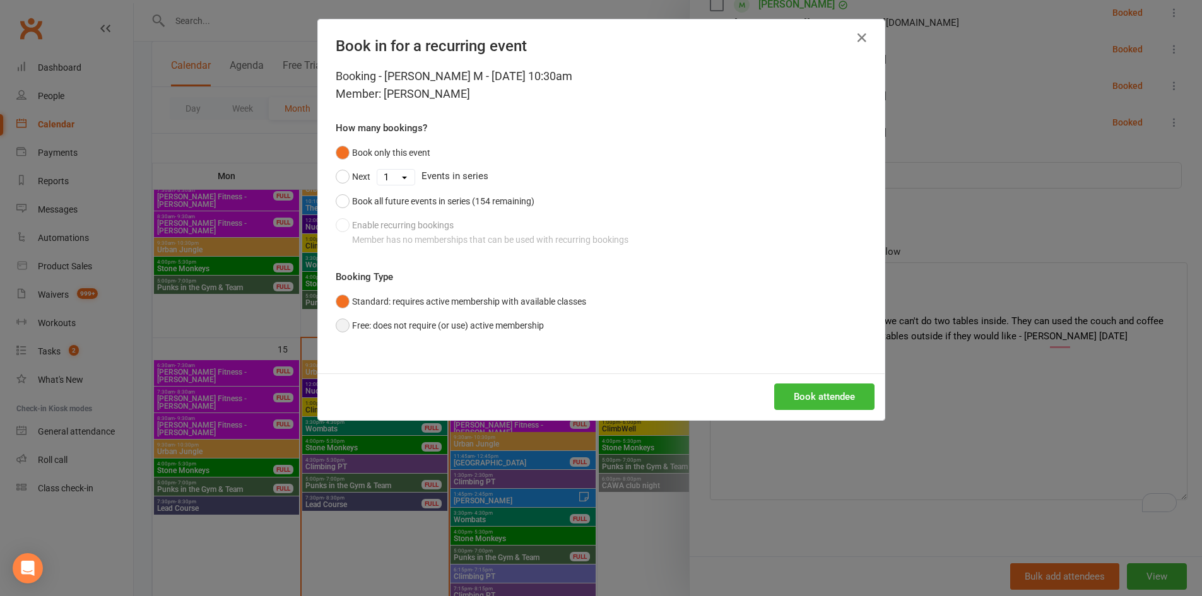
click at [531, 322] on button "Free: does not require (or use) active membership" at bounding box center [440, 326] width 208 height 24
click at [850, 391] on button "Book attendee" at bounding box center [824, 397] width 100 height 27
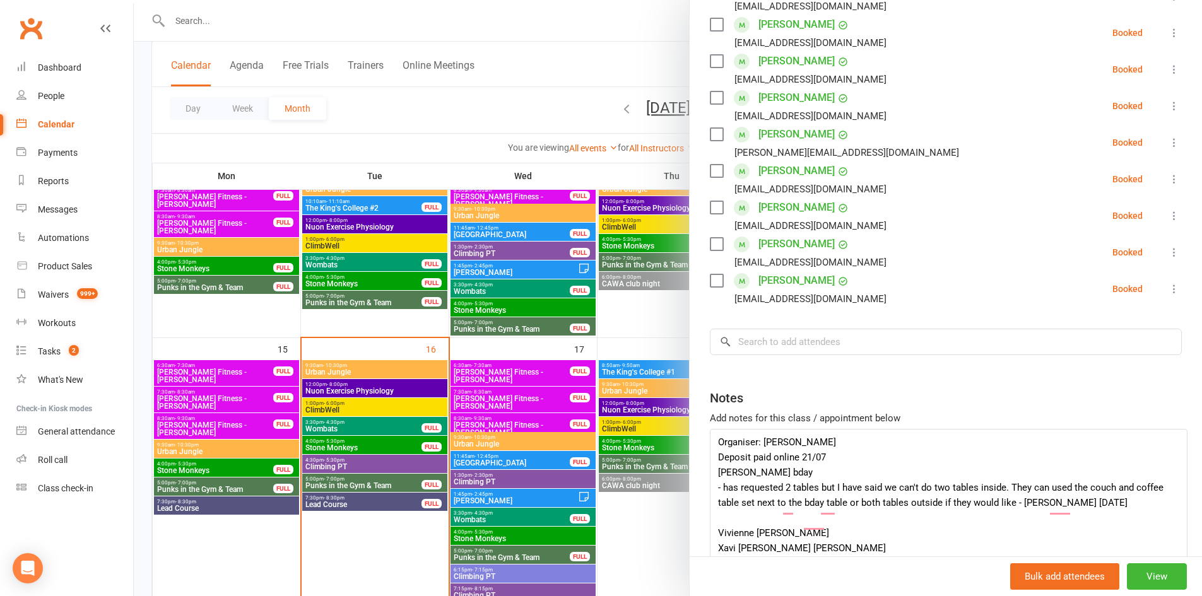
scroll to position [497, 0]
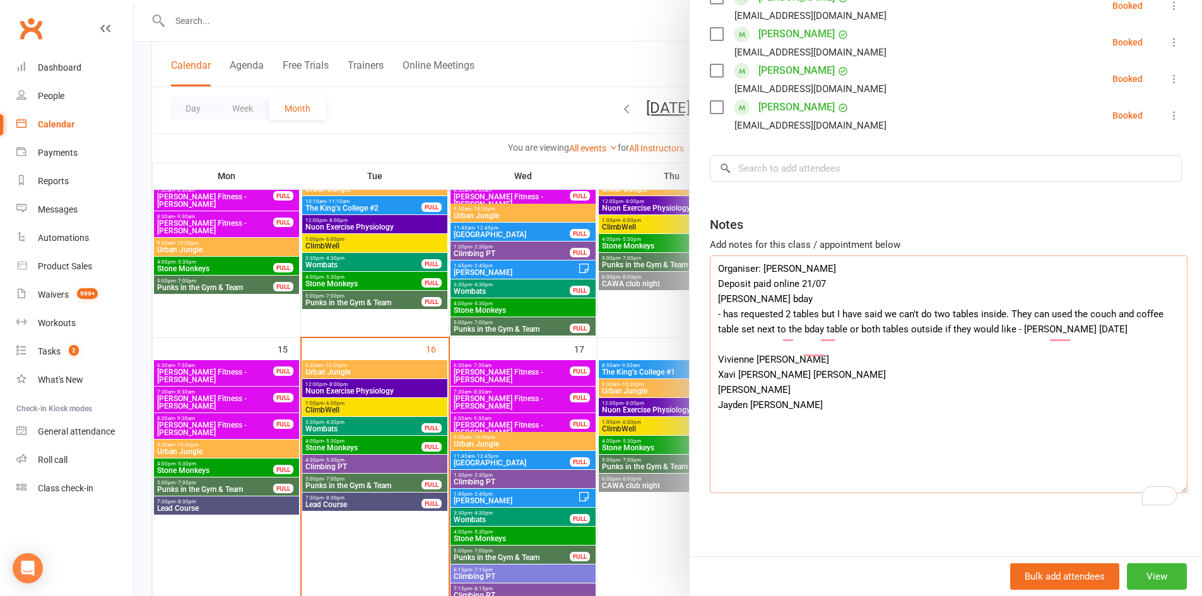
click at [748, 398] on textarea "Organiser: KIRK MARTELLA-GOODSELL Deposit paid online 21/07 Henry's bday - has …" at bounding box center [949, 375] width 478 height 238
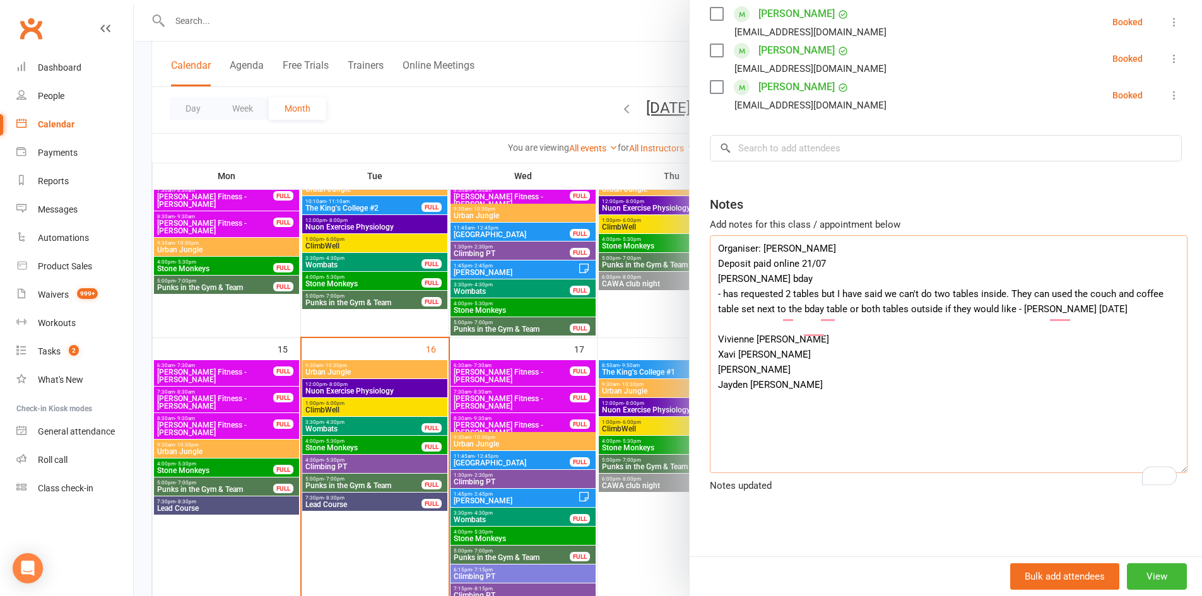
click at [731, 397] on textarea "Organiser: KIRK MARTELLA-GOODSELL Deposit paid online 21/07 Henry's bday - has …" at bounding box center [949, 354] width 478 height 238
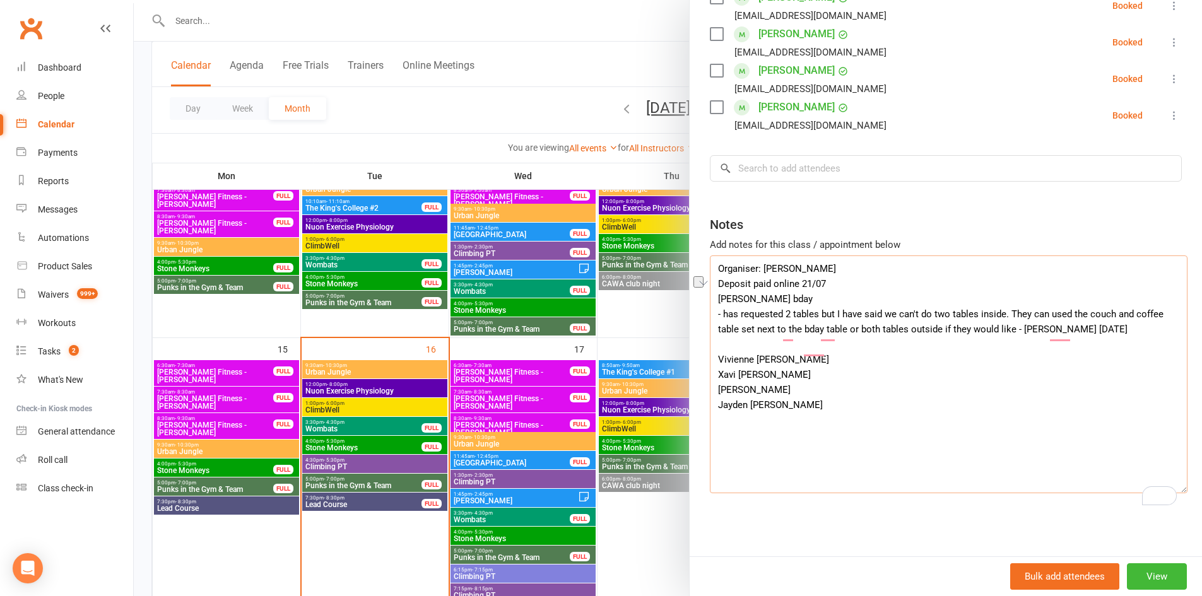
type textarea "Organiser: KIRK MARTELLA-GOODSELL Deposit paid online 21/07 Henry's bday - has …"
click at [781, 155] on input "search" at bounding box center [946, 168] width 472 height 27
paste input "[PERSON_NAME]"
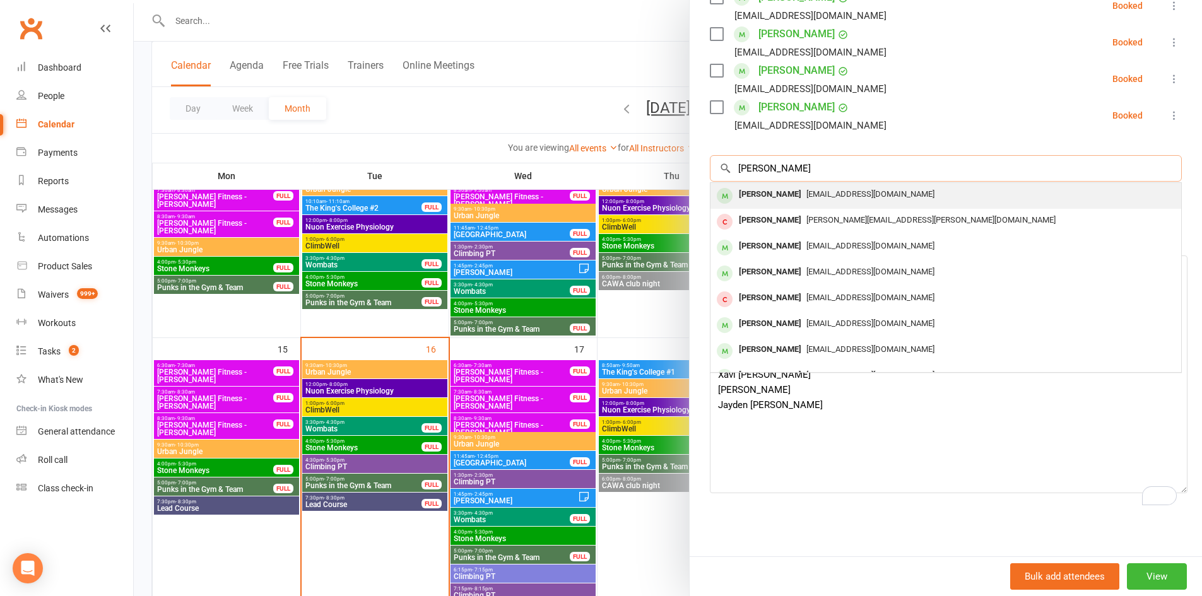
type input "[PERSON_NAME]"
click at [794, 187] on div "[PERSON_NAME]" at bounding box center [770, 195] width 73 height 18
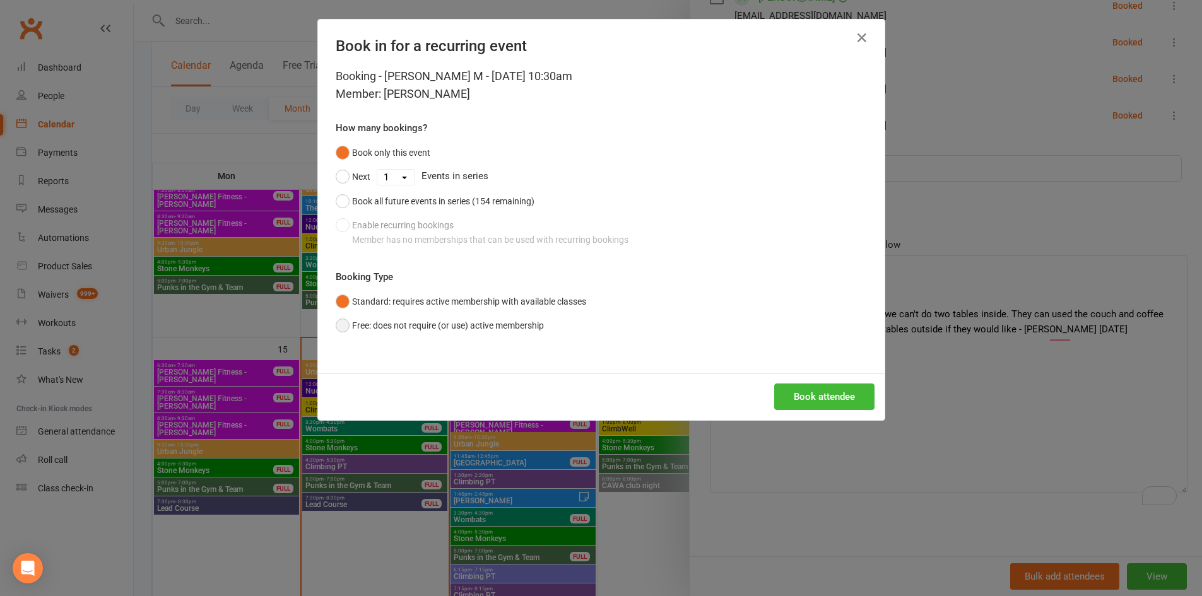
click at [432, 329] on button "Free: does not require (or use) active membership" at bounding box center [440, 326] width 208 height 24
click at [809, 390] on button "Book attendee" at bounding box center [824, 397] width 100 height 27
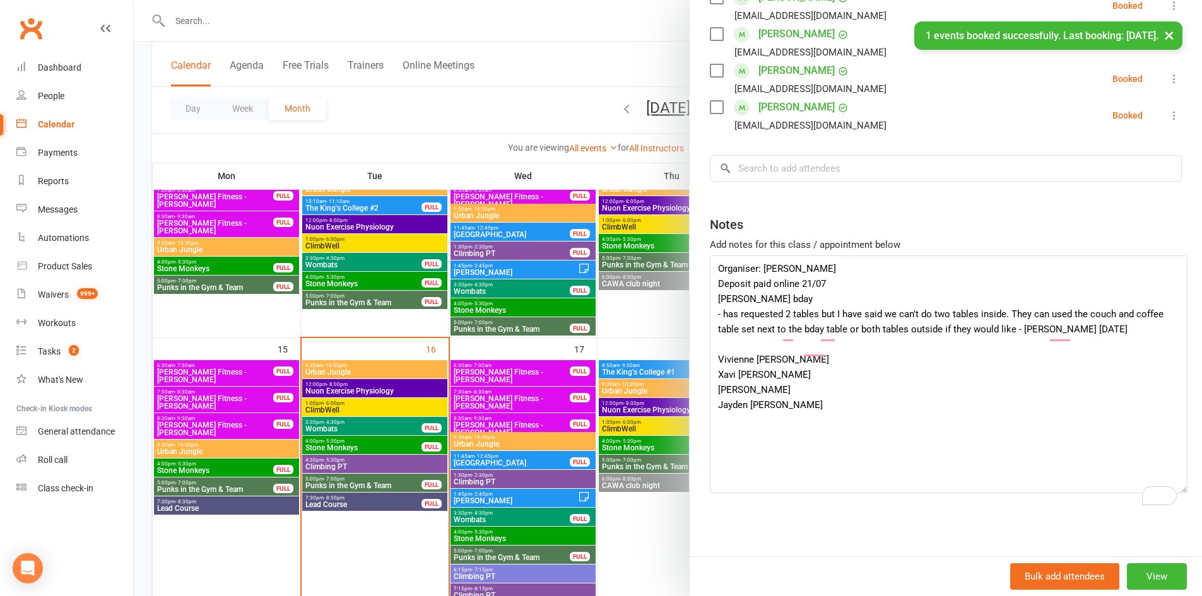
scroll to position [533, 0]
click at [753, 399] on textarea "Organiser: KIRK MARTELLA-GOODSELL Deposit paid online 21/07 Henry's bday - has …" at bounding box center [949, 375] width 478 height 238
click at [728, 395] on textarea "Organiser: KIRK MARTELLA-GOODSELL Deposit paid online 21/07 Henry's bday - has …" at bounding box center [949, 375] width 478 height 238
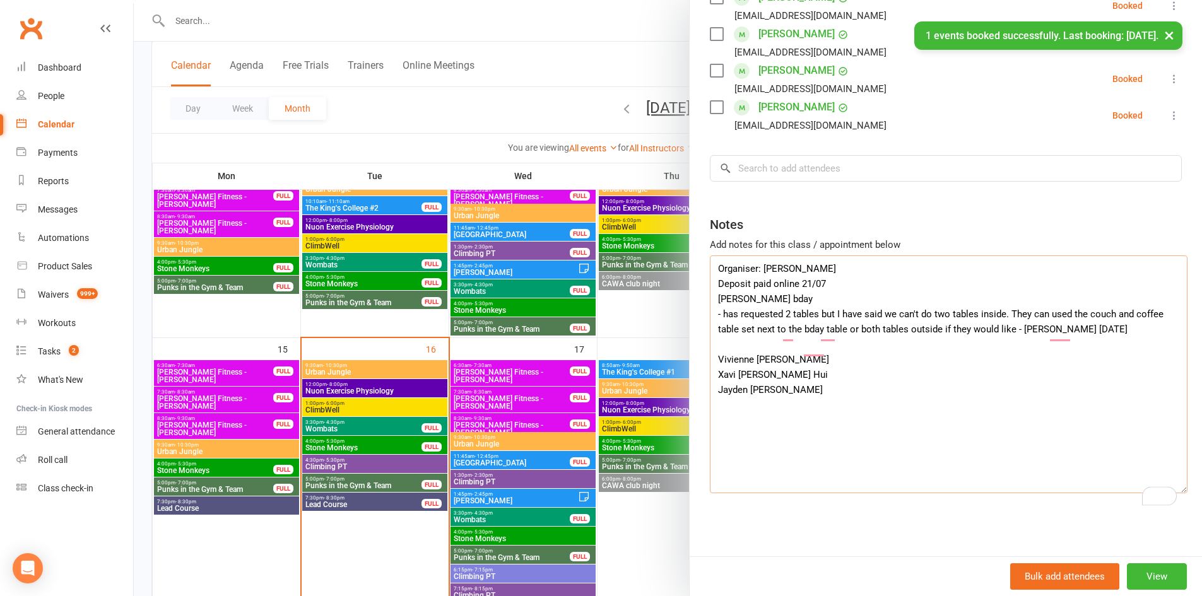
click at [728, 395] on textarea "Organiser: KIRK MARTELLA-GOODSELL Deposit paid online 21/07 Henry's bday - has …" at bounding box center [949, 375] width 478 height 238
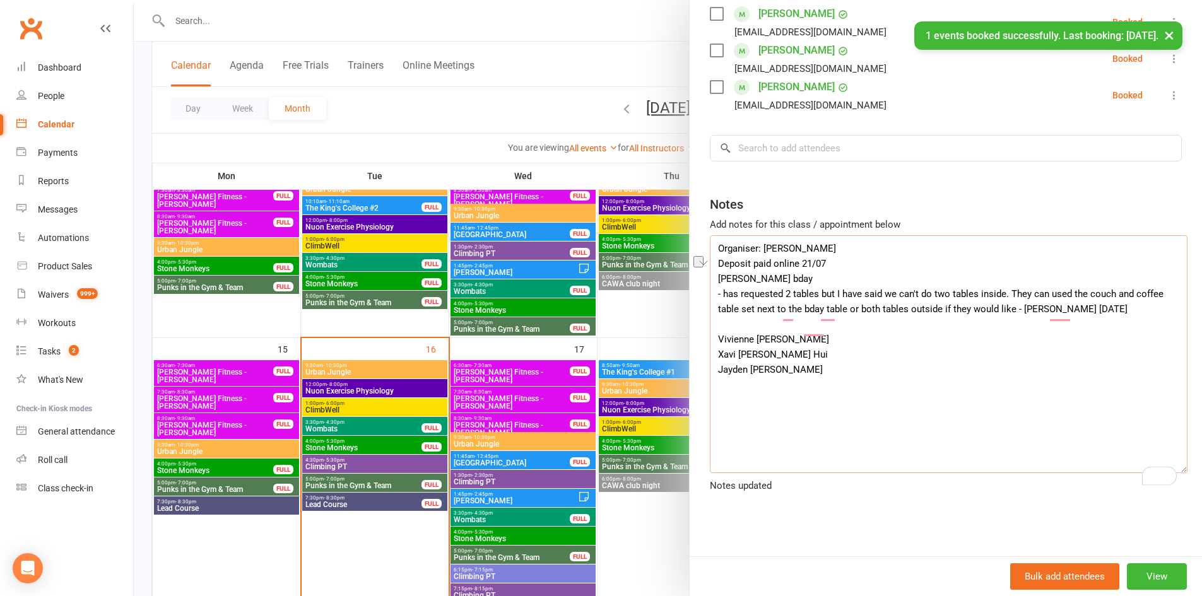
type textarea "Organiser: KIRK MARTELLA-GOODSELL Deposit paid online 21/07 Henry's bday - has …"
click at [782, 158] on input "search" at bounding box center [946, 148] width 472 height 27
paste input "[PERSON_NAME]"
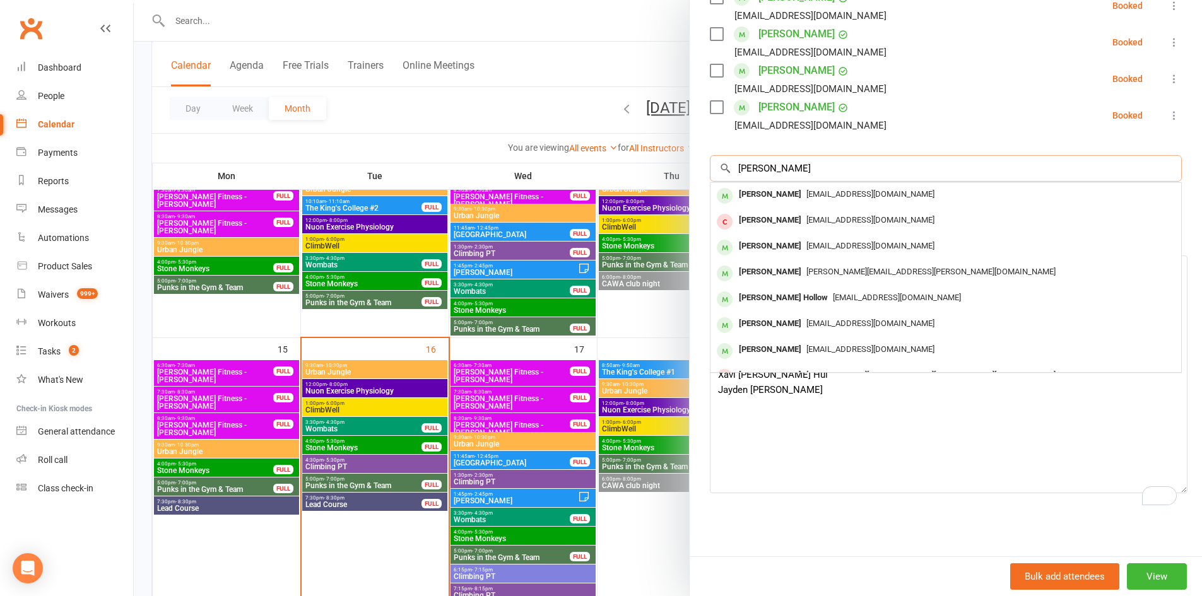
type input "[PERSON_NAME]"
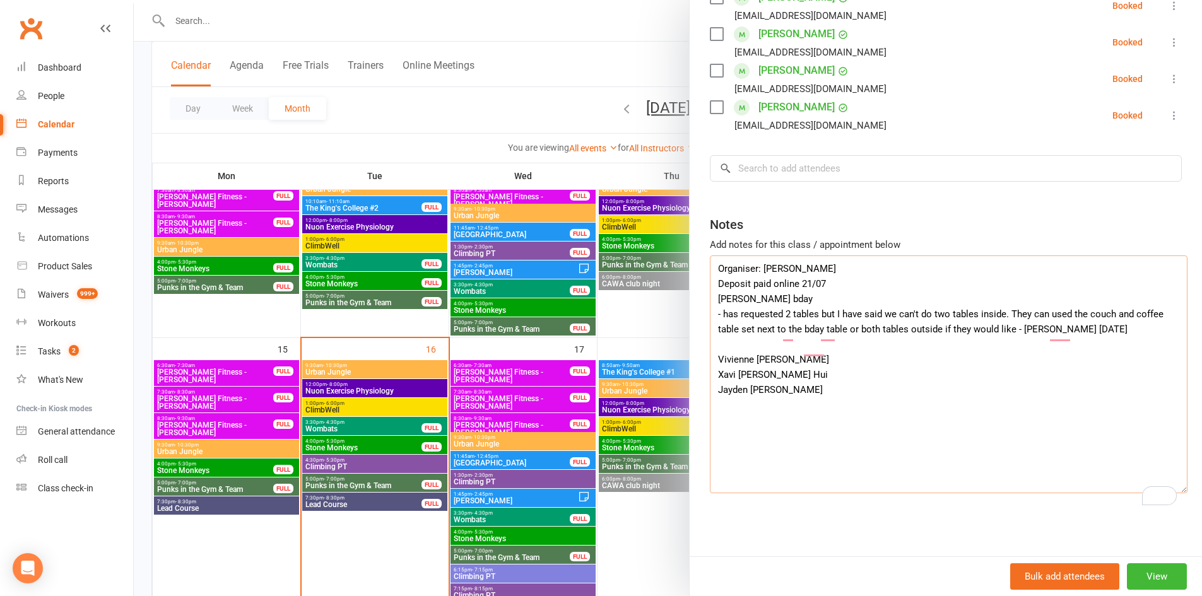
click at [733, 414] on textarea "Organiser: KIRK MARTELLA-GOODSELL Deposit paid online 21/07 Henry's bday - has …" at bounding box center [949, 375] width 478 height 238
click at [731, 413] on textarea "Organiser: KIRK MARTELLA-GOODSELL Deposit paid online 21/07 Henry's bday - has …" at bounding box center [949, 375] width 478 height 238
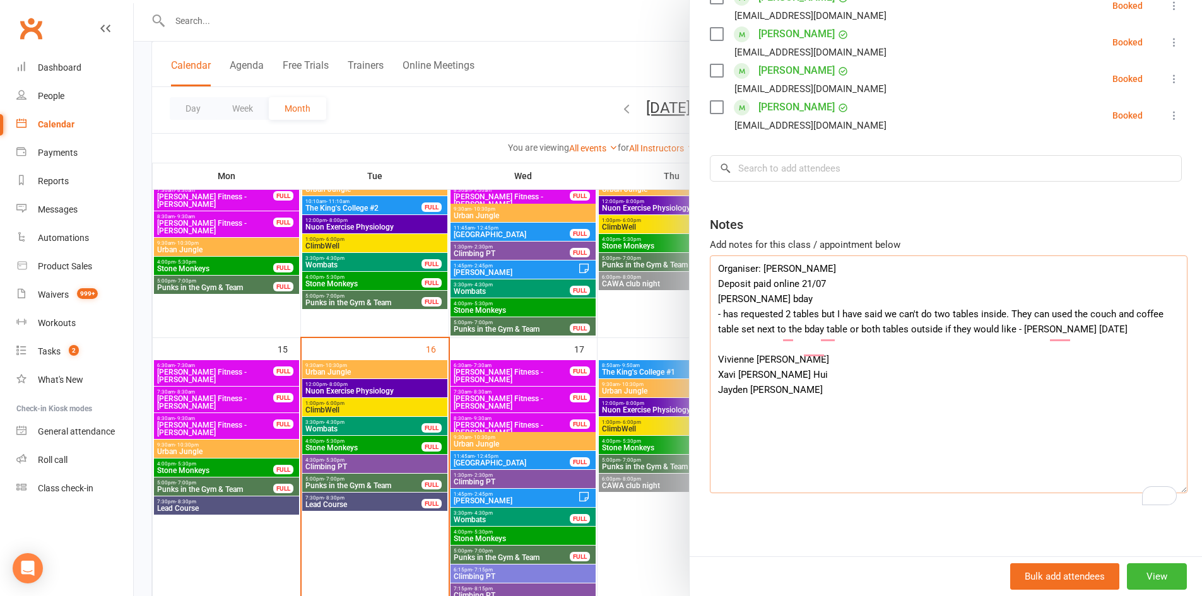
click at [731, 413] on textarea "Organiser: KIRK MARTELLA-GOODSELL Deposit paid online 21/07 Henry's bday - has …" at bounding box center [949, 375] width 478 height 238
click at [797, 162] on input "search" at bounding box center [946, 168] width 472 height 27
paste input "[PERSON_NAME]"
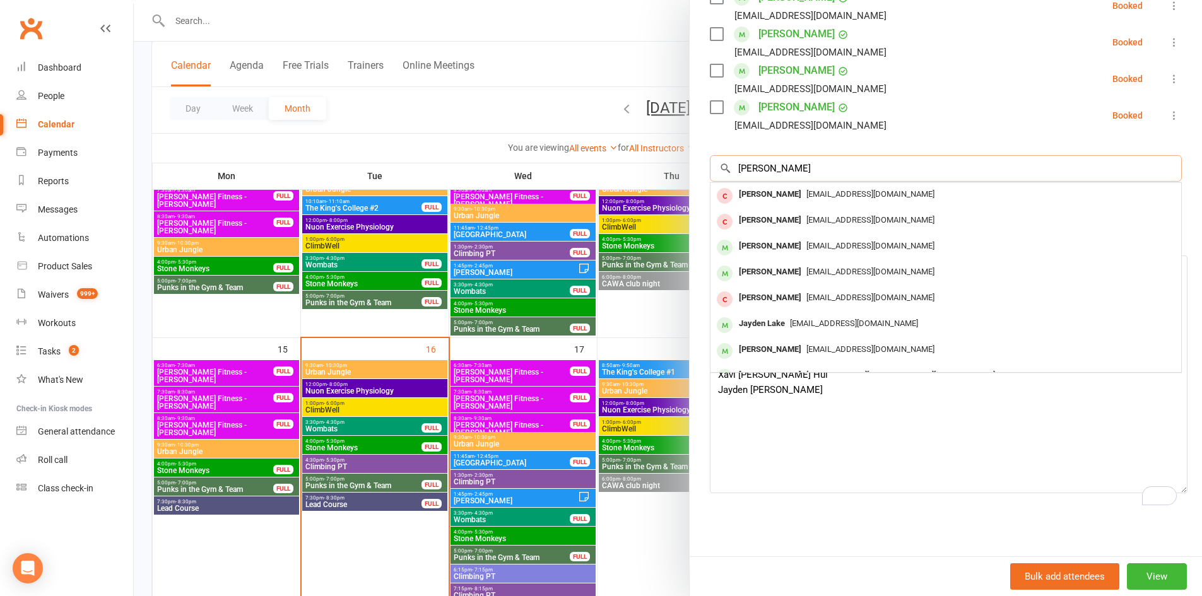
type input "[PERSON_NAME]"
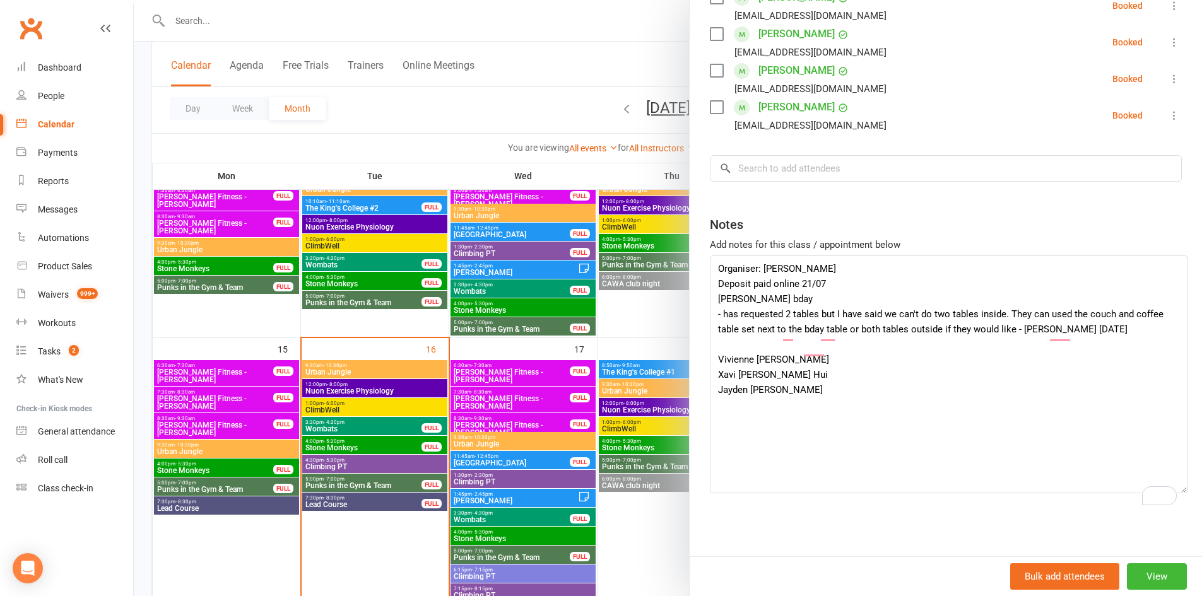
click at [648, 327] on div at bounding box center [668, 298] width 1068 height 596
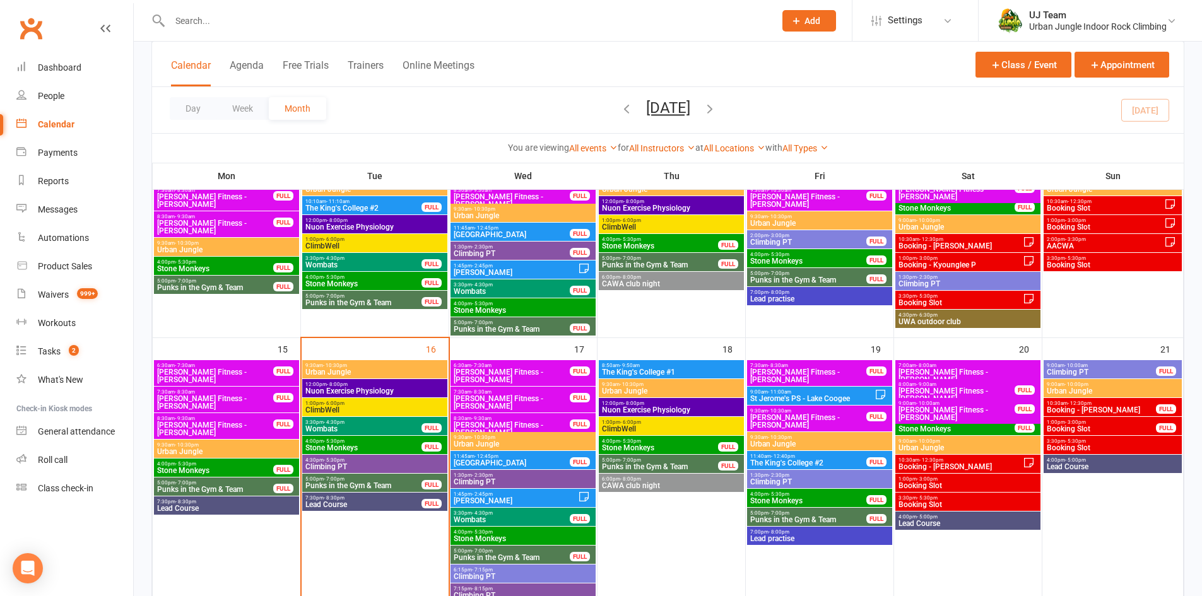
click at [1116, 409] on span "Booking - Marnie T" at bounding box center [1101, 410] width 110 height 8
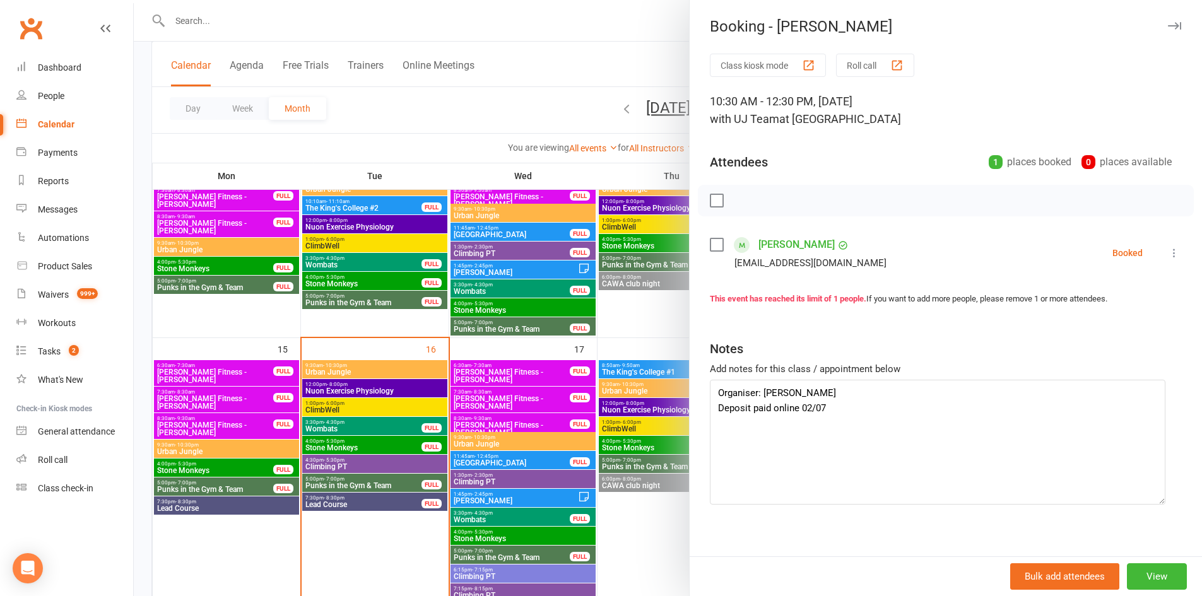
drag, startPoint x: 1171, startPoint y: 418, endPoint x: 1159, endPoint y: 502, distance: 84.2
click at [1159, 502] on textarea "Organiser: Marnie Tienhoven Deposit paid online 02/07" at bounding box center [938, 442] width 456 height 125
click at [651, 526] on div at bounding box center [668, 298] width 1068 height 596
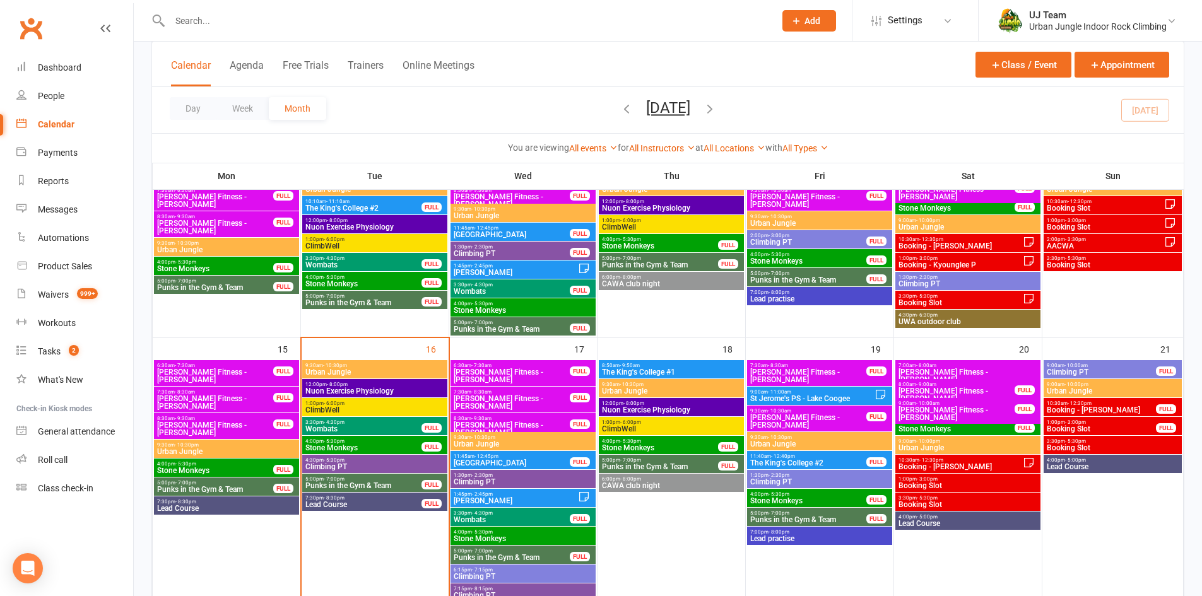
click at [556, 500] on span "Carey Harrisdale" at bounding box center [515, 501] width 125 height 8
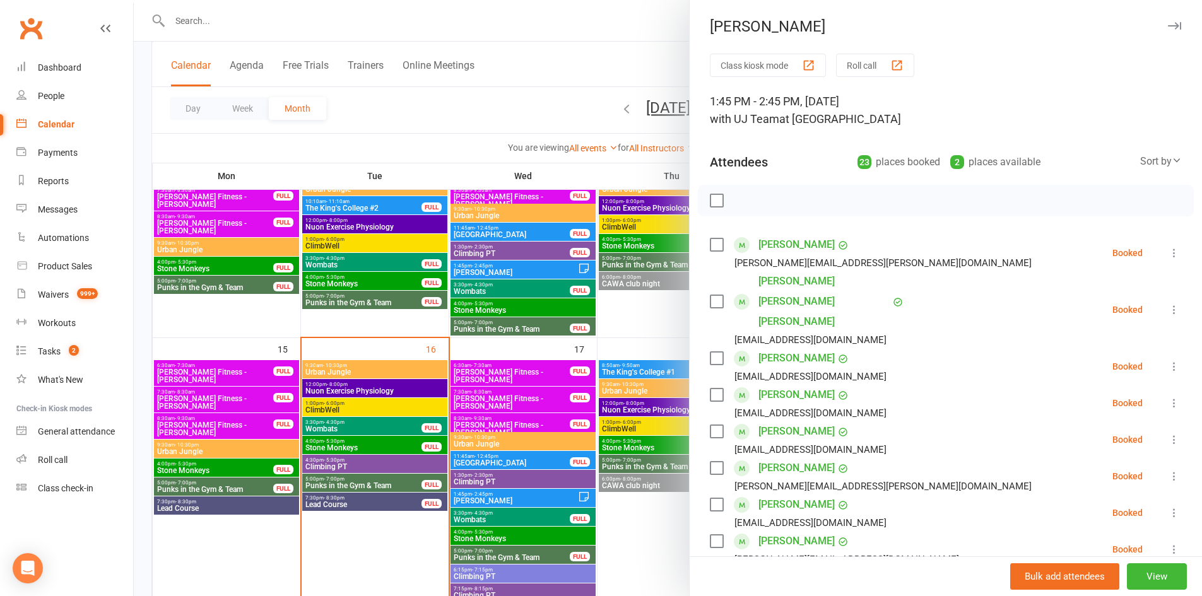
click at [657, 529] on div at bounding box center [668, 298] width 1068 height 596
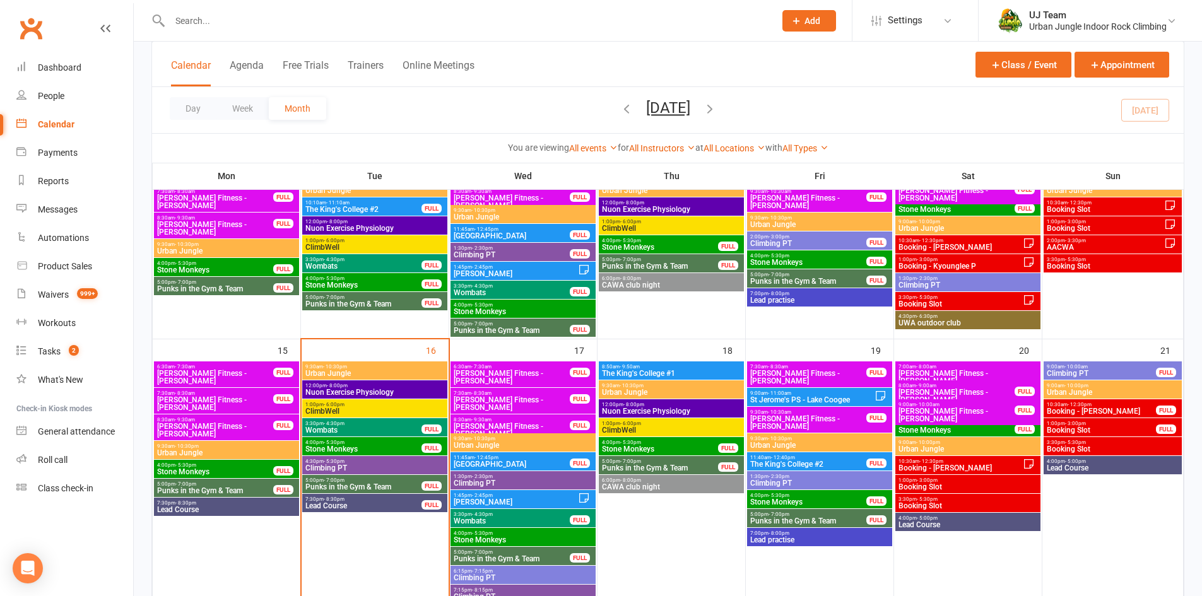
scroll to position [351, 0]
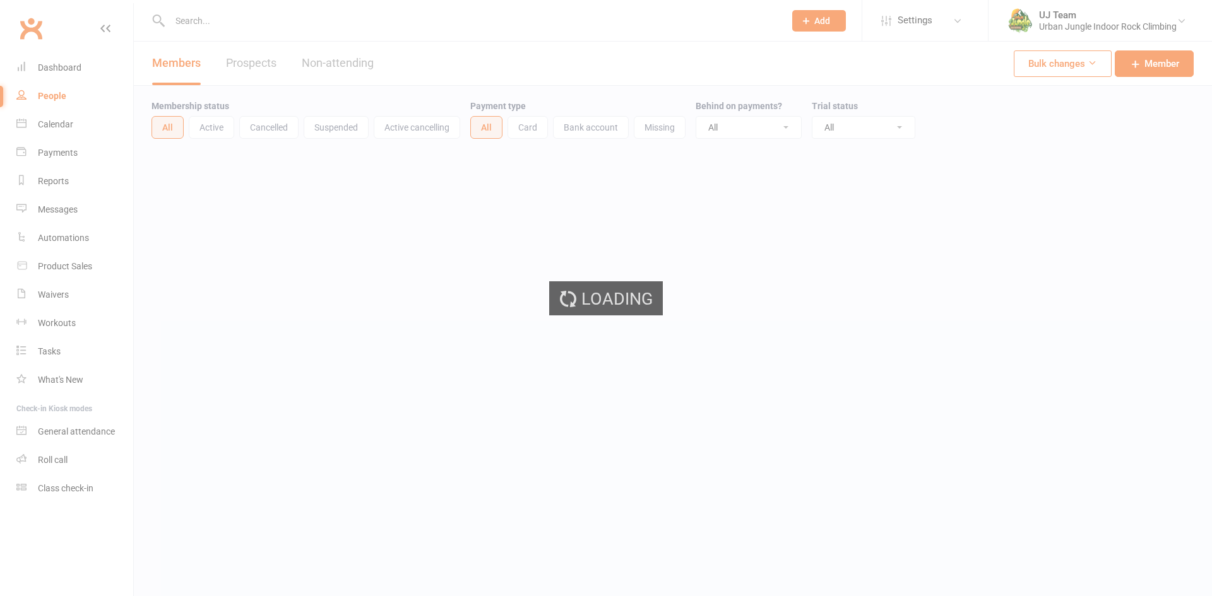
select select "100"
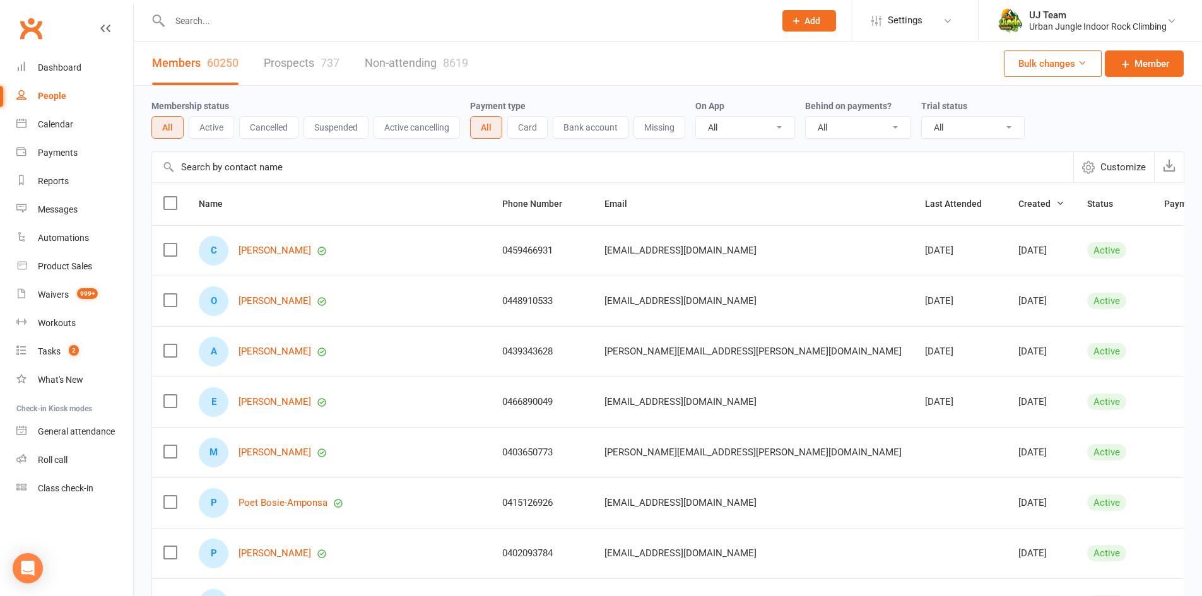
click at [282, 24] on input "text" at bounding box center [466, 21] width 600 height 18
paste input "[PERSON_NAME]"
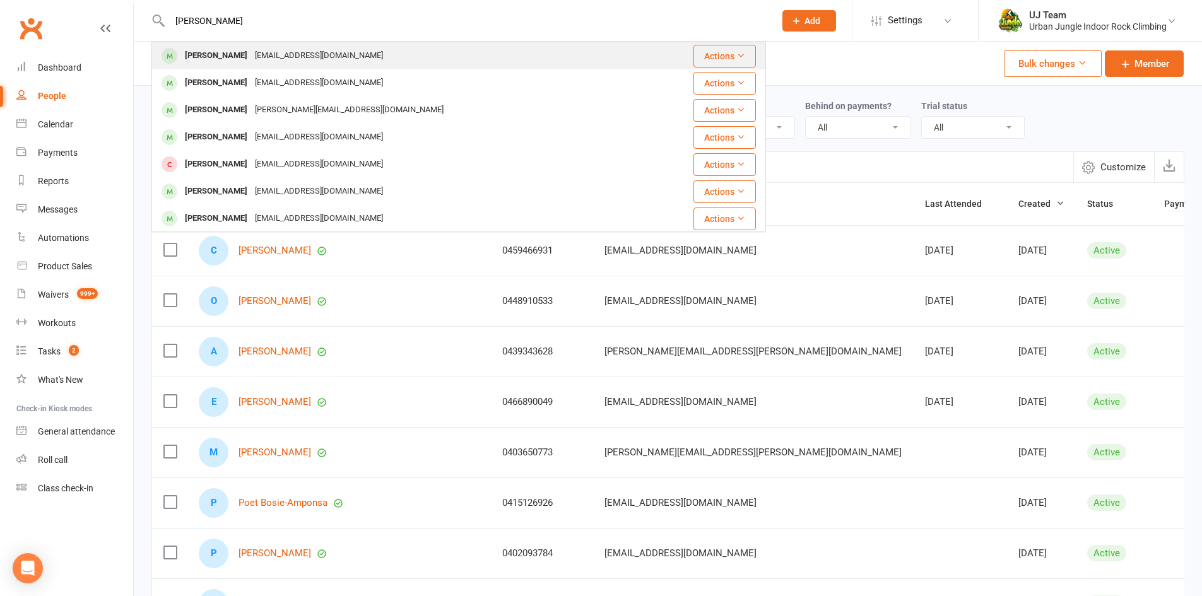
type input "[PERSON_NAME]"
click at [380, 59] on div "[PERSON_NAME] [EMAIL_ADDRESS][DOMAIN_NAME]" at bounding box center [400, 56] width 494 height 26
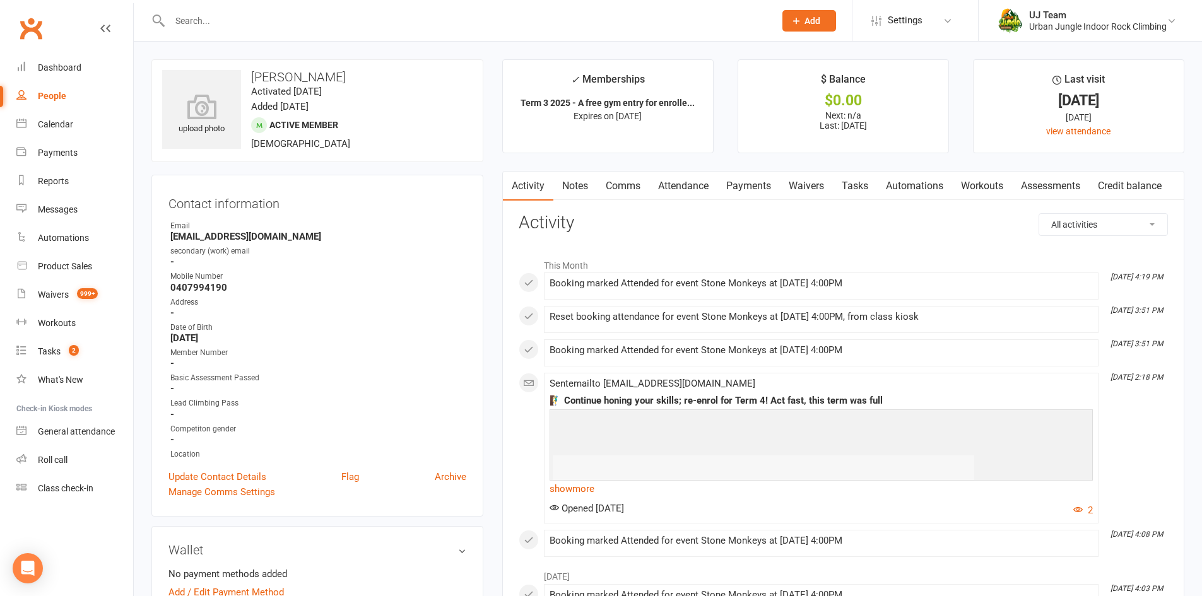
click at [280, 8] on div at bounding box center [458, 20] width 615 height 41
click at [280, 23] on input "text" at bounding box center [466, 21] width 600 height 18
paste input "[PERSON_NAME]"
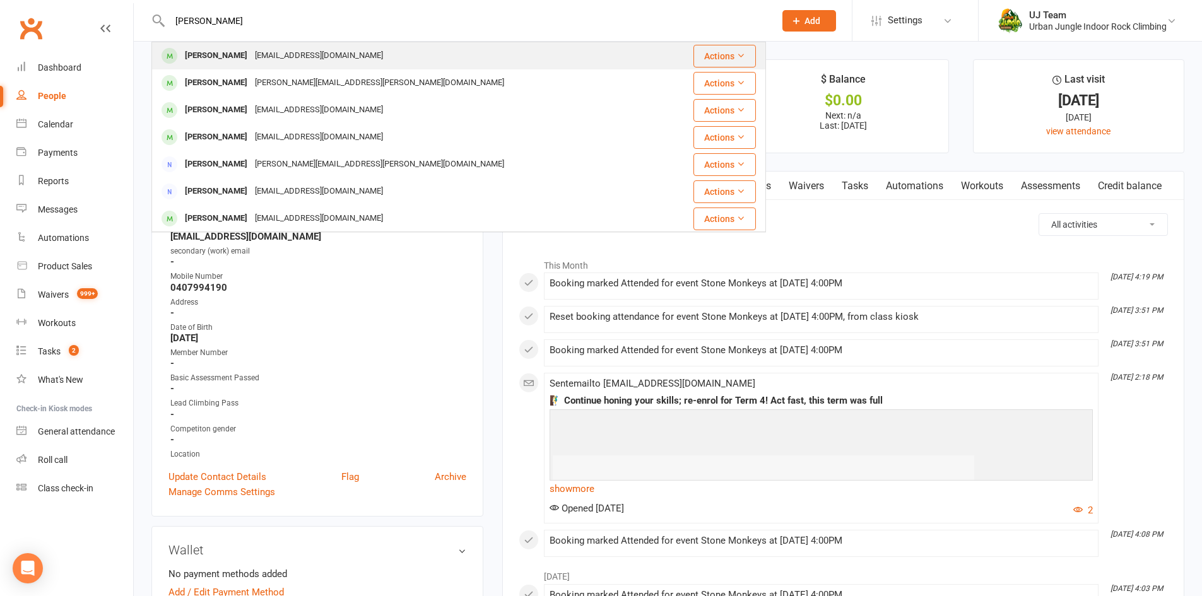
type input "[PERSON_NAME]"
click at [292, 64] on div "[EMAIL_ADDRESS][DOMAIN_NAME]" at bounding box center [319, 56] width 136 height 18
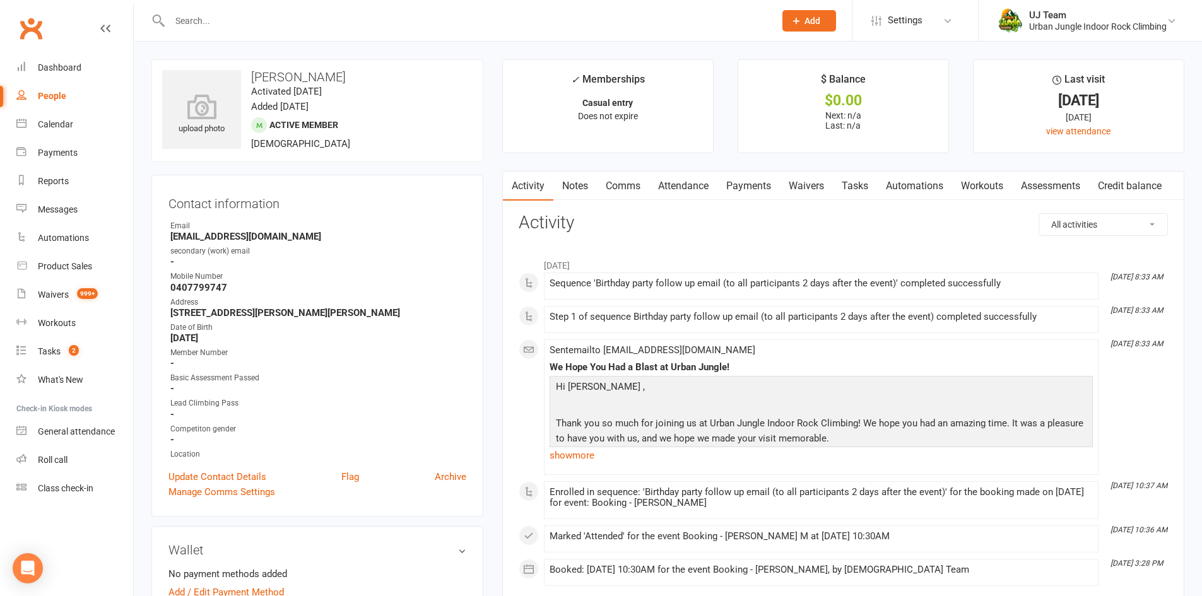
click at [272, 20] on input "text" at bounding box center [466, 21] width 600 height 18
paste input "[PERSON_NAME]"
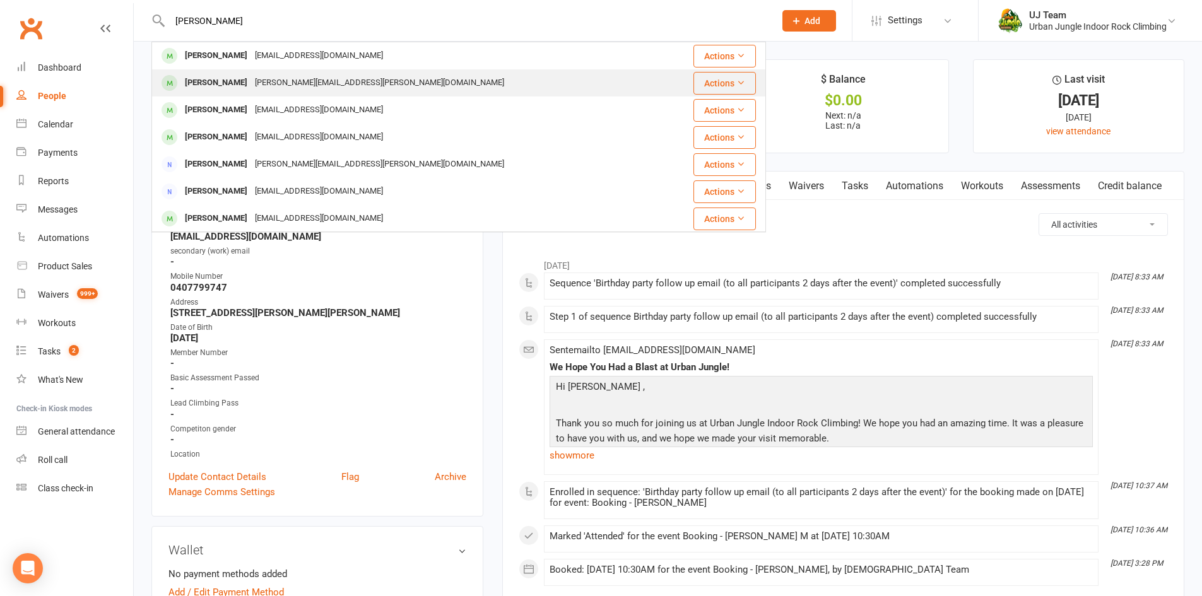
type input "[PERSON_NAME]"
click at [276, 82] on div "[PERSON_NAME][EMAIL_ADDRESS][PERSON_NAME][DOMAIN_NAME]" at bounding box center [379, 83] width 257 height 18
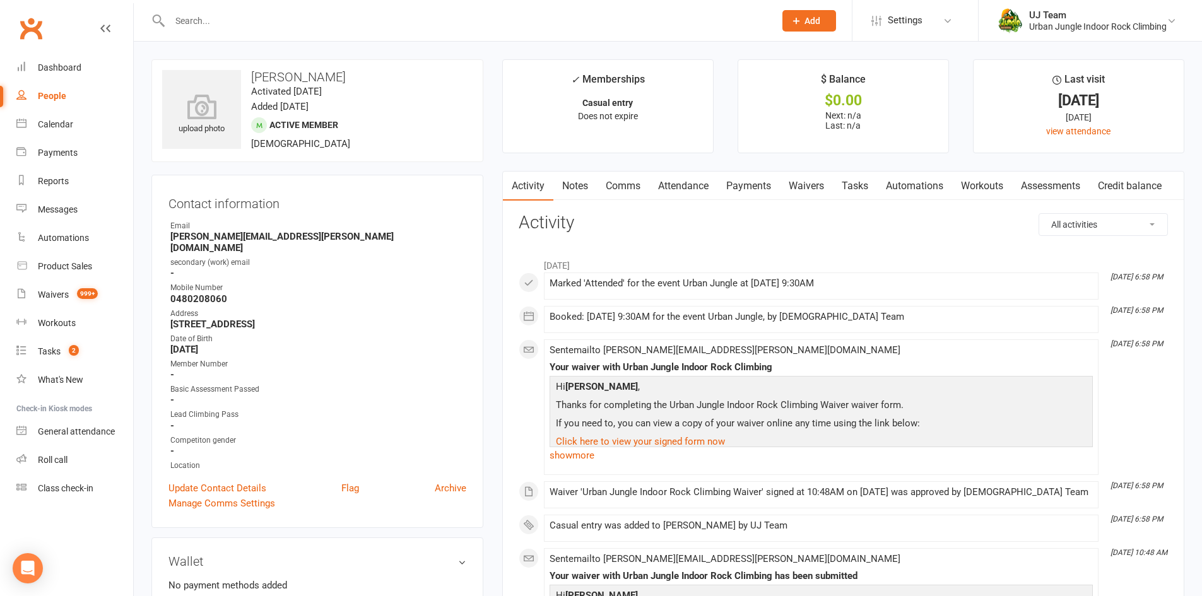
click at [251, 30] on div at bounding box center [458, 20] width 615 height 41
click at [251, 27] on input "text" at bounding box center [466, 21] width 600 height 18
paste input "[PERSON_NAME]"
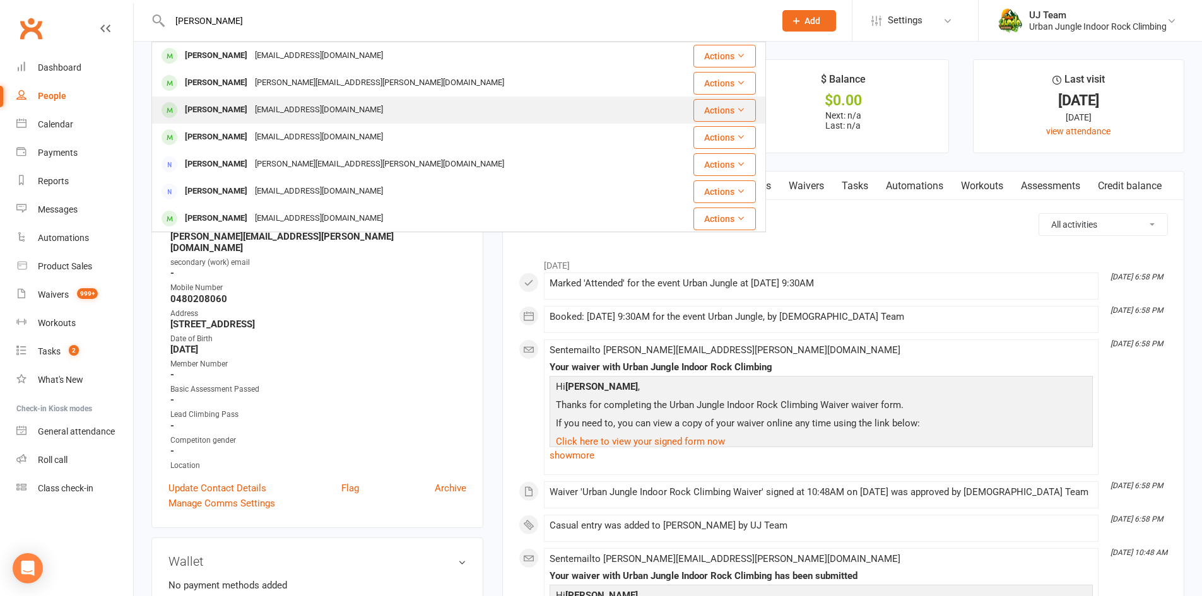
type input "[PERSON_NAME]"
click at [263, 109] on div "[EMAIL_ADDRESS][DOMAIN_NAME]" at bounding box center [319, 110] width 136 height 18
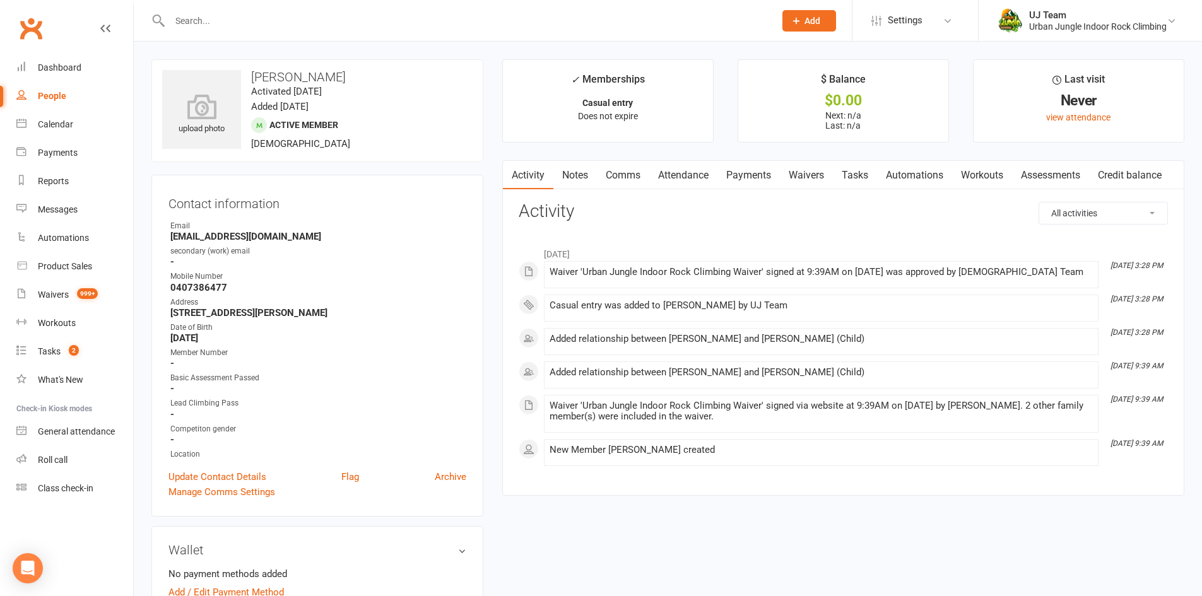
click at [251, 24] on input "text" at bounding box center [466, 21] width 600 height 18
paste input "[PERSON_NAME]"
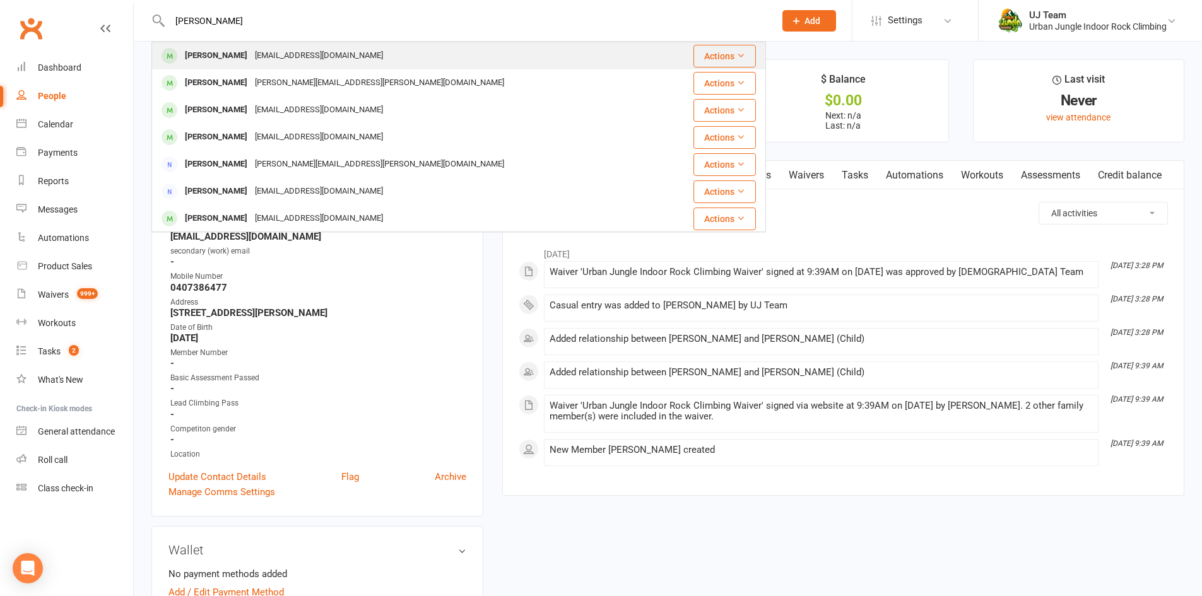
type input "[PERSON_NAME]"
click at [265, 55] on div "[EMAIL_ADDRESS][DOMAIN_NAME]" at bounding box center [319, 56] width 136 height 18
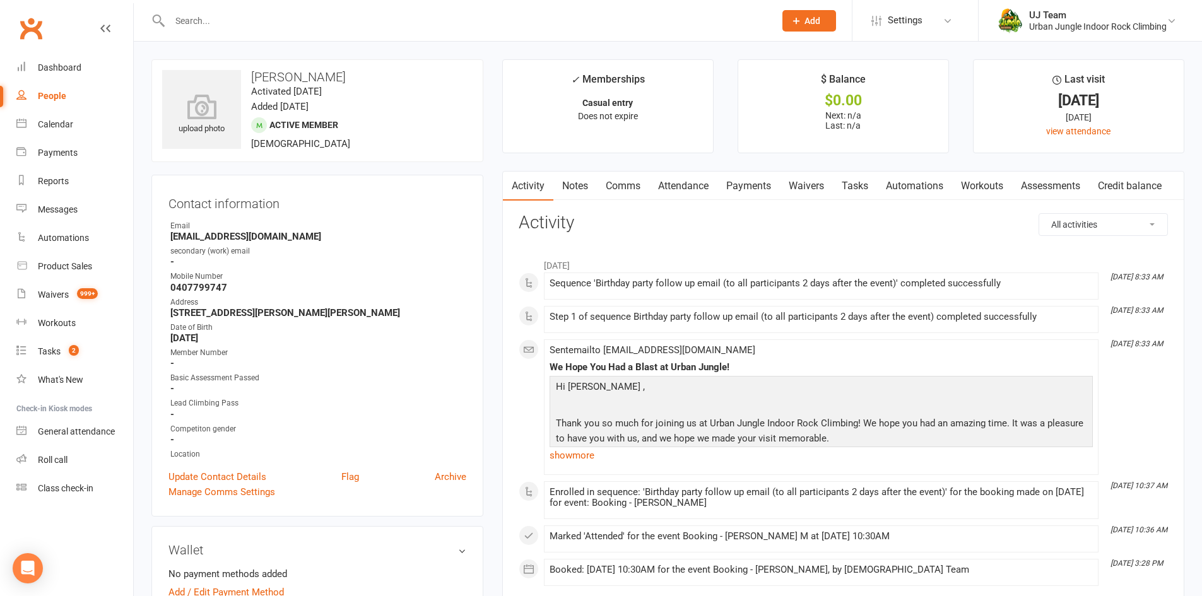
click at [324, 16] on input "text" at bounding box center [466, 21] width 600 height 18
paste input "[PERSON_NAME]"
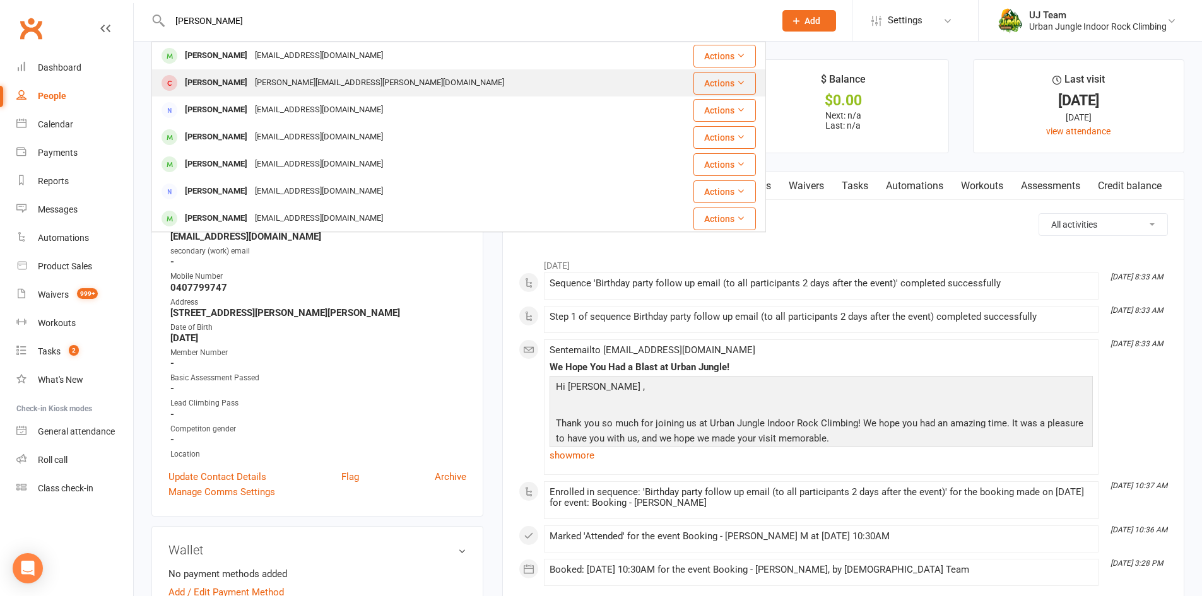
type input "[PERSON_NAME]"
click at [312, 81] on div "[PERSON_NAME][EMAIL_ADDRESS][PERSON_NAME][DOMAIN_NAME]" at bounding box center [379, 83] width 257 height 18
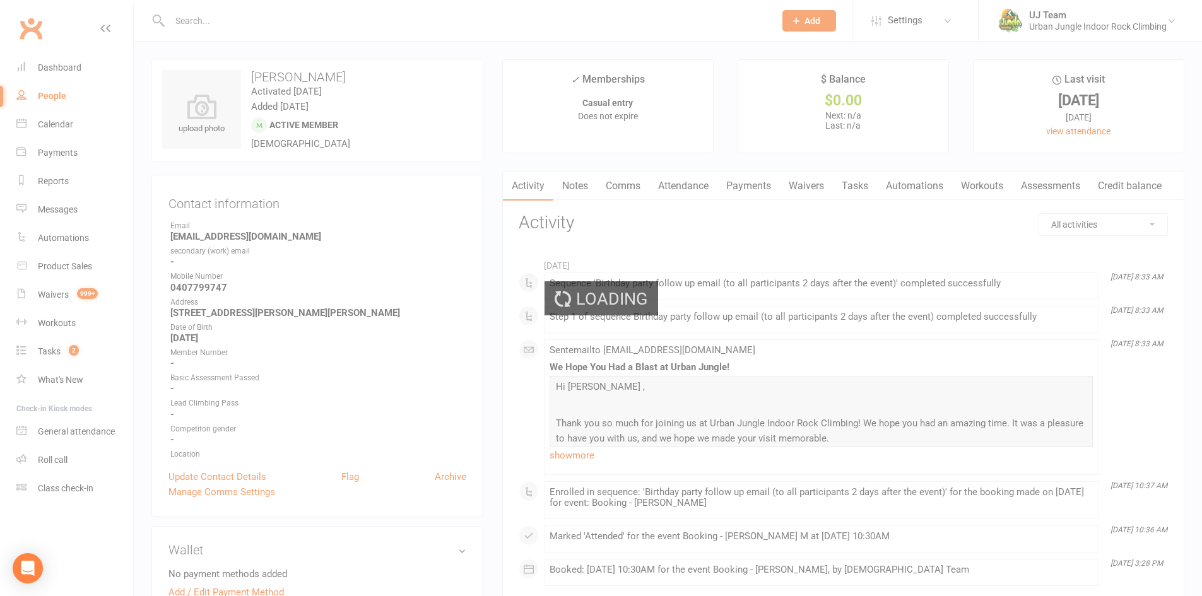
click at [277, 15] on div "Loading" at bounding box center [601, 298] width 1202 height 596
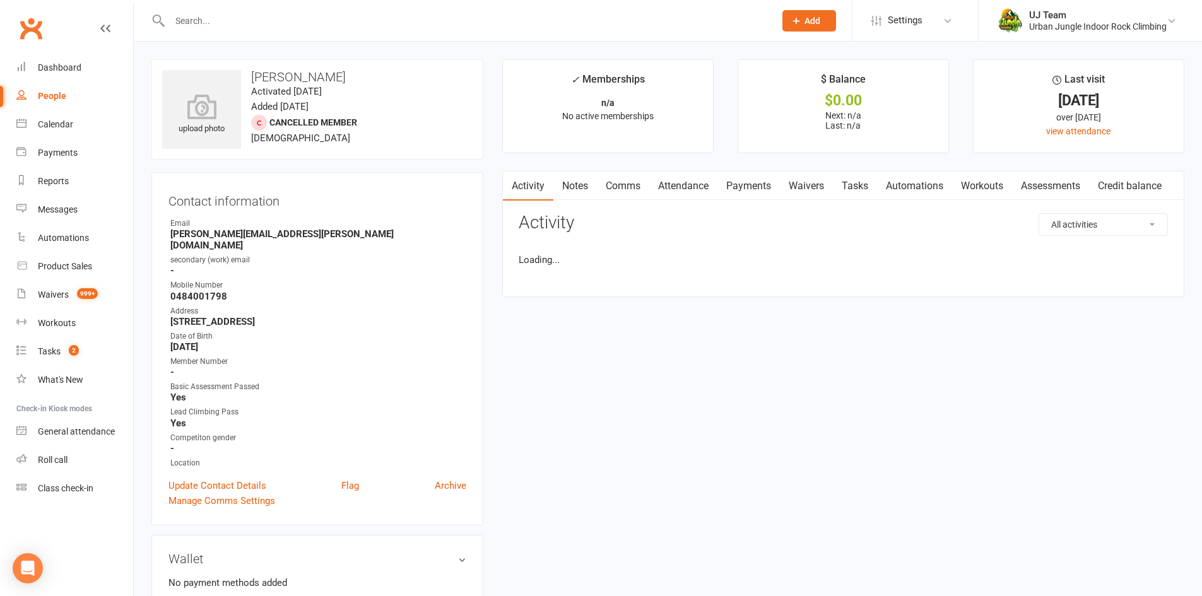
click at [267, 30] on div at bounding box center [458, 20] width 615 height 41
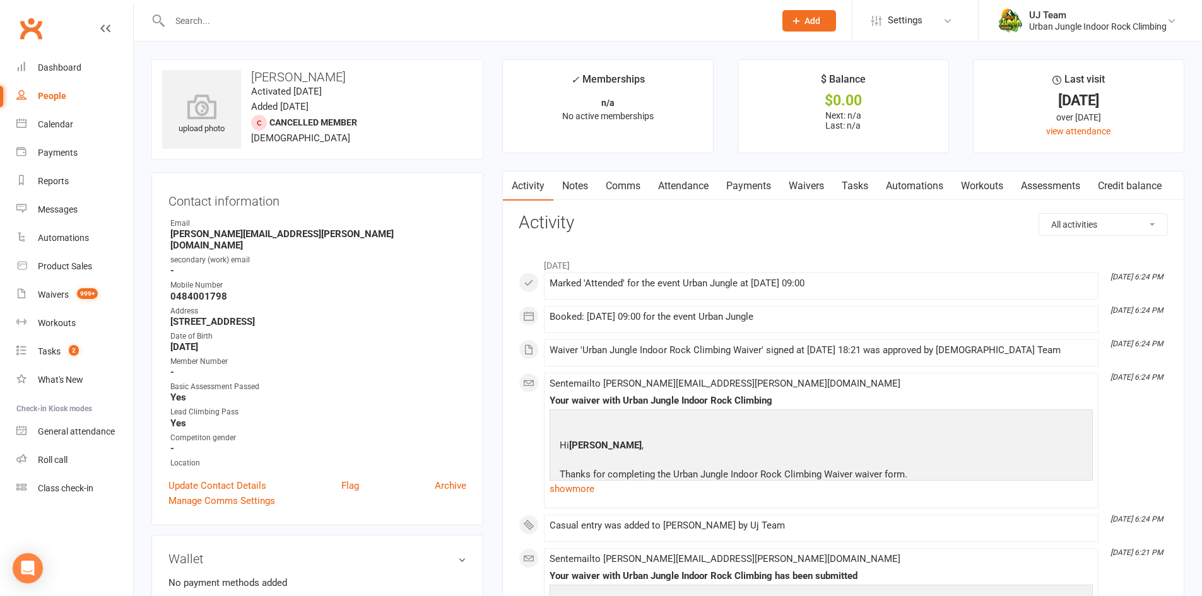
click at [268, 23] on input "text" at bounding box center [466, 21] width 600 height 18
paste input "[PERSON_NAME]"
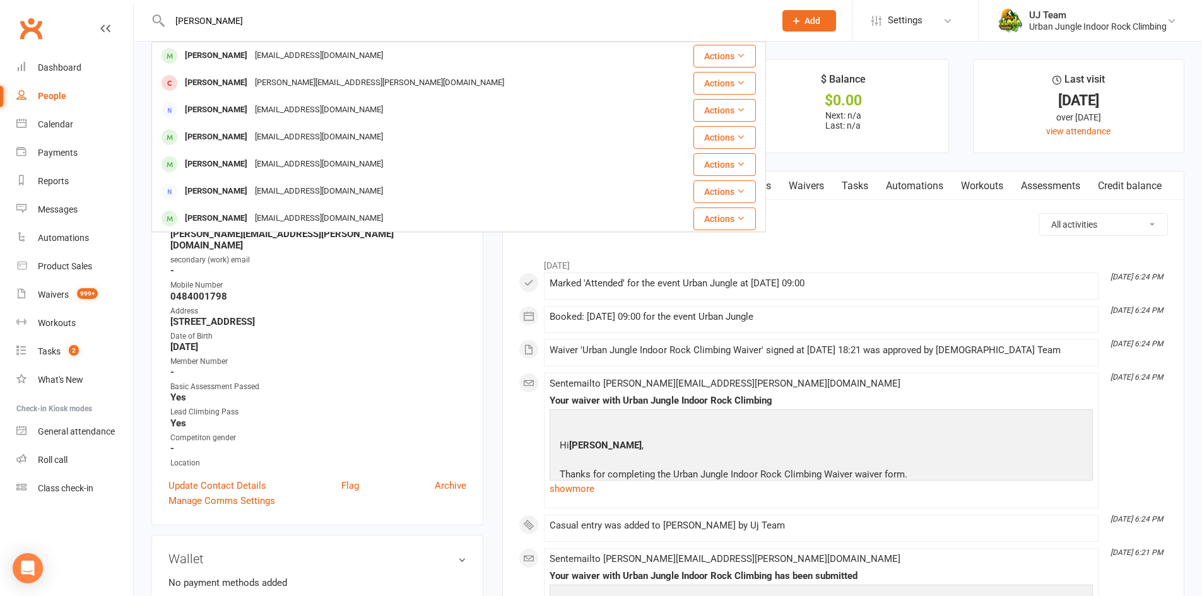
type input "[PERSON_NAME]"
click at [269, 57] on div "[EMAIL_ADDRESS][DOMAIN_NAME]" at bounding box center [319, 56] width 136 height 18
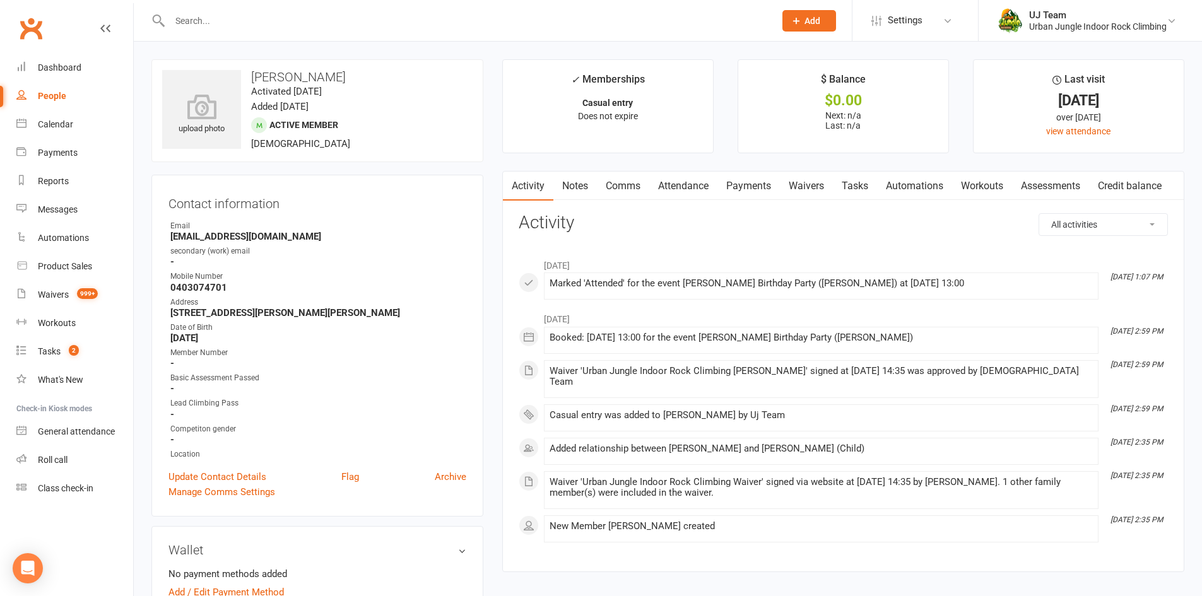
click at [261, 30] on div at bounding box center [458, 20] width 615 height 41
click at [261, 23] on input "text" at bounding box center [466, 21] width 600 height 18
paste input "[PERSON_NAME]"
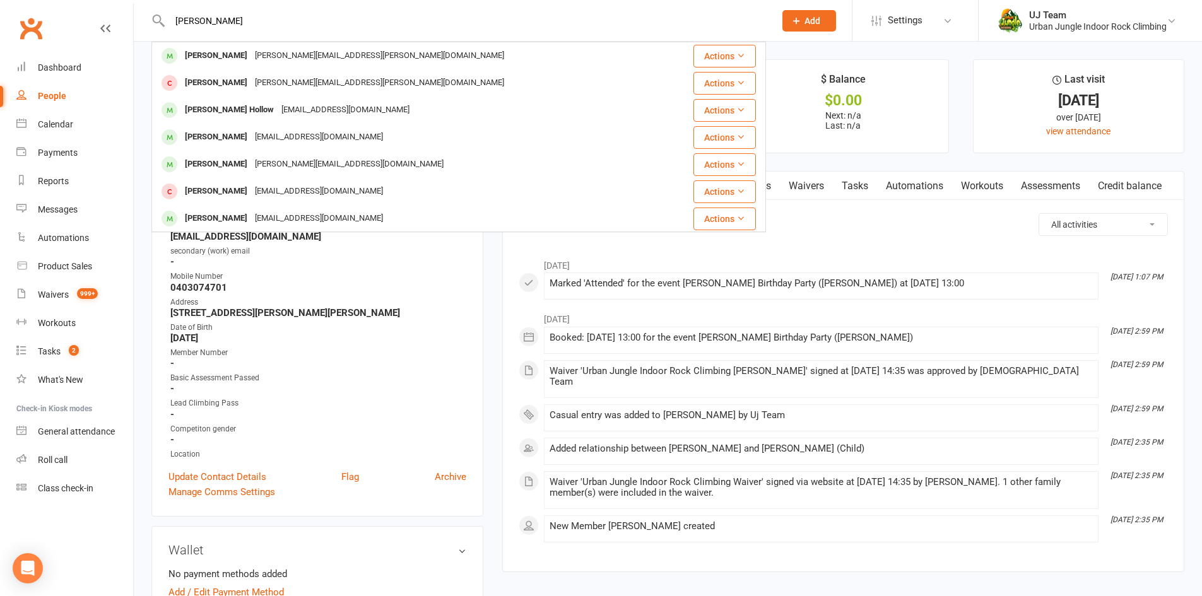
click at [293, 24] on input "[PERSON_NAME]" at bounding box center [466, 21] width 600 height 18
paste input "[PERSON_NAME]"
type input "[PERSON_NAME]"
